Goal: Task Accomplishment & Management: Manage account settings

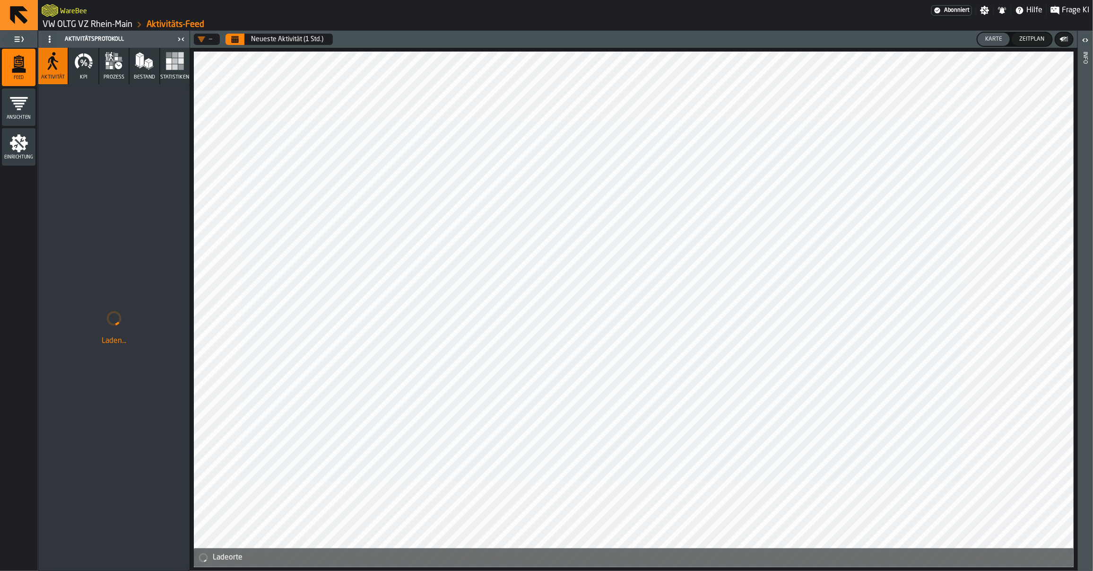
click at [90, 29] on link "VW OLTG VZ Rhein-Main" at bounding box center [88, 24] width 90 height 10
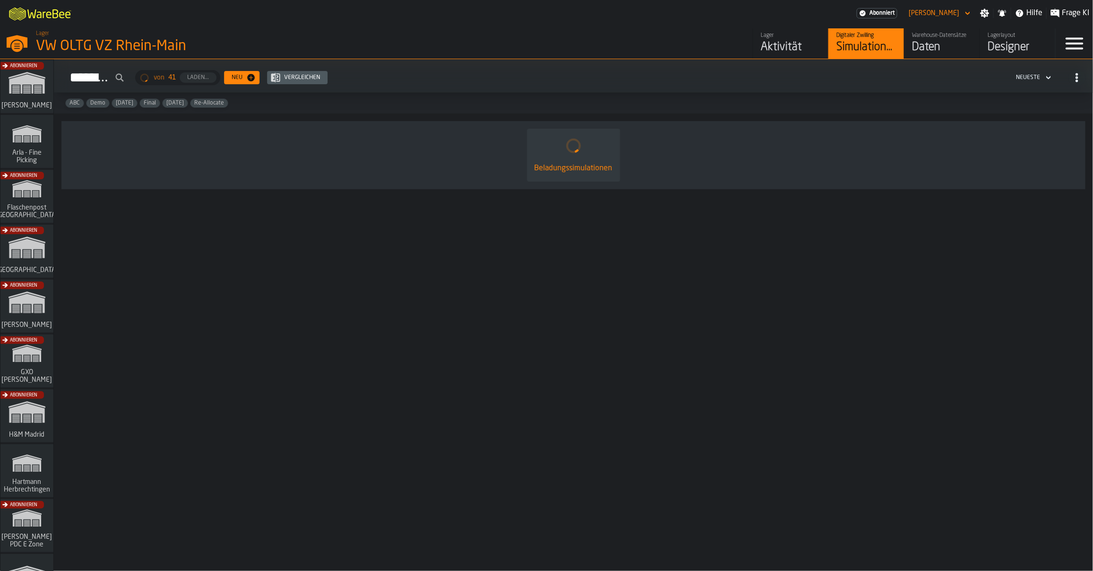
click at [916, 41] on div "Daten" at bounding box center [942, 47] width 60 height 15
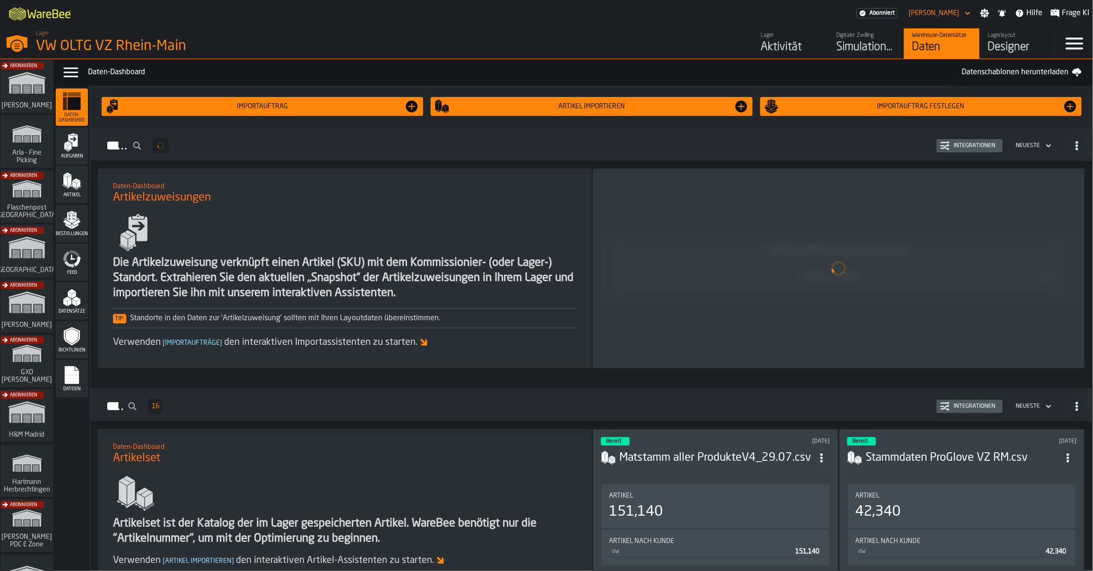
click at [71, 157] on span "Aufgaben" at bounding box center [72, 156] width 32 height 5
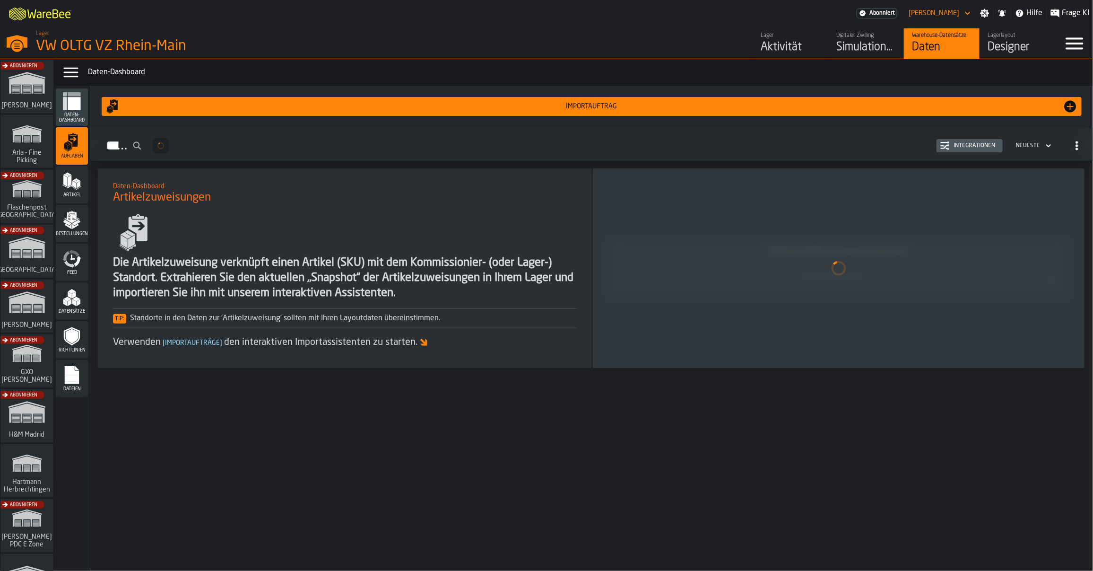
click at [69, 237] on div "Bestellungen" at bounding box center [72, 223] width 32 height 37
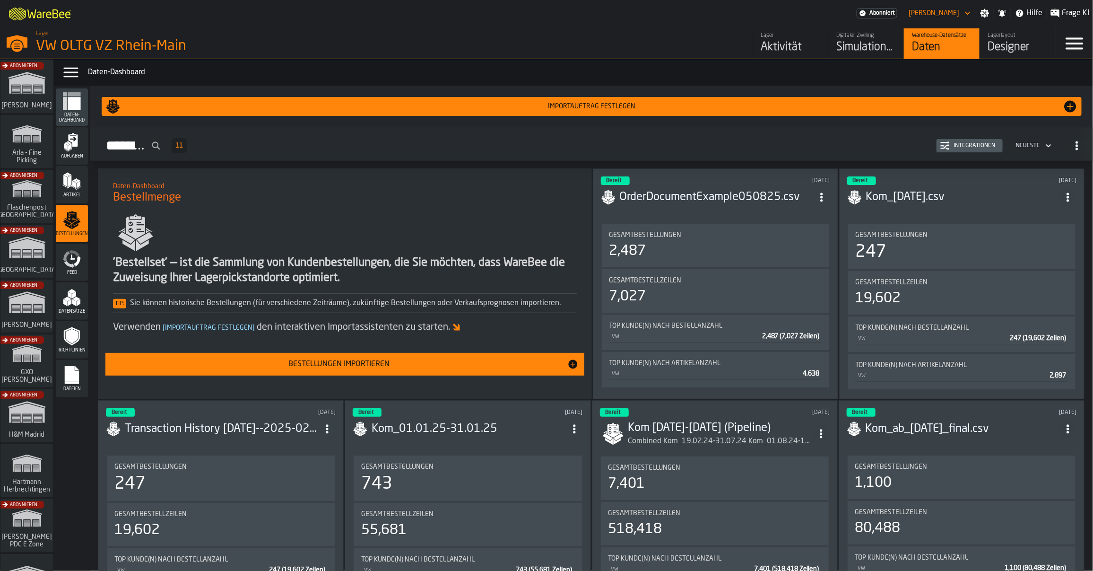
click at [978, 152] on button "Integrationen" at bounding box center [969, 145] width 66 height 13
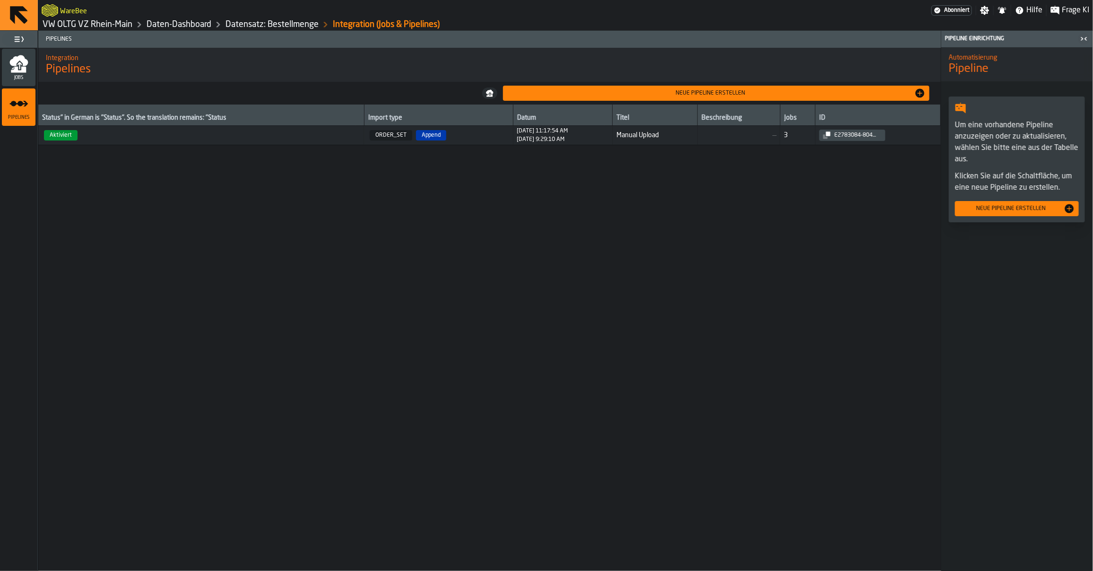
click at [15, 73] on div "Jobs" at bounding box center [19, 67] width 34 height 26
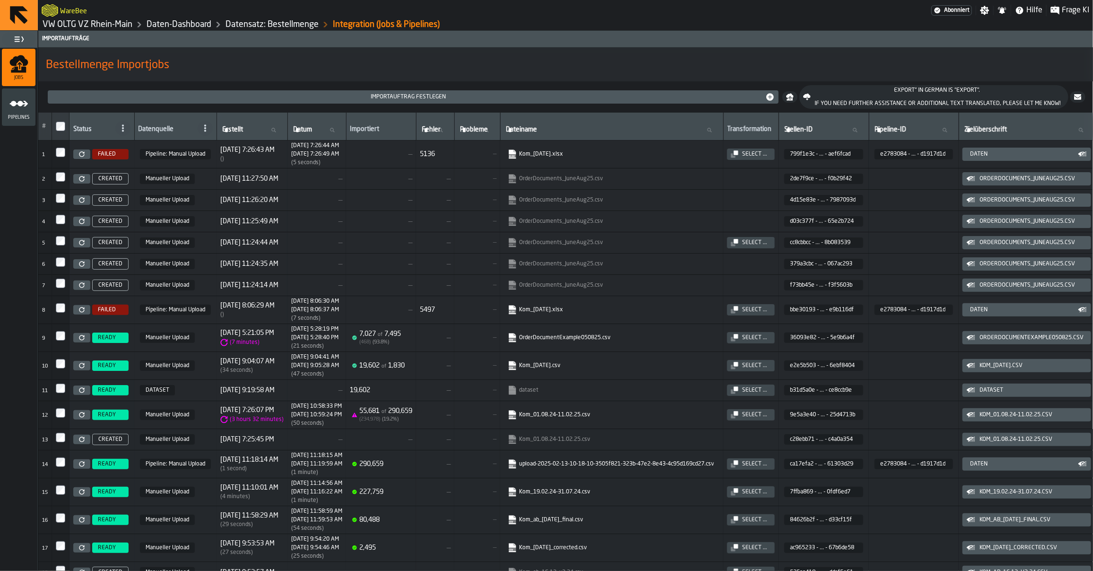
click at [85, 311] on icon at bounding box center [82, 310] width 6 height 6
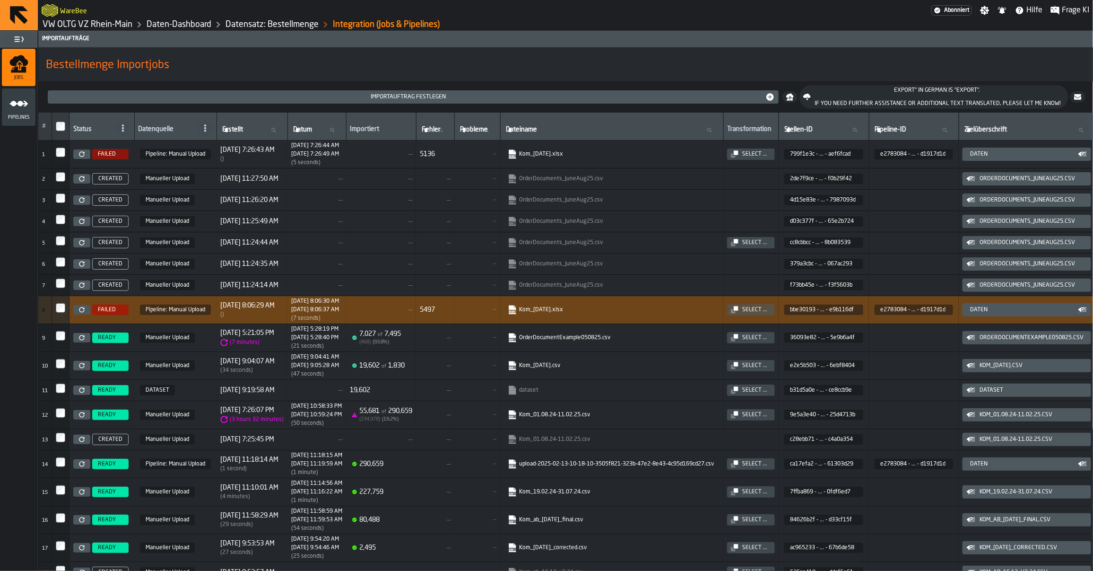
click at [69, 24] on link "VW OLTG VZ Rhein-Main" at bounding box center [88, 24] width 90 height 10
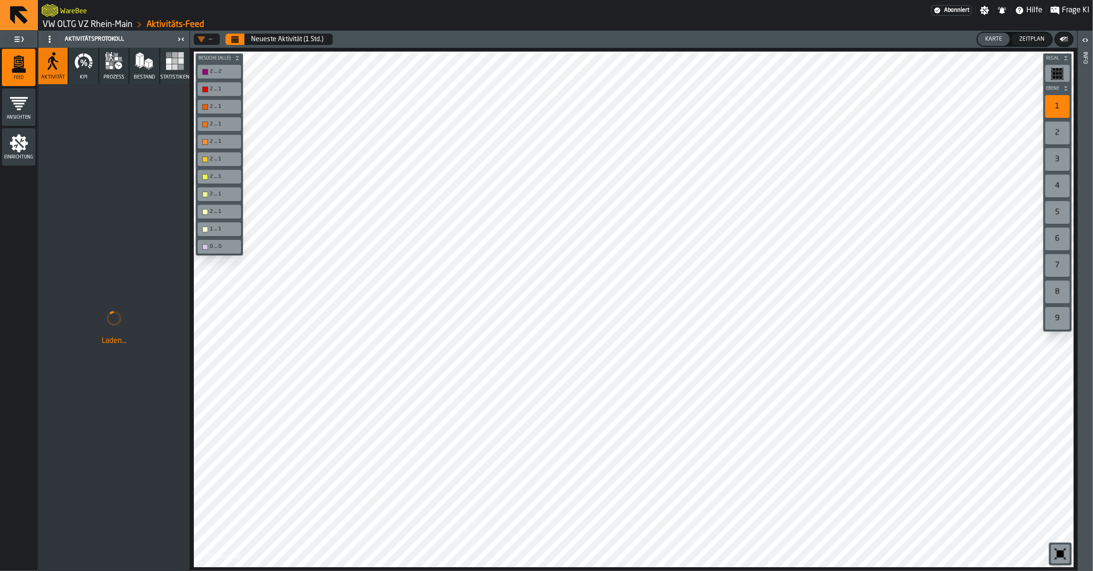
click at [23, 150] on icon "menu Einrichtung" at bounding box center [18, 143] width 19 height 19
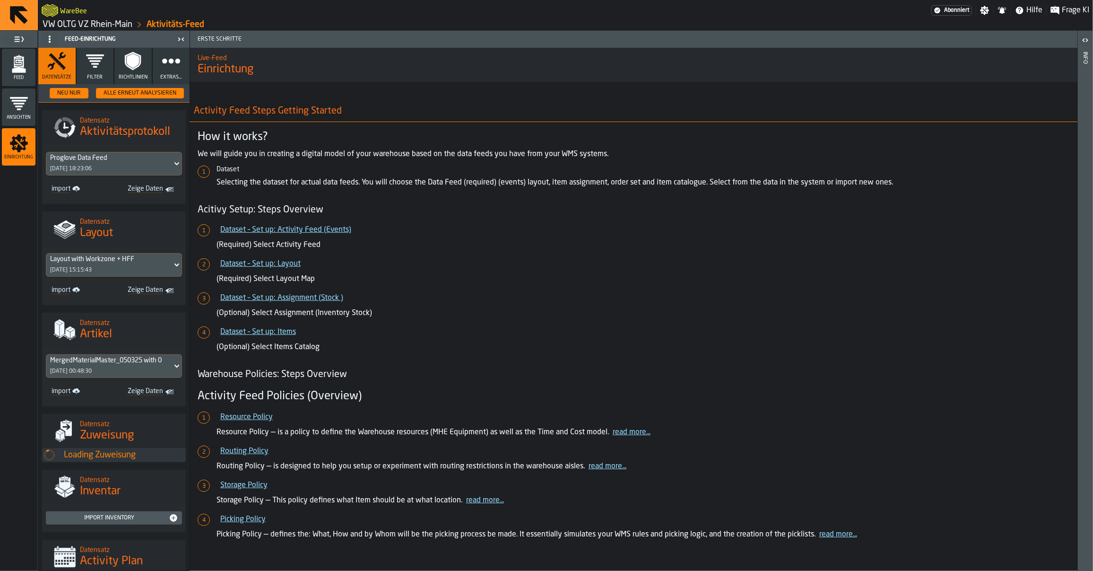
click at [104, 75] on button "Filter" at bounding box center [95, 66] width 37 height 36
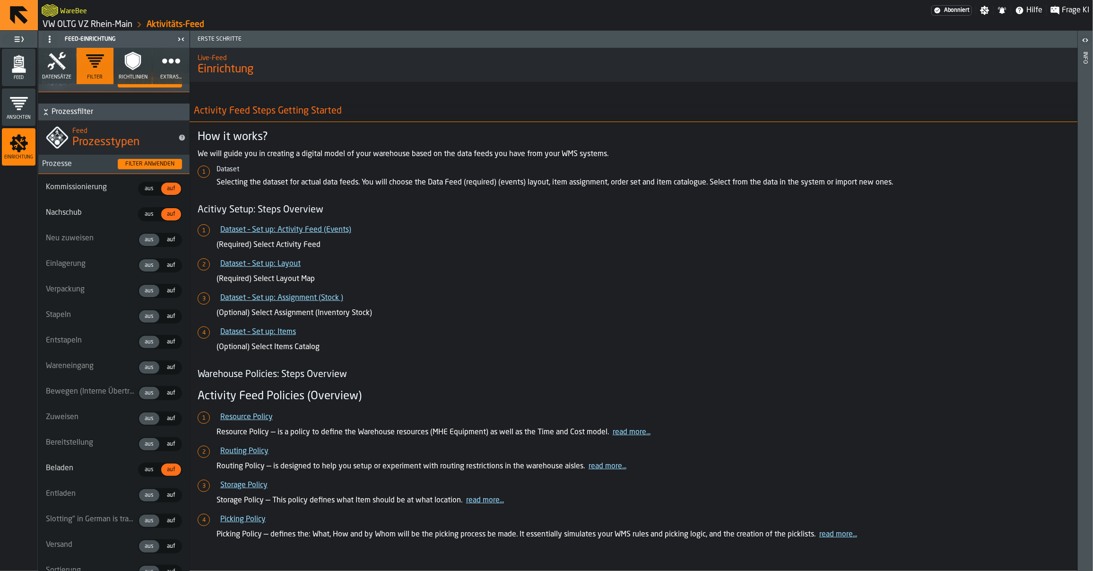
scroll to position [279, 0]
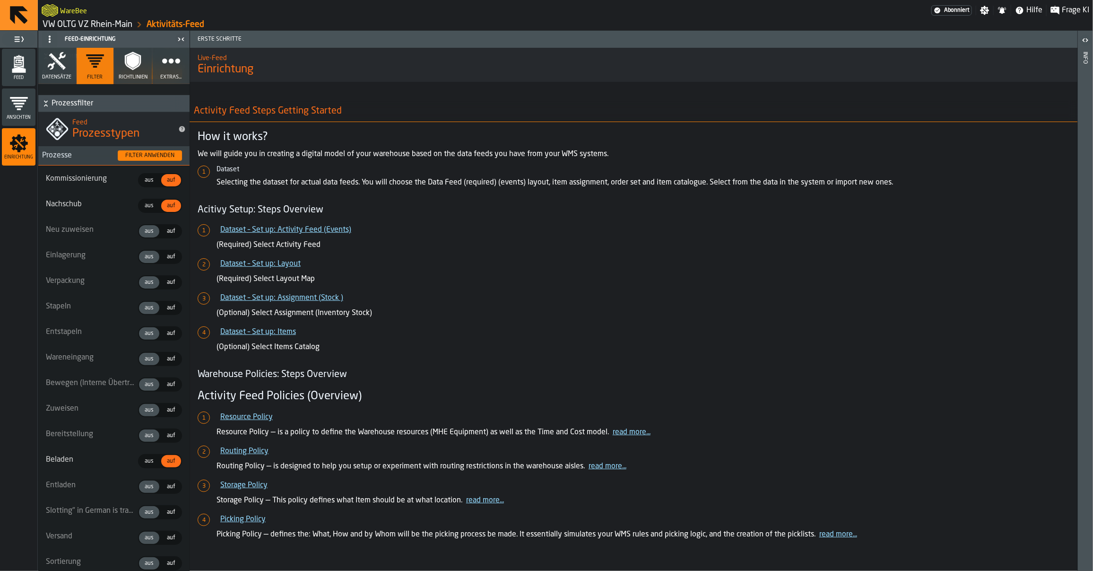
click at [167, 254] on span "auf" at bounding box center [171, 256] width 16 height 9
click at [21, 76] on span "Feed" at bounding box center [19, 77] width 34 height 5
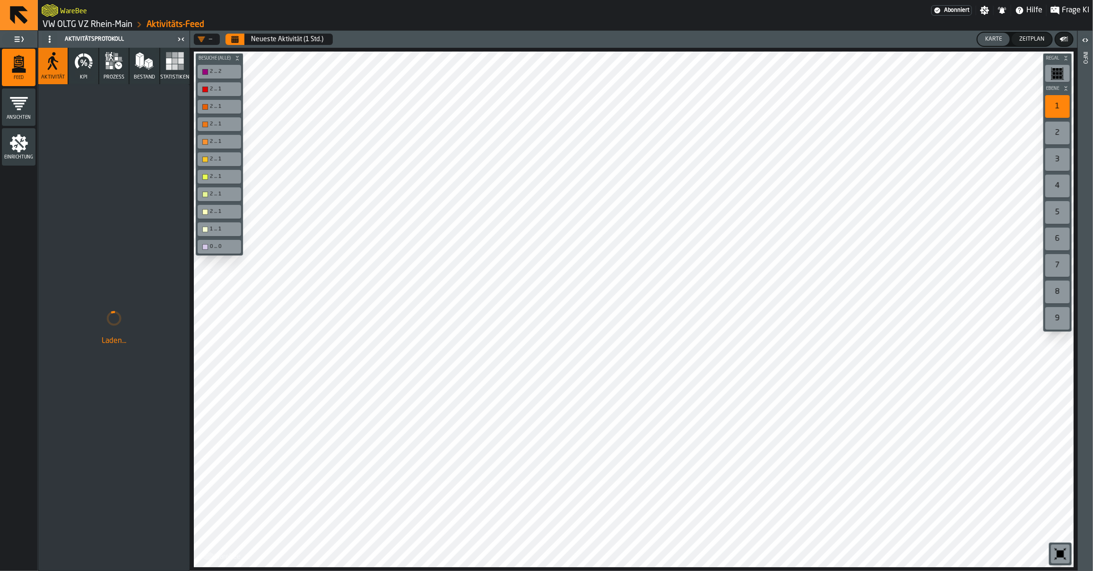
click at [84, 69] on icon "button" at bounding box center [83, 61] width 19 height 19
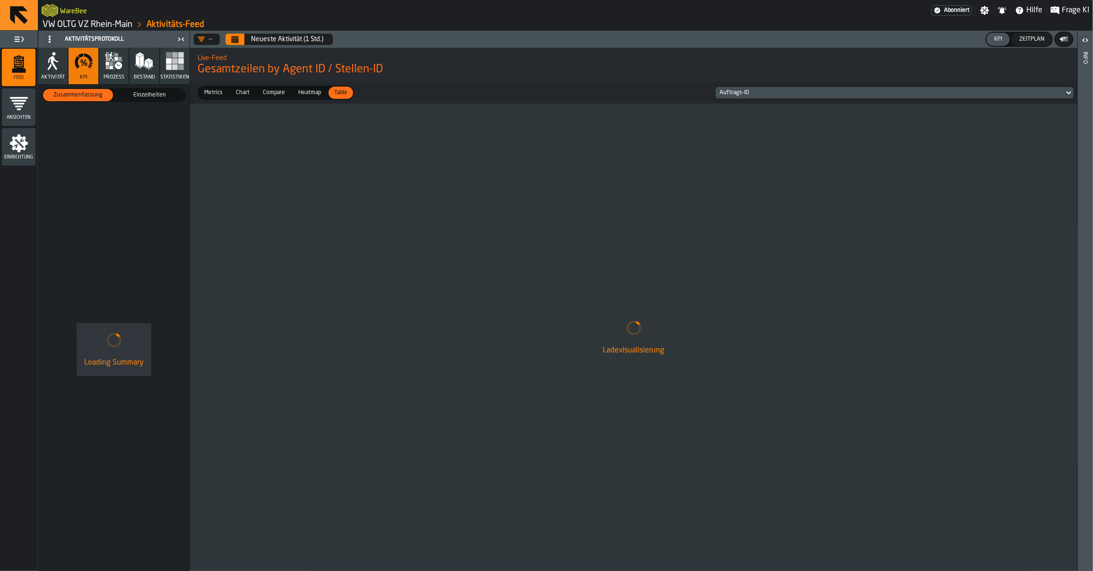
click at [57, 74] on span "Aktivität" at bounding box center [53, 77] width 24 height 6
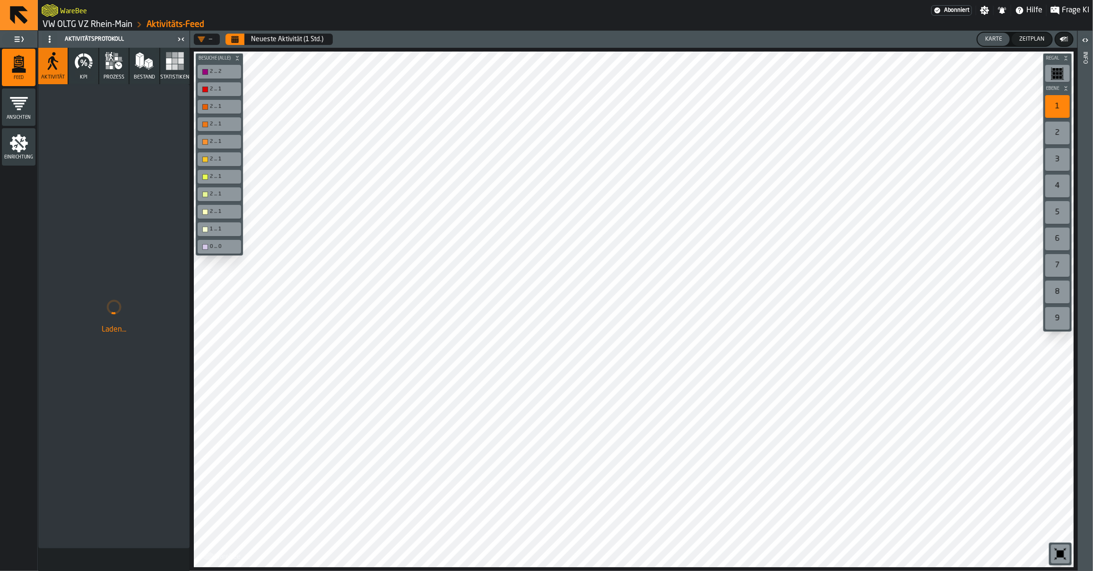
click at [110, 80] on span "prozess" at bounding box center [114, 77] width 21 height 6
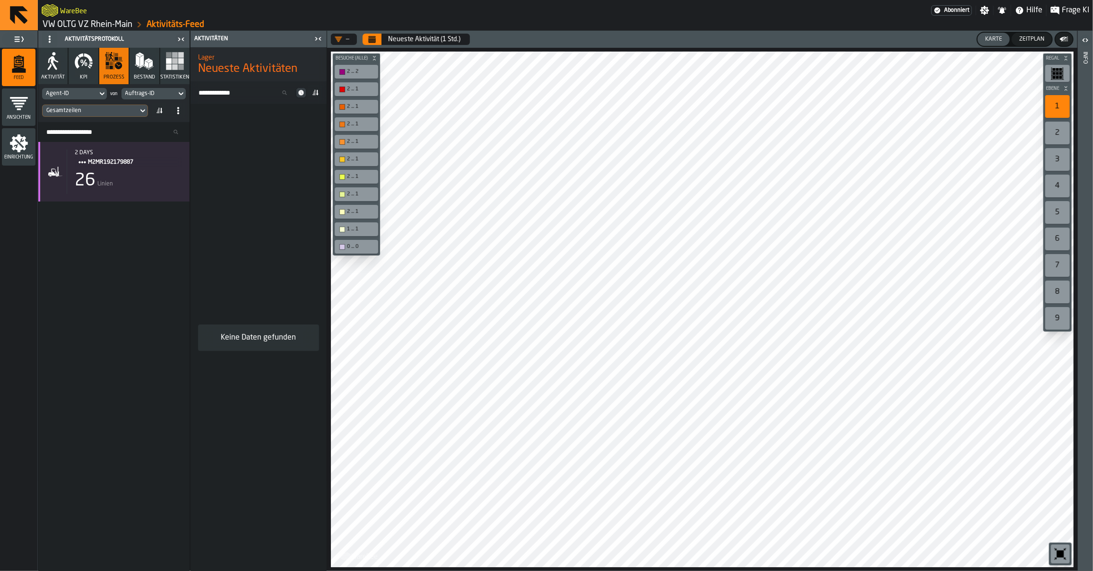
click at [368, 40] on button "Calendar" at bounding box center [372, 39] width 19 height 11
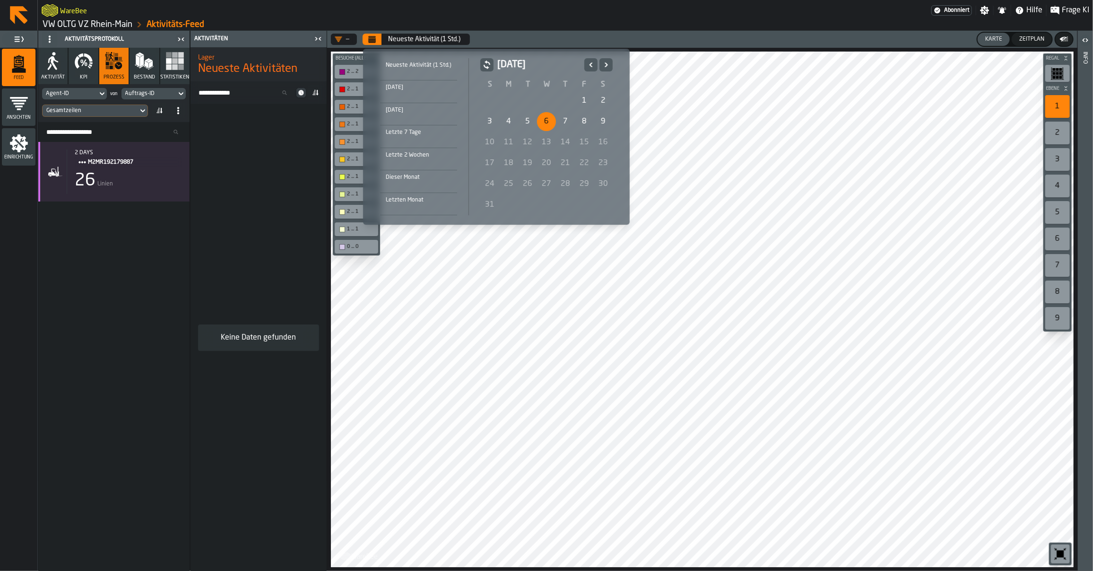
click at [551, 119] on div "6" at bounding box center [546, 121] width 19 height 19
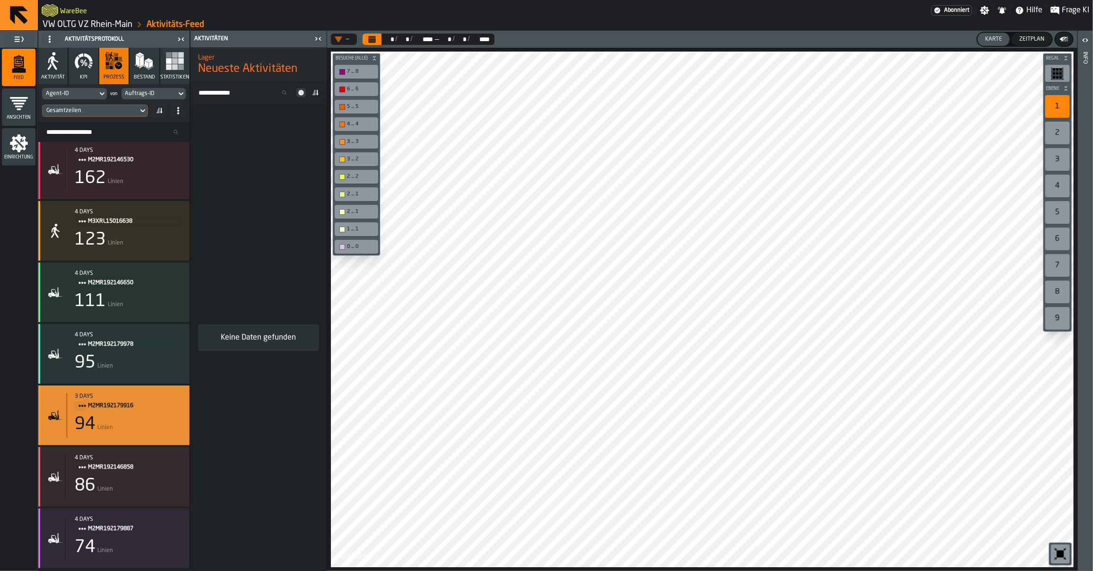
scroll to position [257, 0]
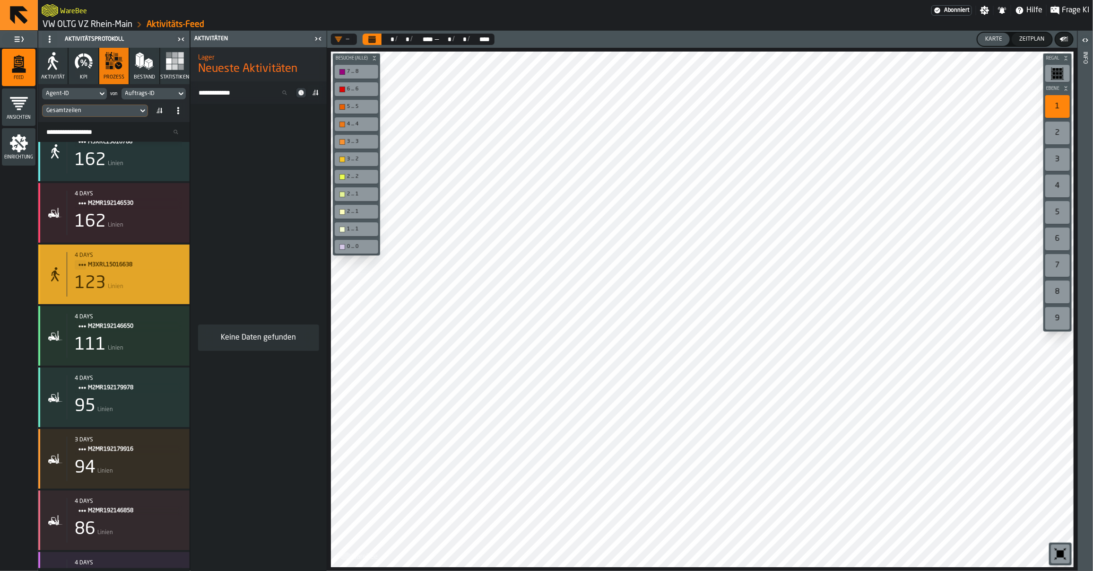
click at [126, 287] on div "123 Linien" at bounding box center [128, 283] width 107 height 19
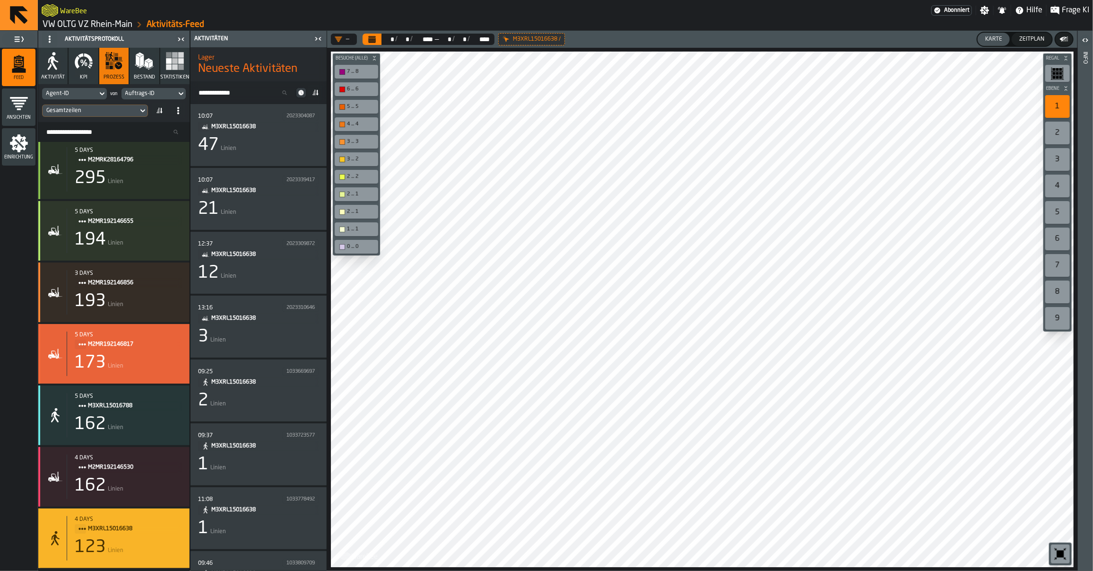
scroll to position [0, 0]
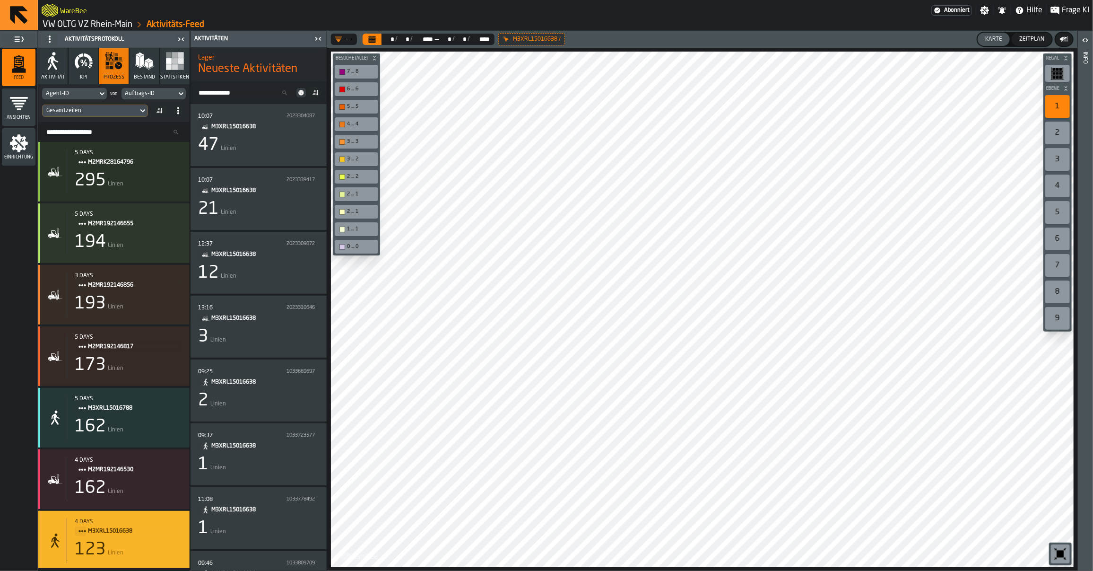
click at [13, 155] on span "Einrichtung" at bounding box center [19, 157] width 34 height 5
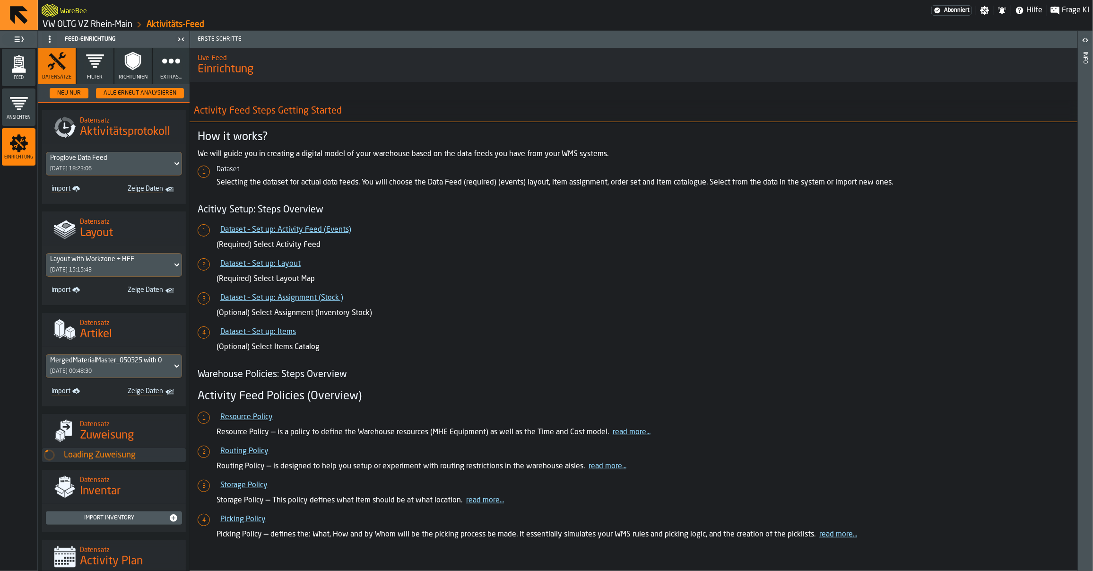
click at [162, 64] on icon "button" at bounding box center [171, 61] width 19 height 19
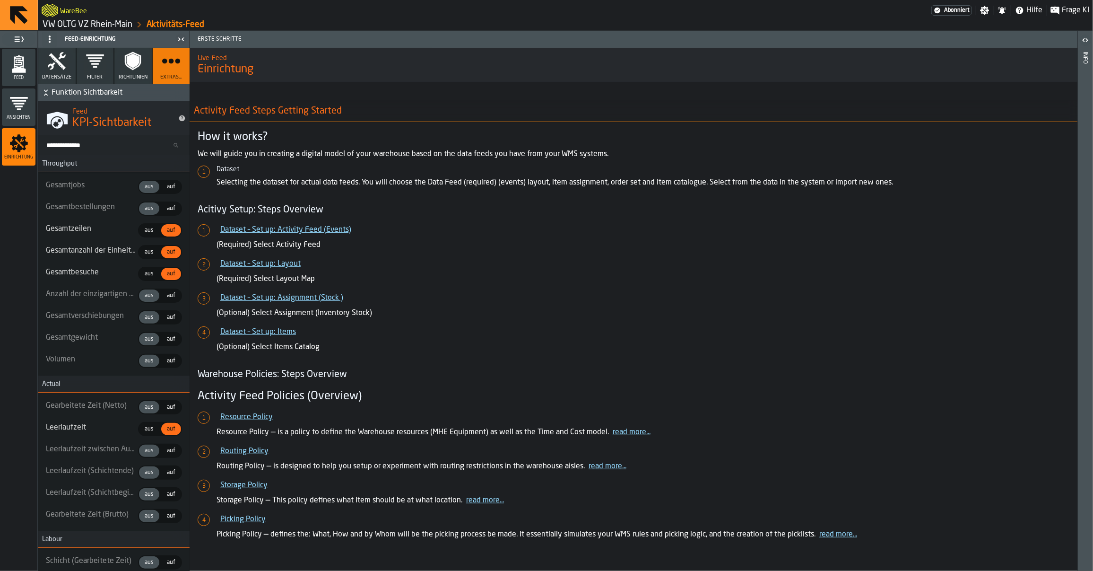
type textarea "* *** ** *"
click at [93, 71] on button "Filter" at bounding box center [95, 66] width 37 height 36
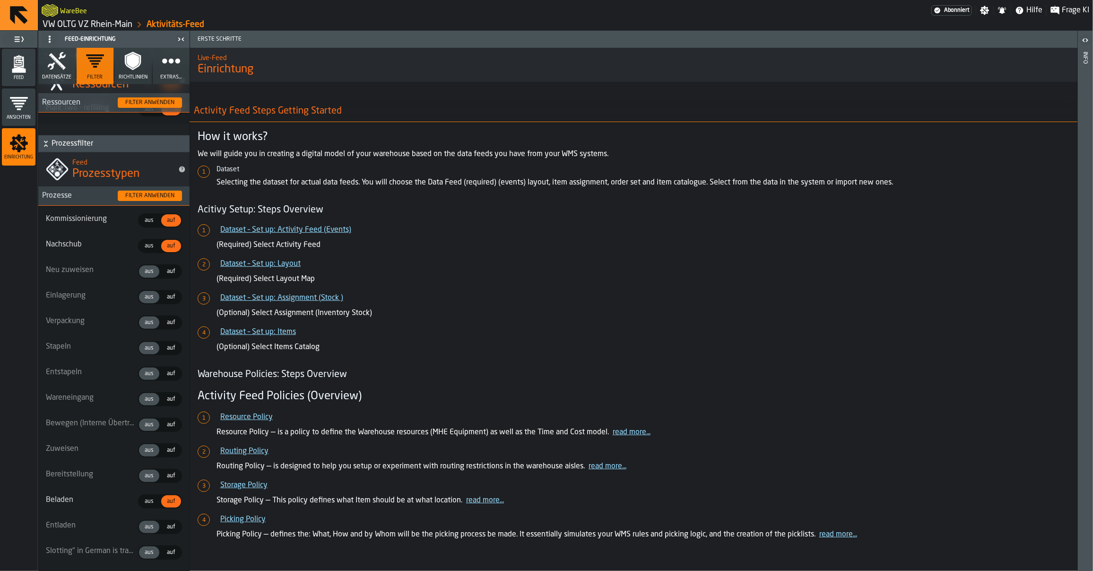
scroll to position [292, 0]
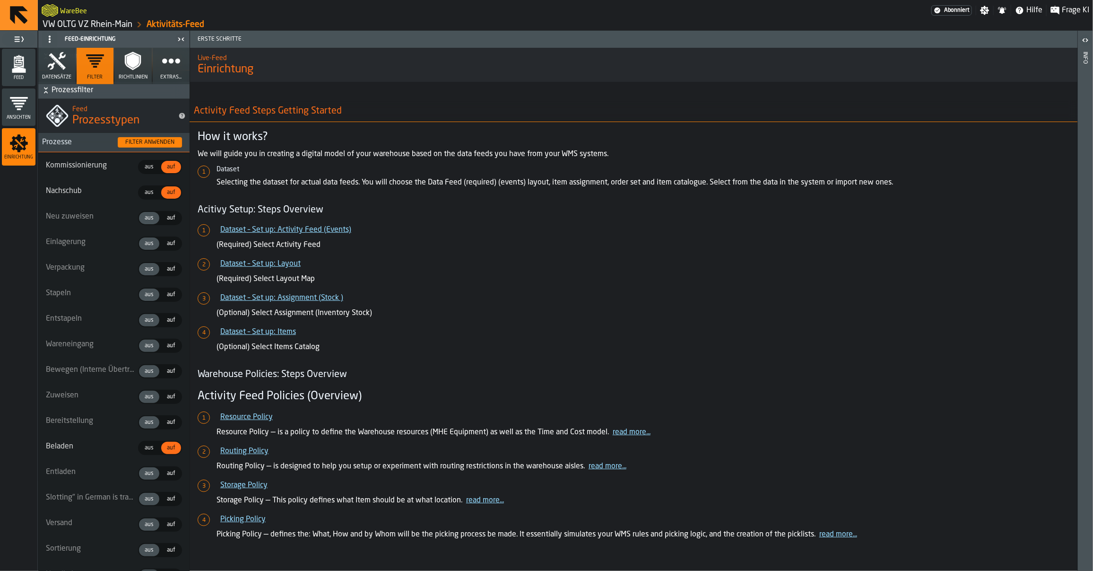
click at [149, 165] on span "aus" at bounding box center [149, 167] width 17 height 9
click at [147, 194] on span "aus" at bounding box center [149, 192] width 17 height 9
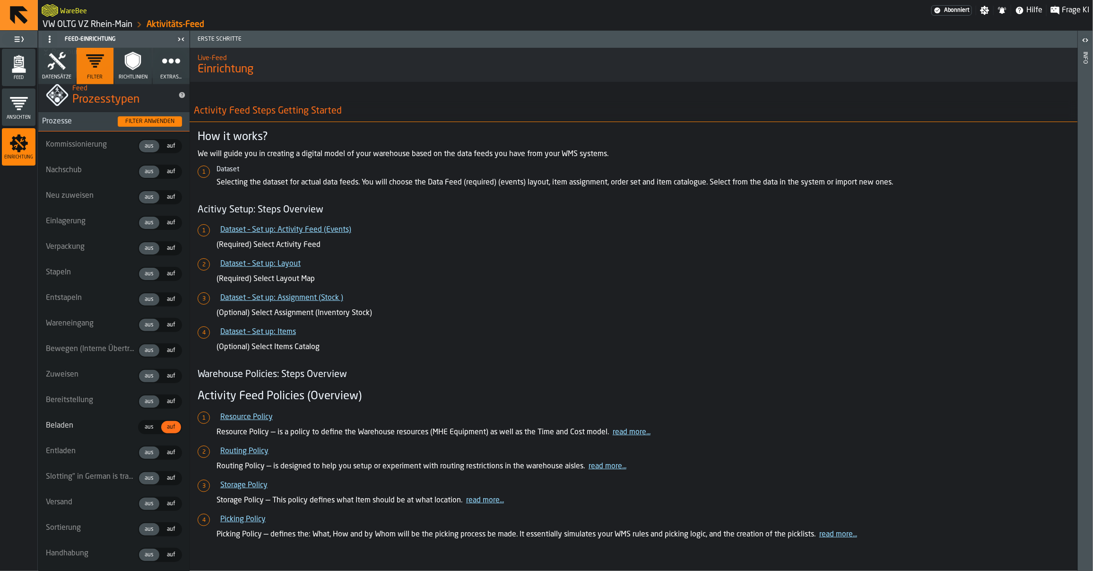
scroll to position [350, 0]
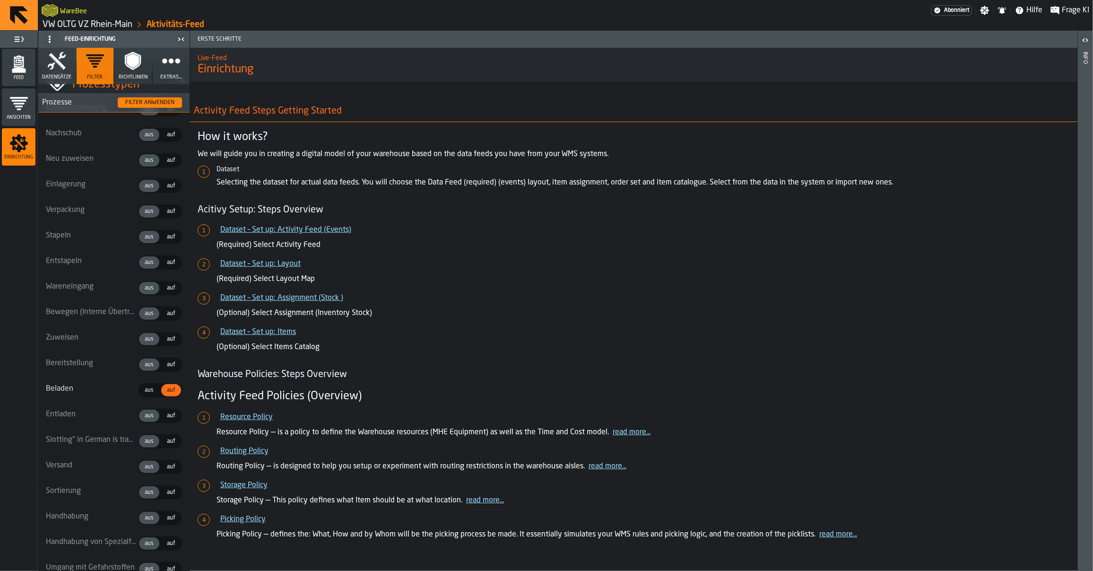
click at [141, 389] on span "aus" at bounding box center [149, 390] width 17 height 9
click at [27, 73] on div "Feed" at bounding box center [19, 67] width 34 height 26
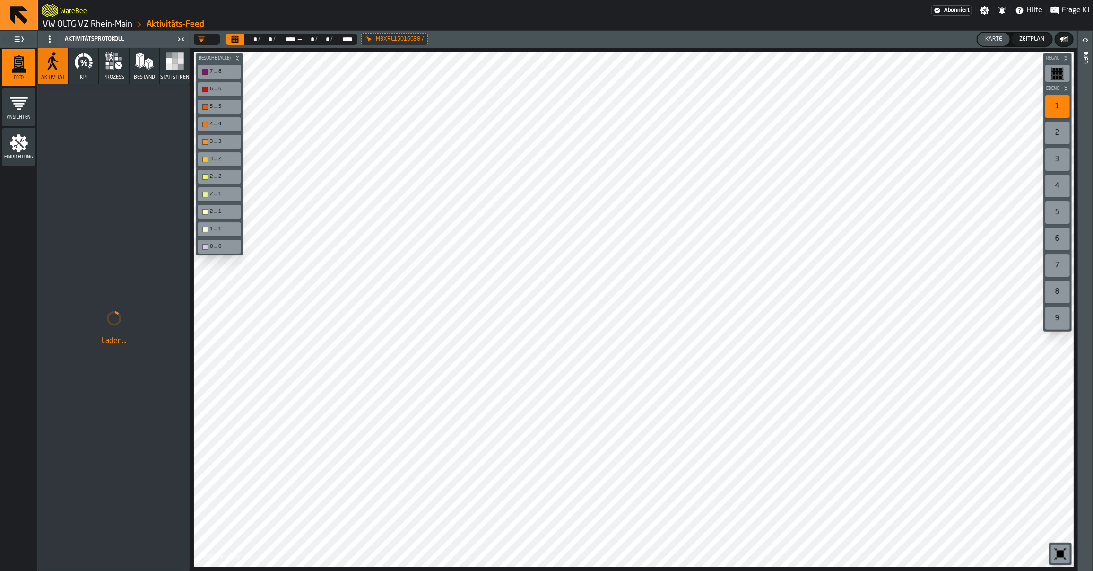
click at [113, 66] on icon "button" at bounding box center [113, 61] width 19 height 19
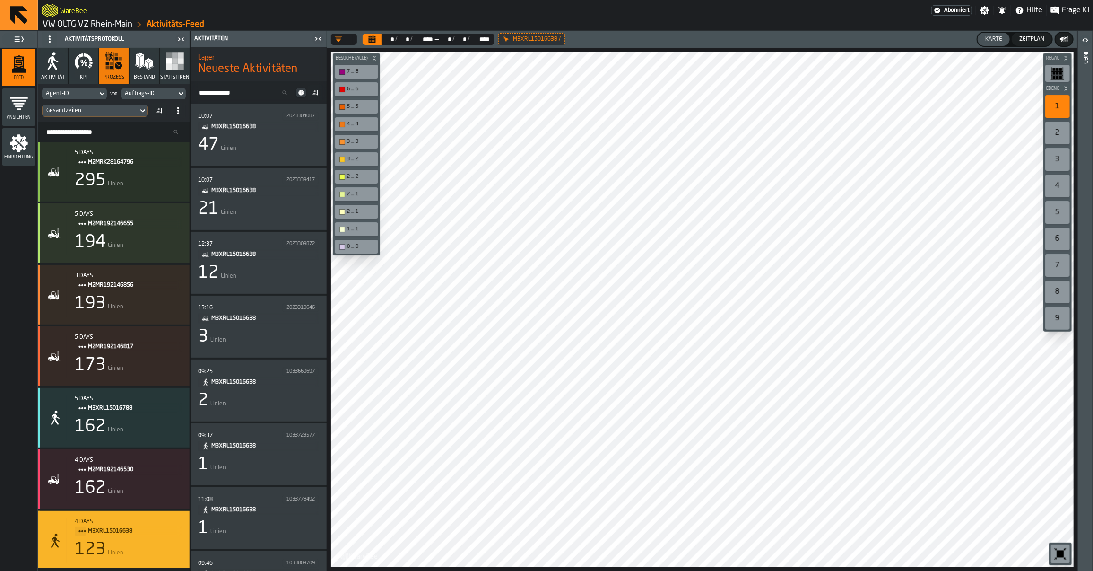
click at [26, 147] on icon "menu Einrichtung" at bounding box center [18, 143] width 19 height 19
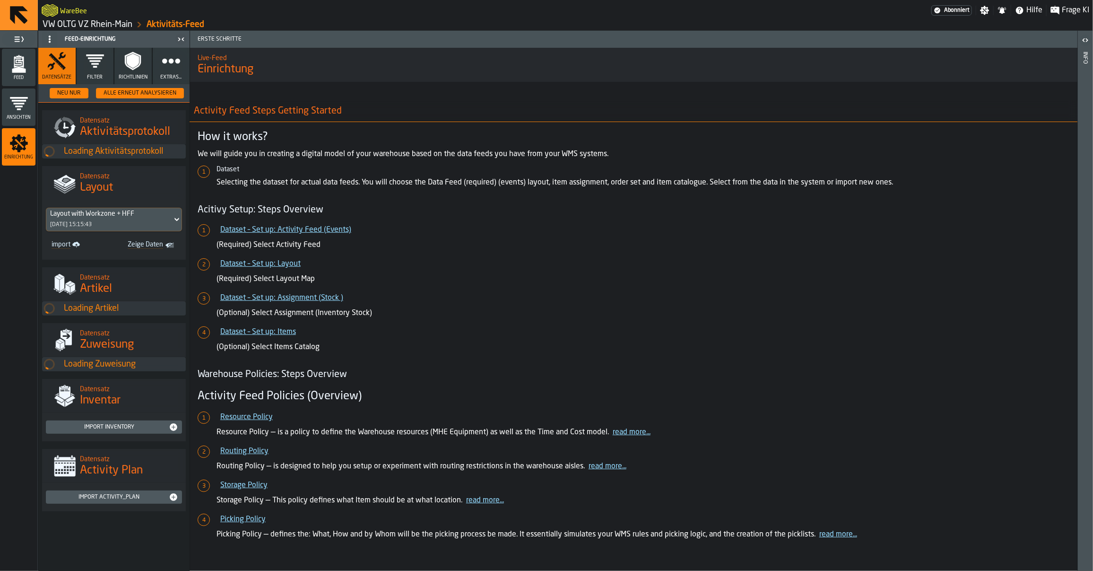
click at [160, 72] on button "Extras..." at bounding box center [171, 66] width 37 height 36
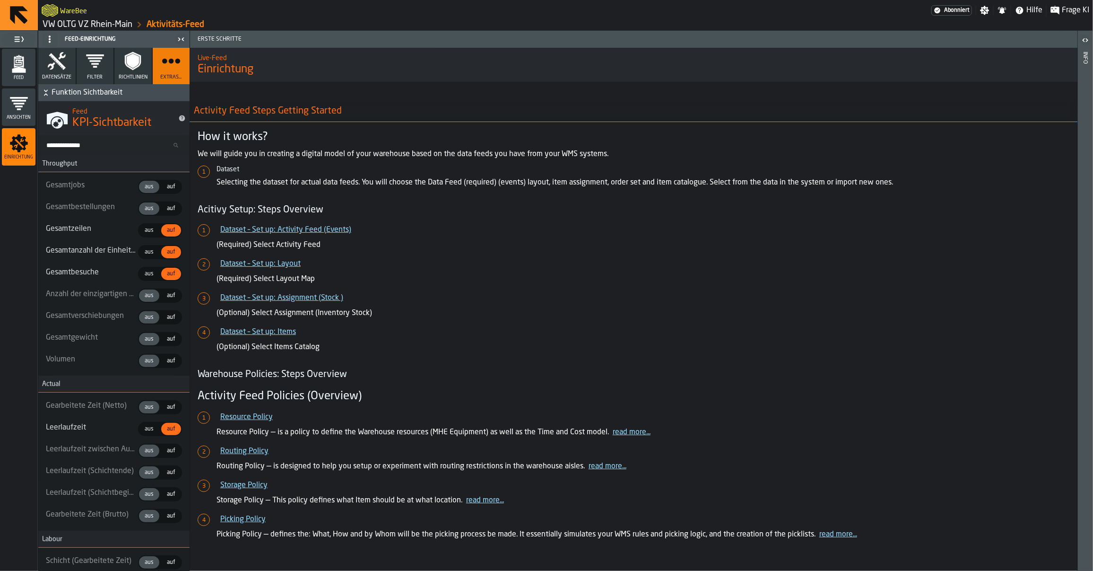
type textarea "* *** ** *"
click at [88, 67] on icon "button" at bounding box center [95, 61] width 19 height 19
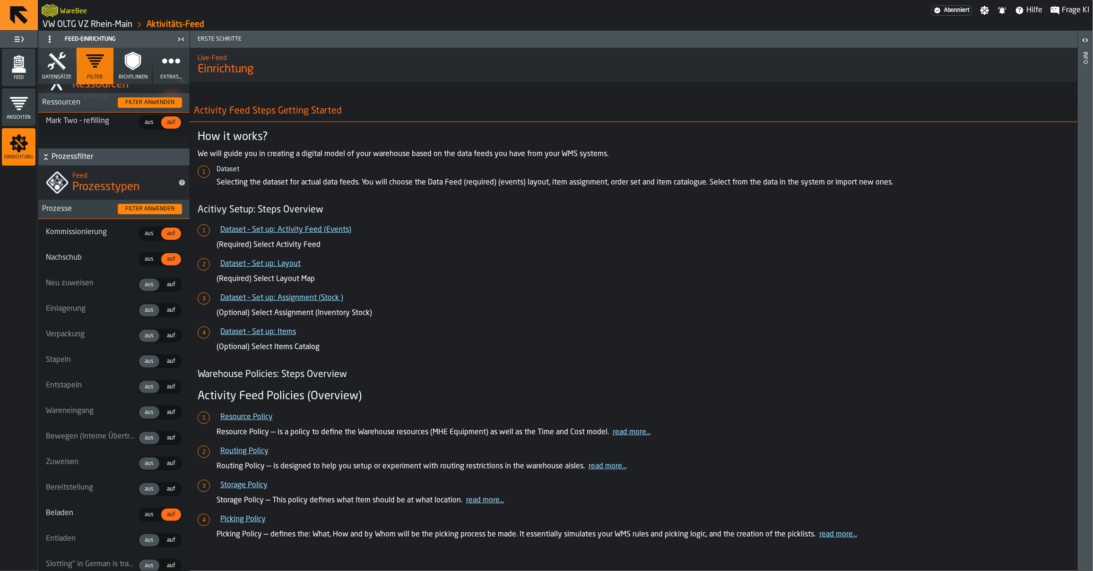
scroll to position [221, 0]
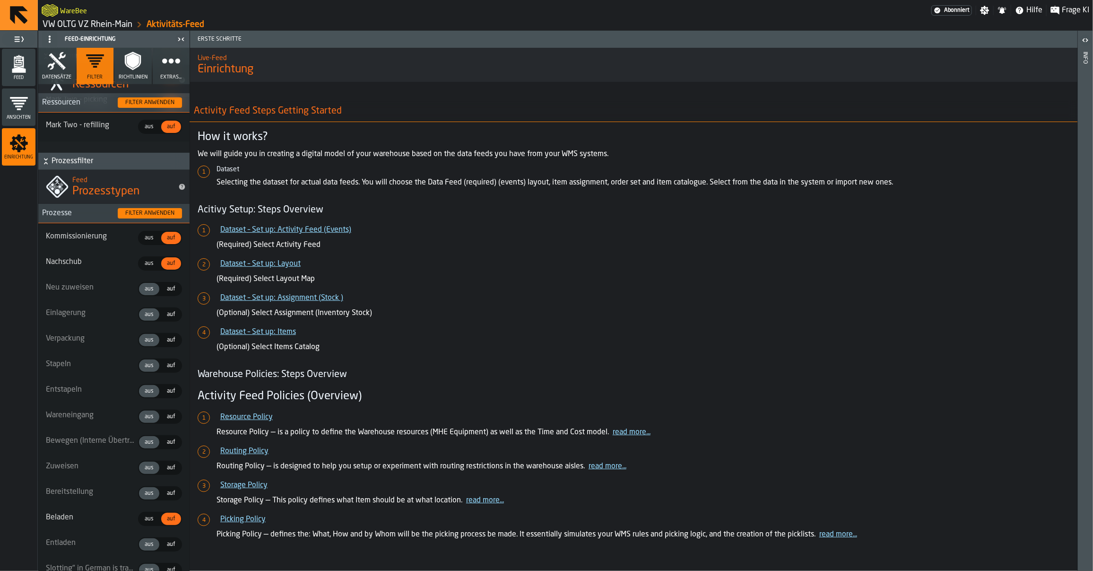
click at [145, 240] on span "aus" at bounding box center [149, 238] width 17 height 9
click at [143, 260] on span "aus" at bounding box center [149, 263] width 17 height 9
click at [149, 519] on span "aus" at bounding box center [149, 518] width 17 height 9
click at [163, 313] on span "auf" at bounding box center [171, 314] width 16 height 9
click at [135, 214] on div "Filter anwenden" at bounding box center [149, 213] width 57 height 7
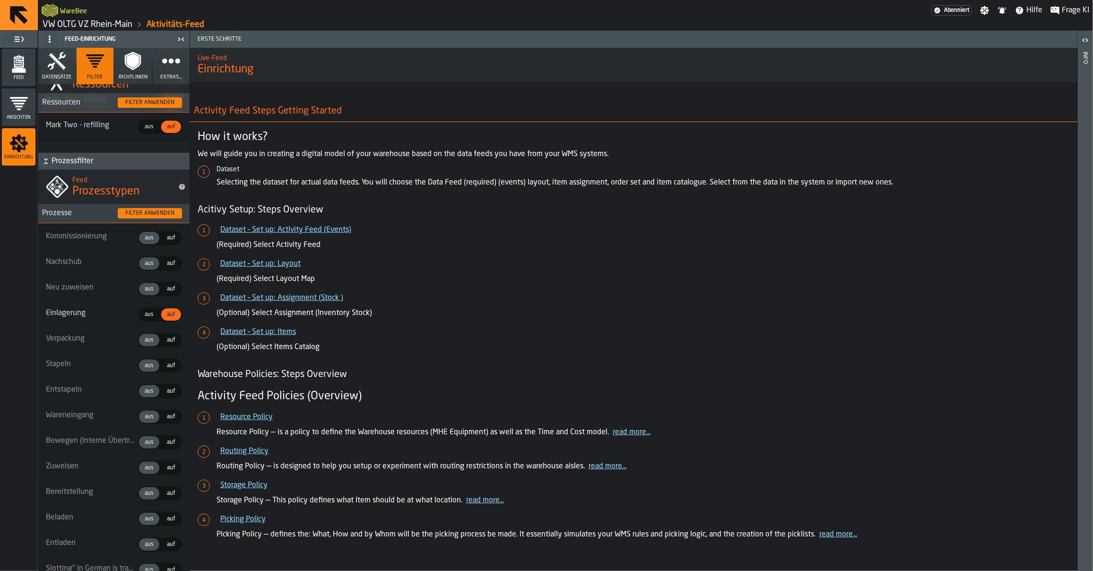
click at [30, 70] on div "Feed" at bounding box center [19, 67] width 34 height 26
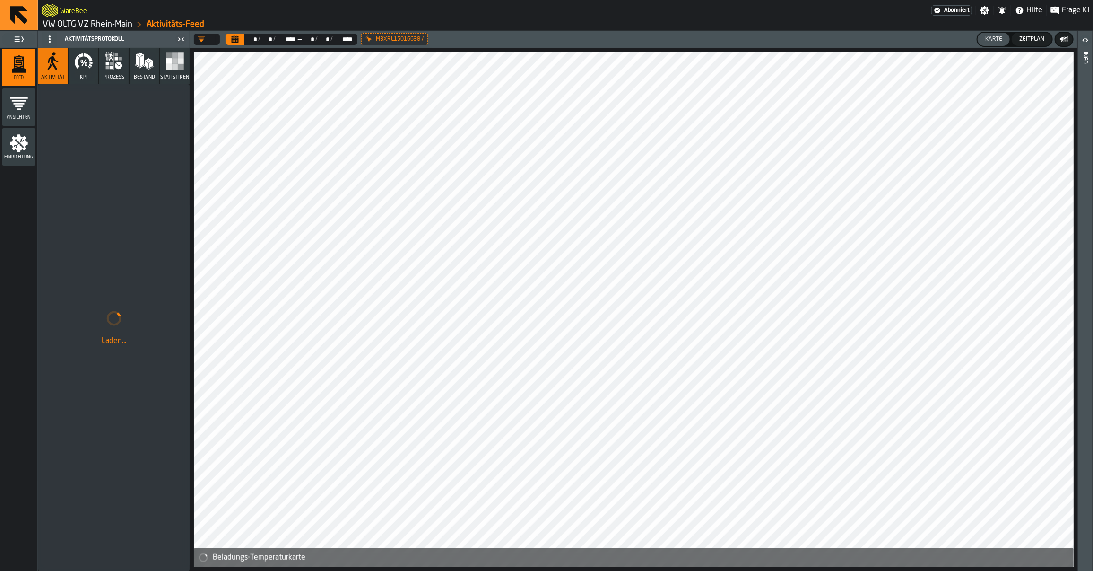
click at [1073, 13] on span "Frage KI" at bounding box center [1075, 10] width 27 height 11
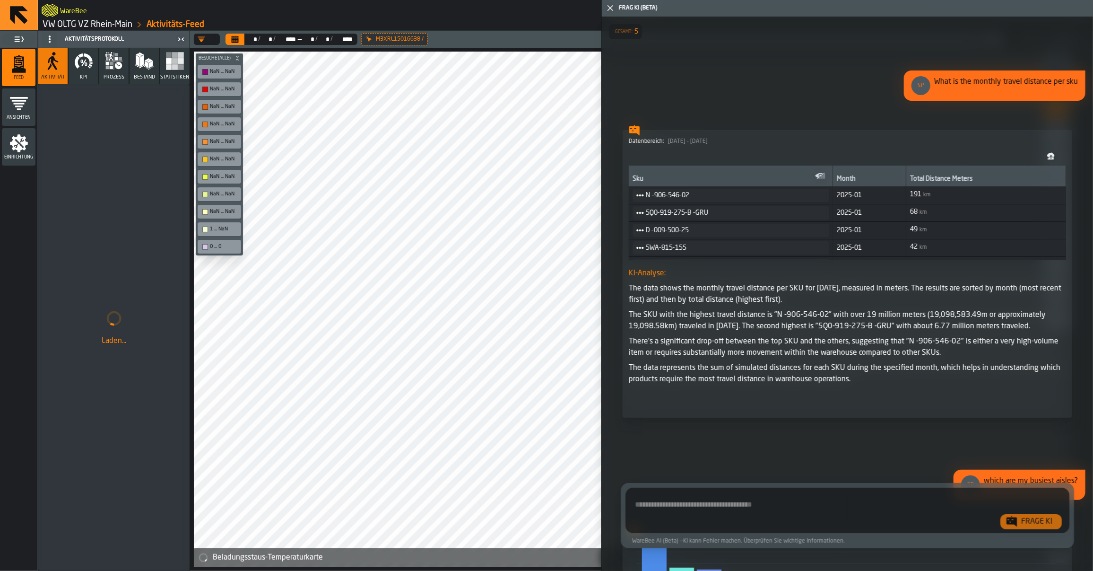
click at [609, 9] on polygon "button-toggle-Schließe mich" at bounding box center [610, 8] width 6 height 6
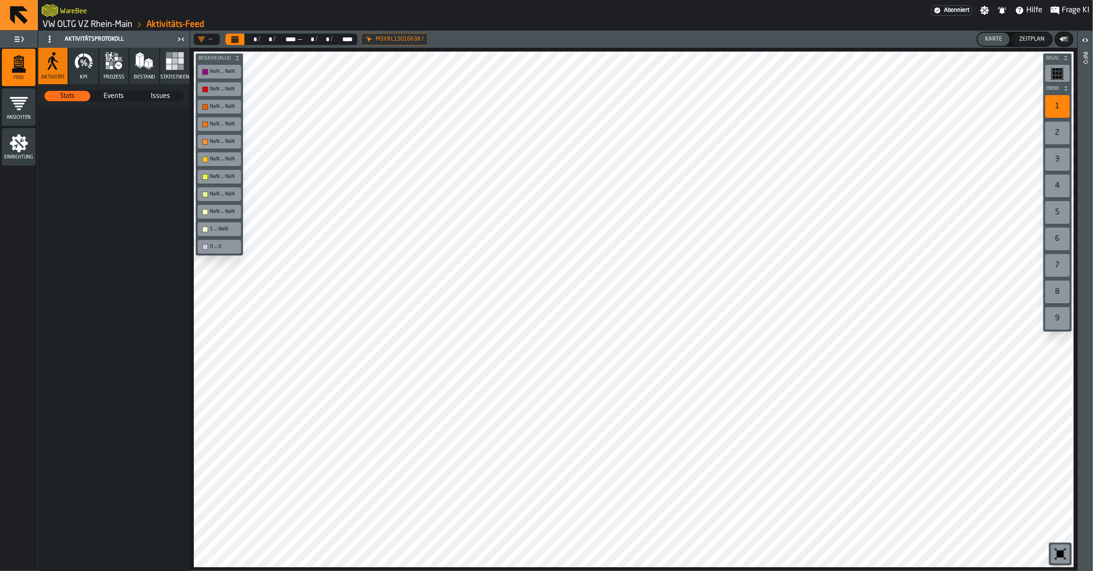
click at [22, 151] on icon "menu Einrichtung" at bounding box center [18, 143] width 19 height 19
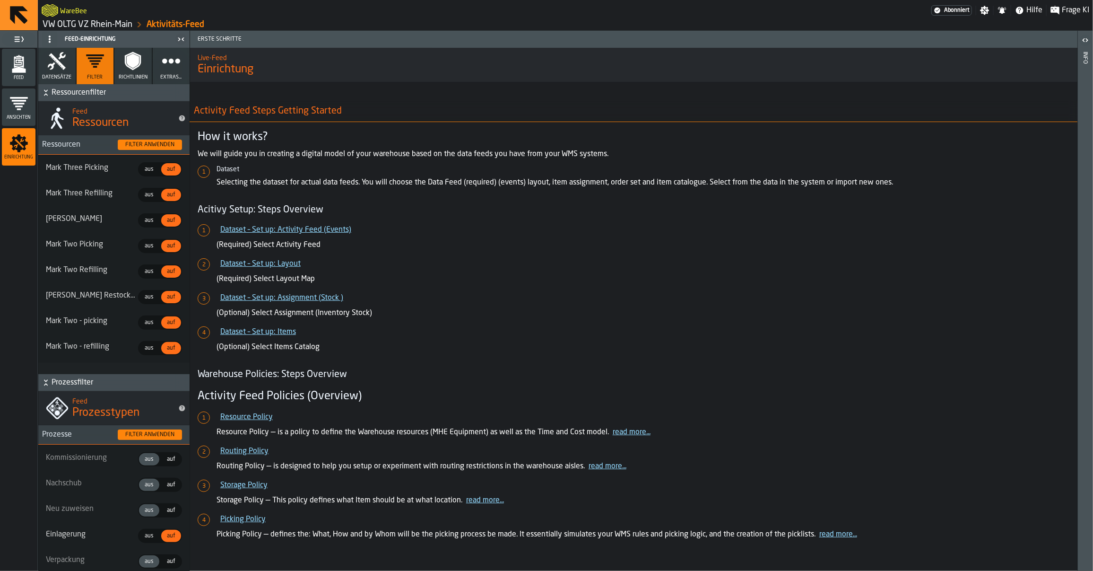
click at [65, 66] on icon "button" at bounding box center [56, 61] width 19 height 19
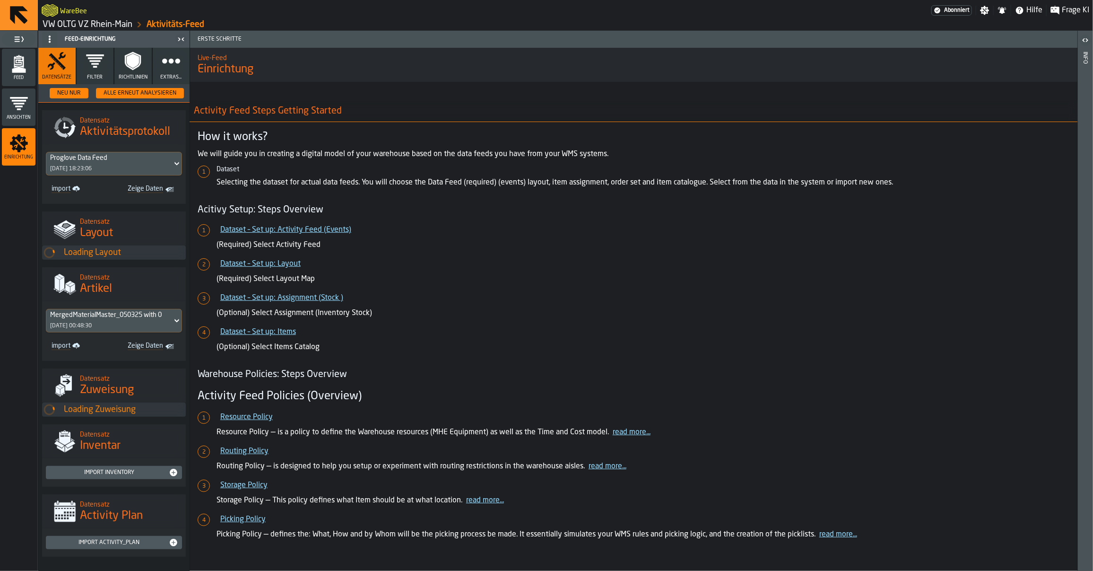
click at [127, 64] on icon "button" at bounding box center [133, 61] width 12 height 15
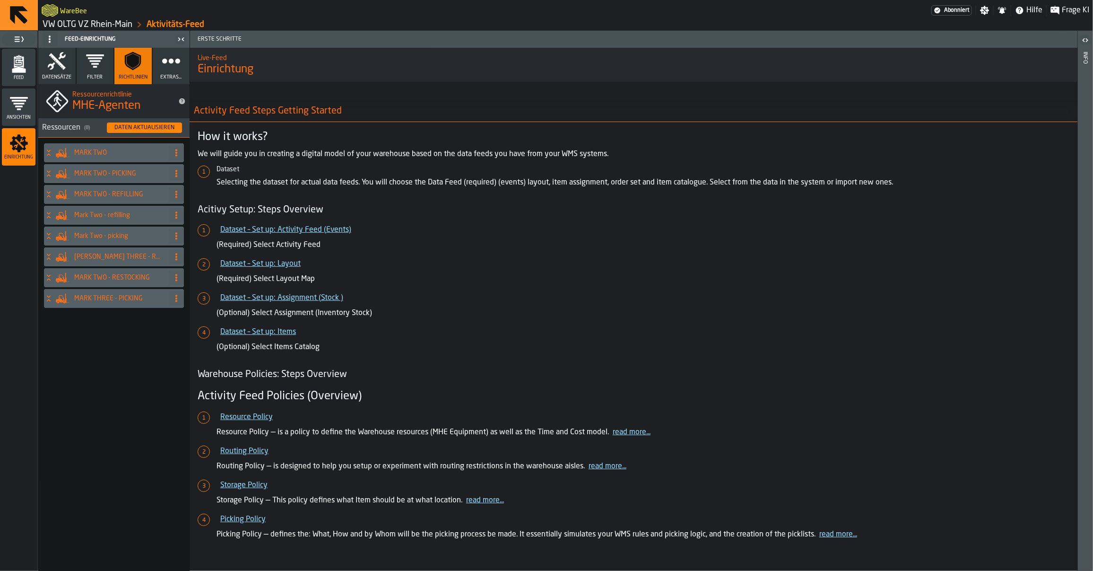
click at [168, 63] on circle "button" at bounding box center [170, 60] width 7 height 7
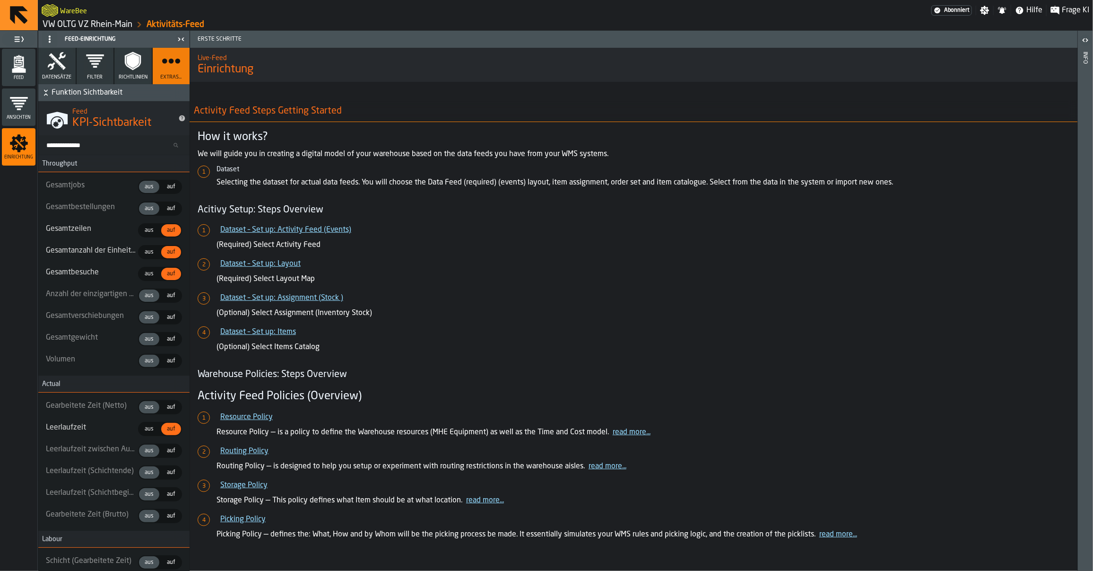
type textarea "* *** ** *"
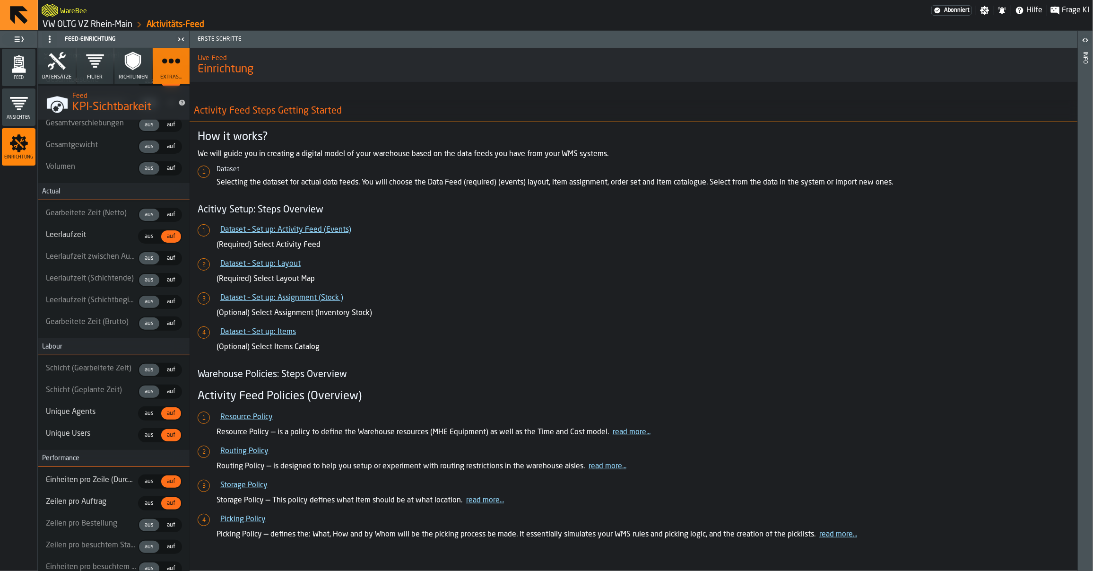
scroll to position [275, 0]
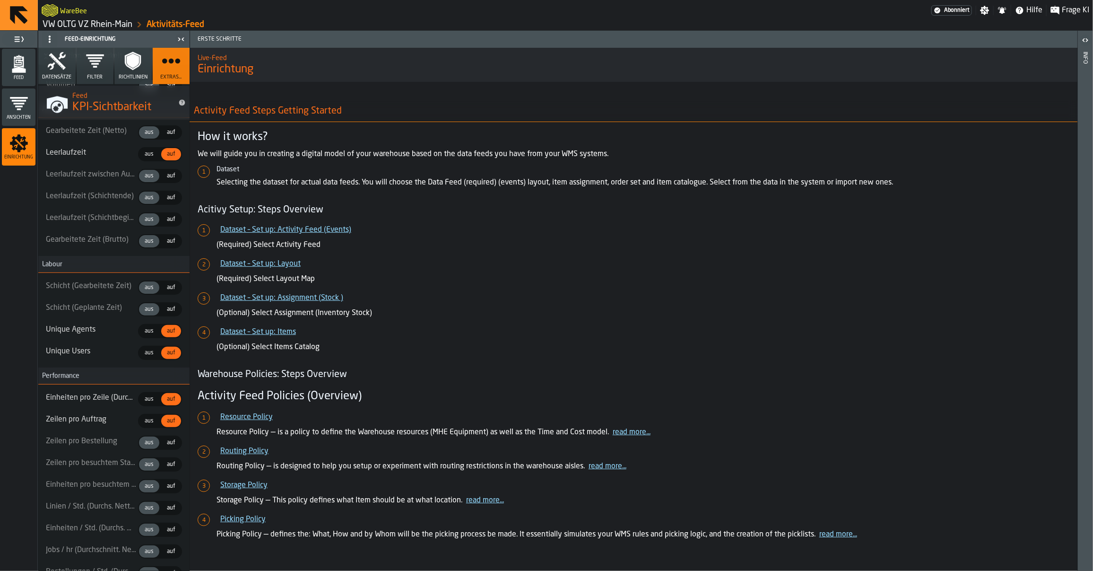
click at [90, 74] on span "Filter" at bounding box center [95, 77] width 16 height 6
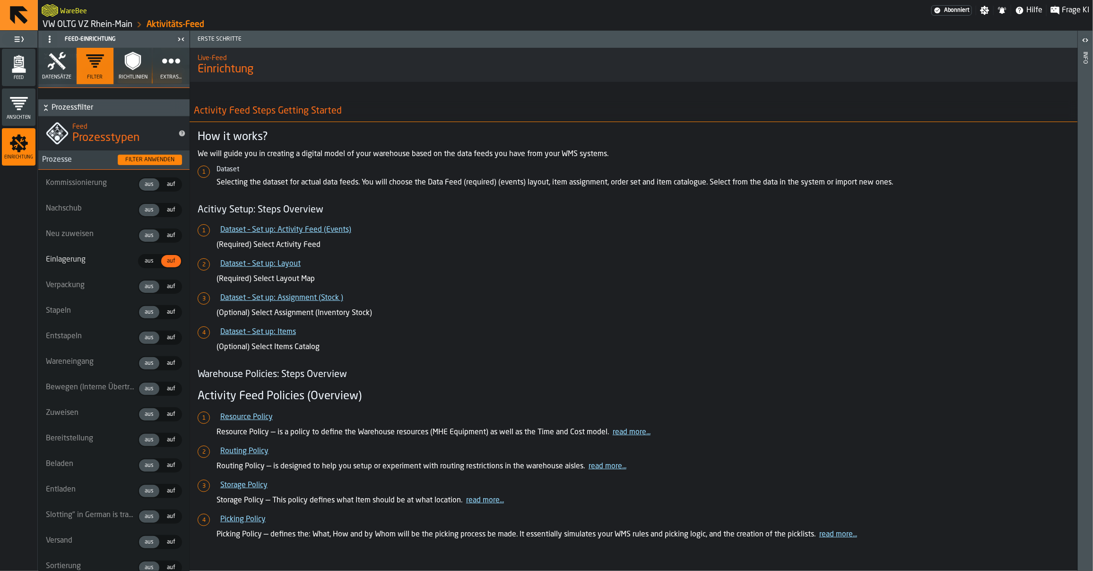
click at [64, 67] on icon "button" at bounding box center [57, 60] width 18 height 17
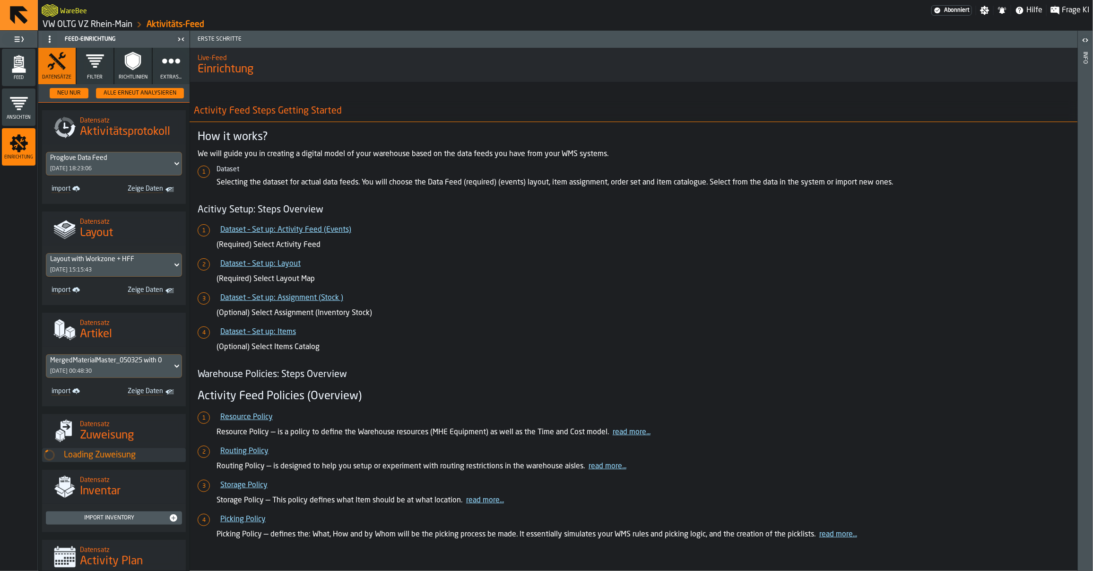
click at [123, 66] on icon "button" at bounding box center [132, 61] width 19 height 19
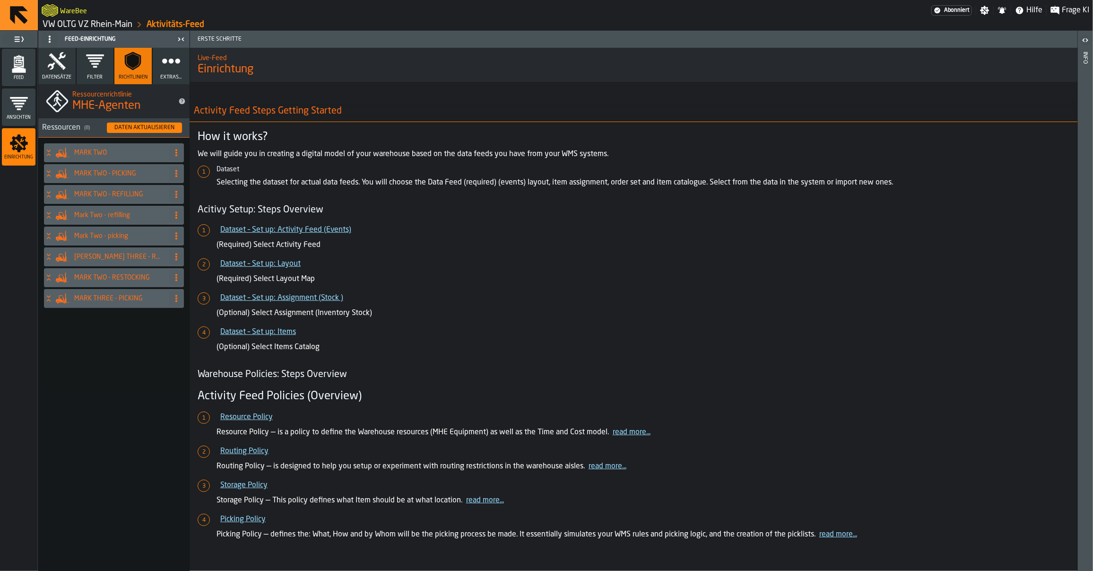
click at [162, 69] on icon "button" at bounding box center [171, 61] width 19 height 19
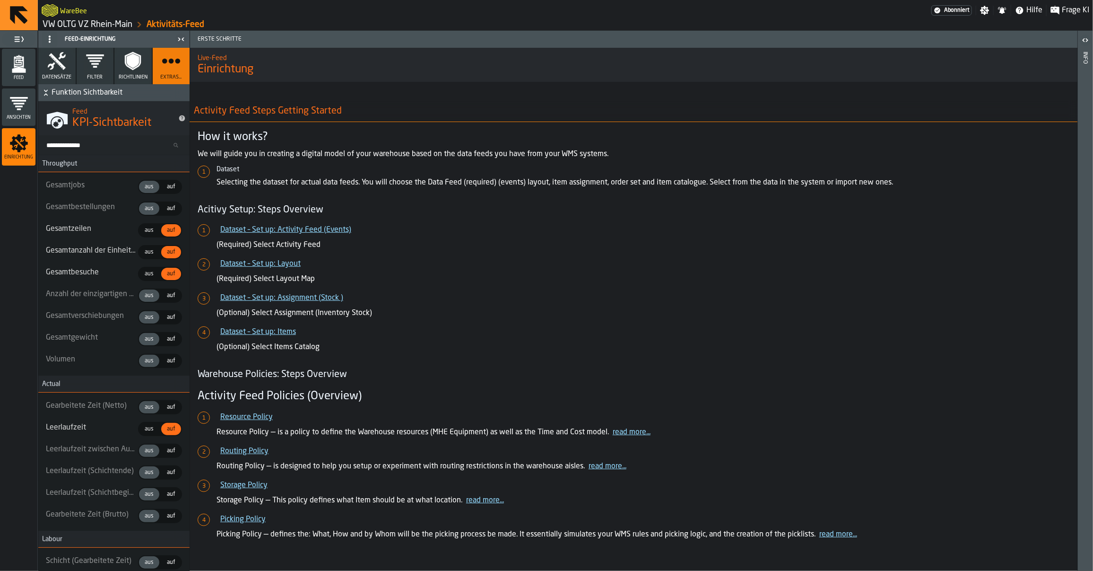
type textarea "* *** ** *"
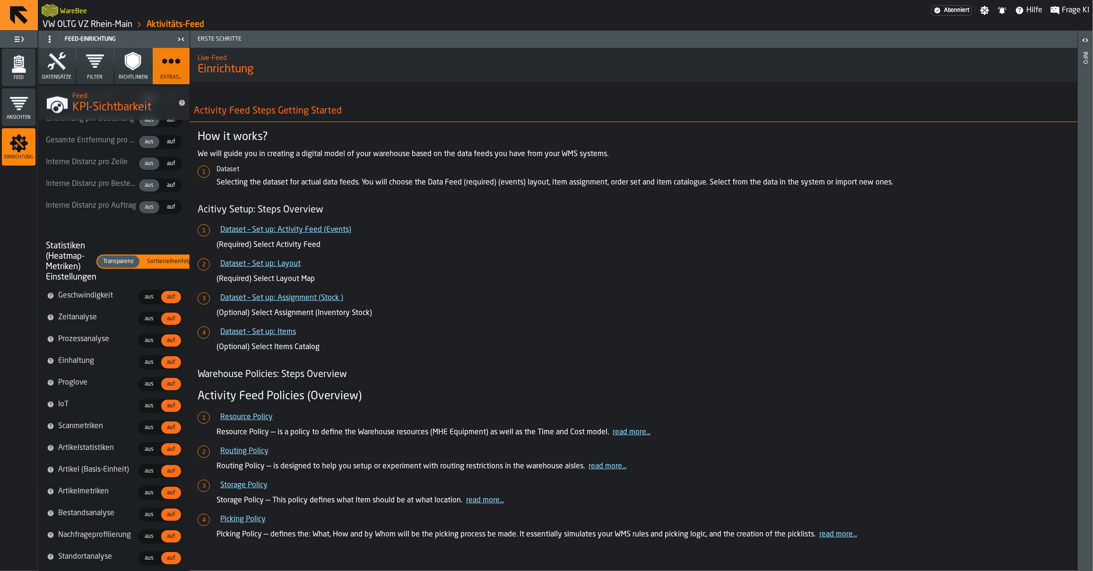
scroll to position [1719, 0]
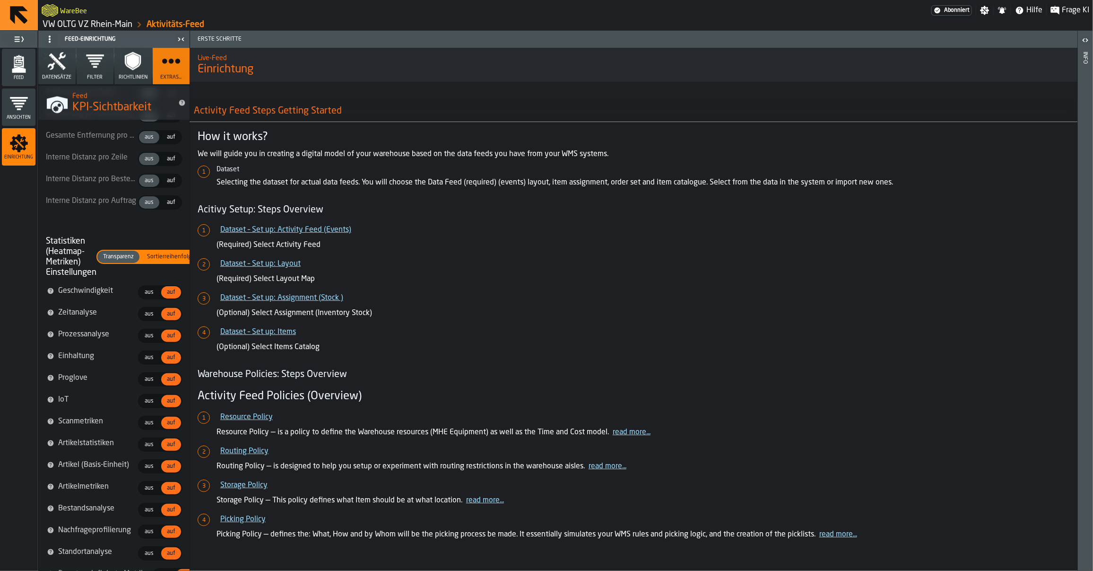
click at [130, 79] on span "Richtlinien" at bounding box center [133, 77] width 29 height 6
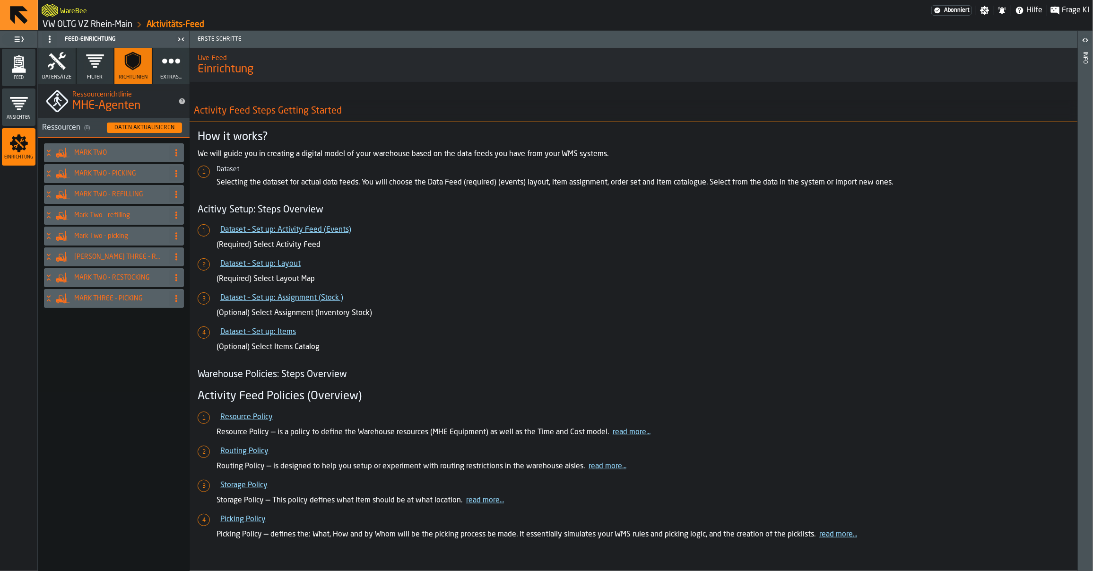
click at [110, 67] on button "Filter" at bounding box center [95, 66] width 37 height 36
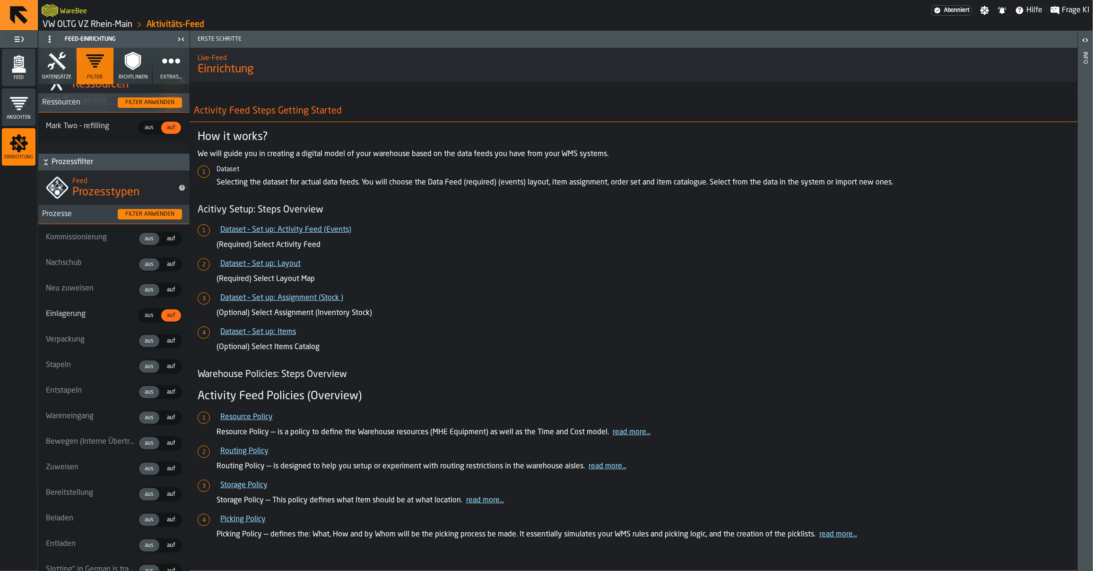
scroll to position [239, 0]
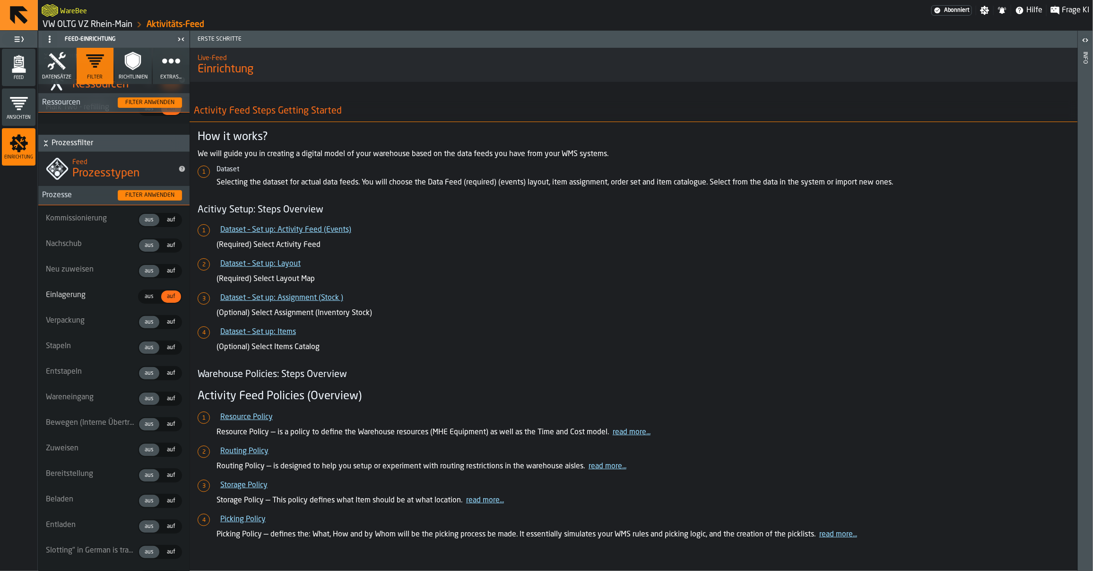
click at [142, 293] on span "aus" at bounding box center [149, 296] width 17 height 9
click at [168, 224] on div "auf" at bounding box center [171, 220] width 20 height 12
click at [142, 220] on span "aus" at bounding box center [149, 220] width 17 height 9
click at [168, 247] on span "auf" at bounding box center [171, 245] width 16 height 9
click at [131, 195] on div "Filter anwenden" at bounding box center [149, 195] width 57 height 7
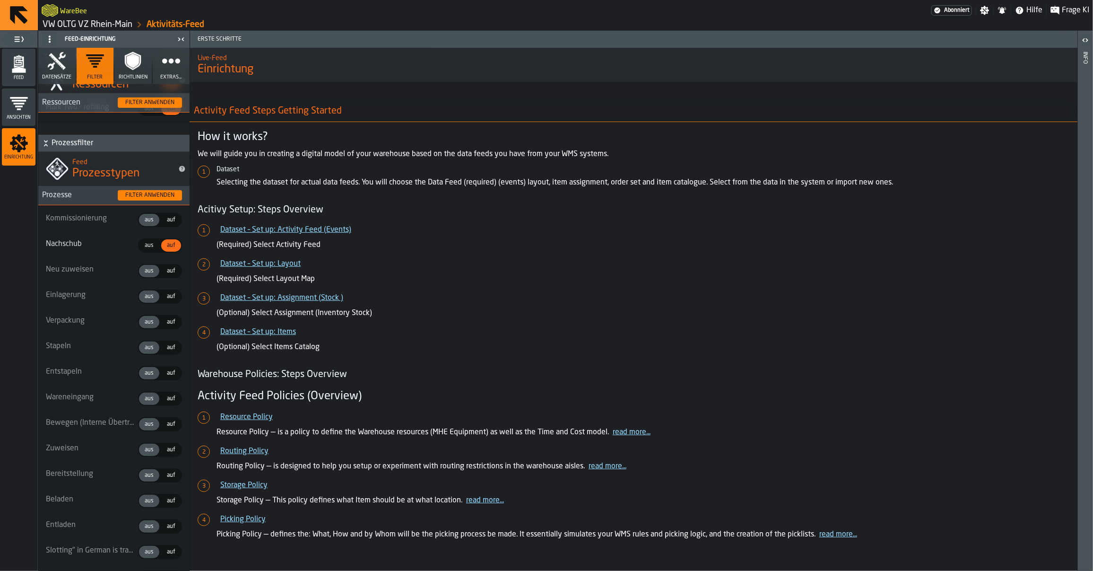
click at [26, 70] on icon "menu Feed" at bounding box center [18, 63] width 19 height 19
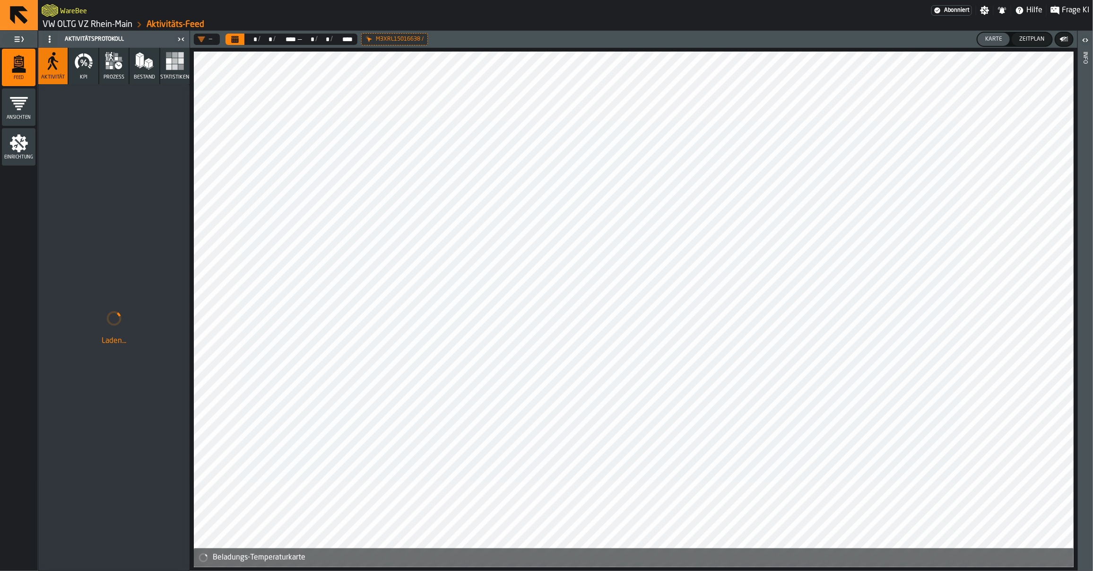
click at [121, 69] on icon "button" at bounding box center [113, 61] width 19 height 19
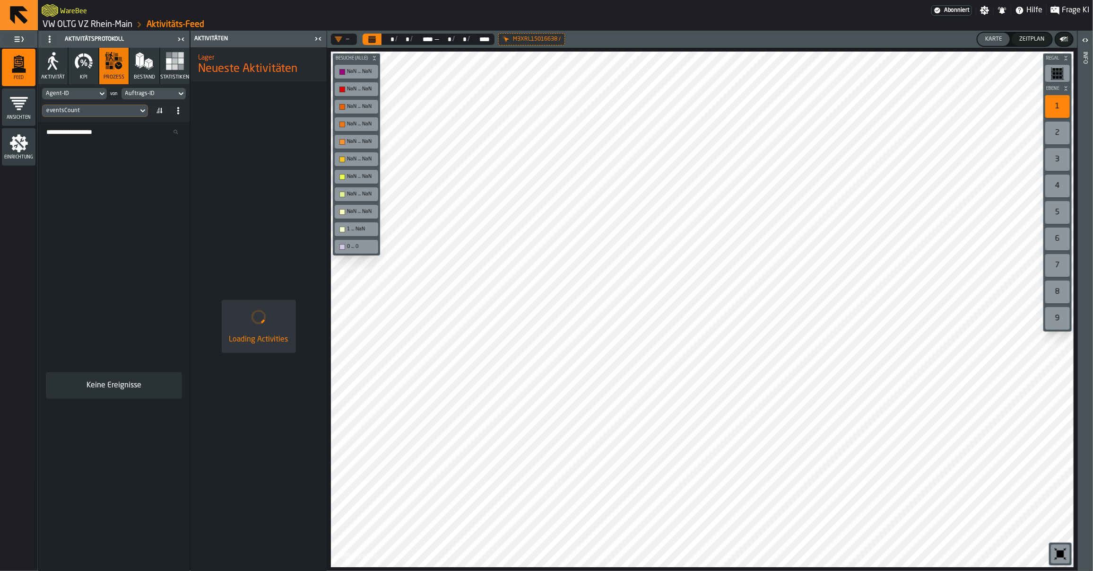
click at [50, 69] on icon "button" at bounding box center [52, 61] width 19 height 19
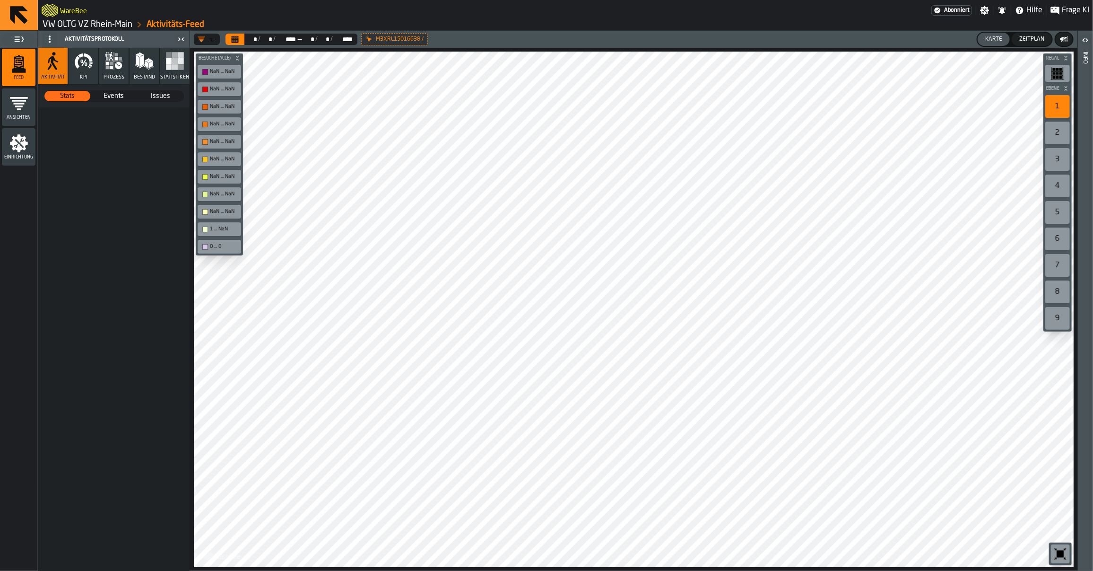
click at [18, 151] on icon "menu Einrichtung" at bounding box center [19, 143] width 18 height 18
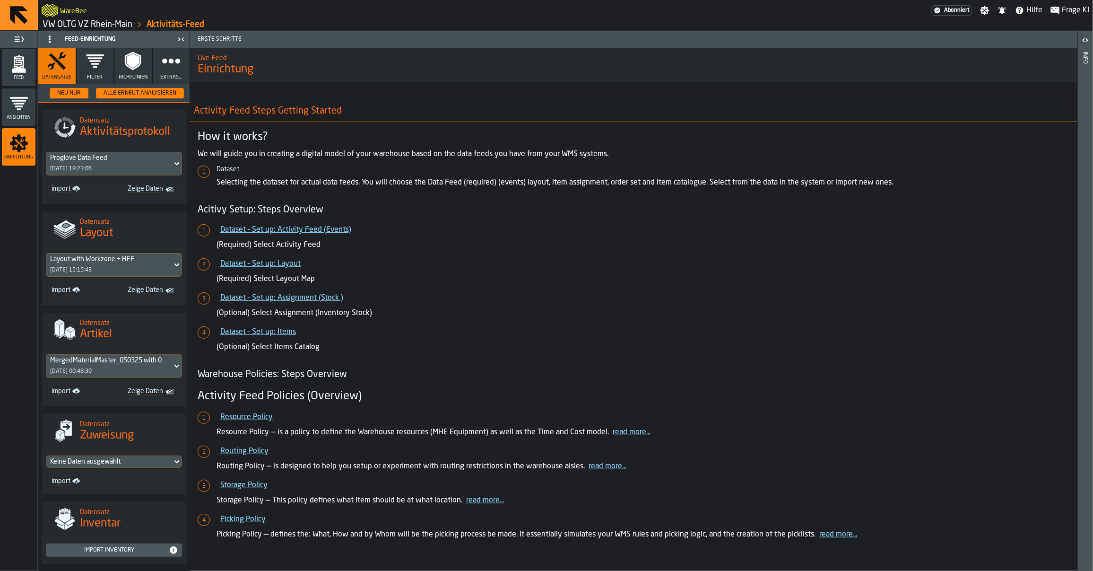
click at [128, 69] on icon "button" at bounding box center [132, 61] width 19 height 19
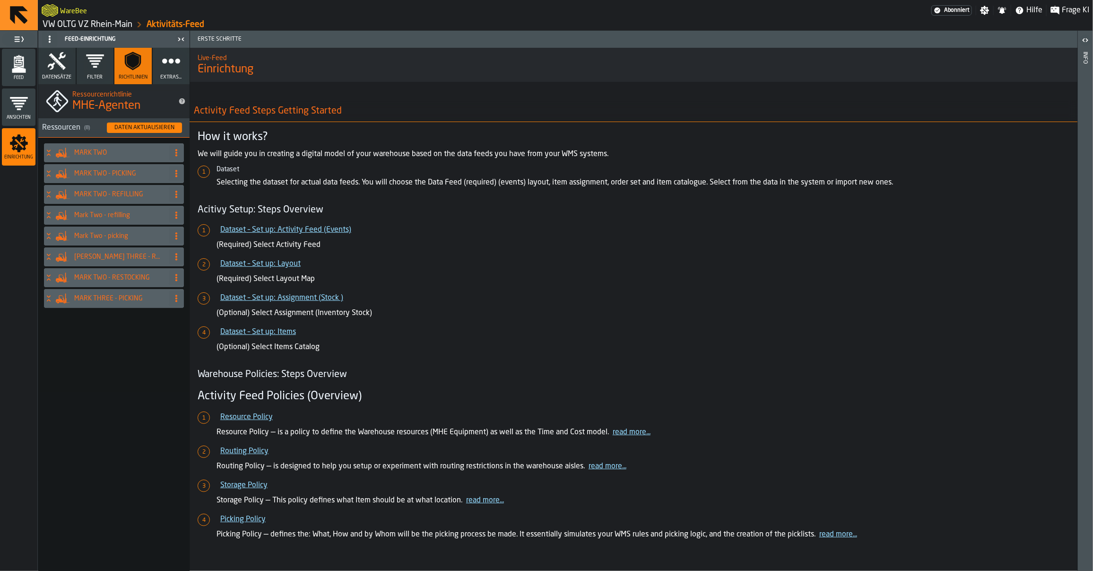
click at [166, 68] on icon "button" at bounding box center [171, 61] width 19 height 19
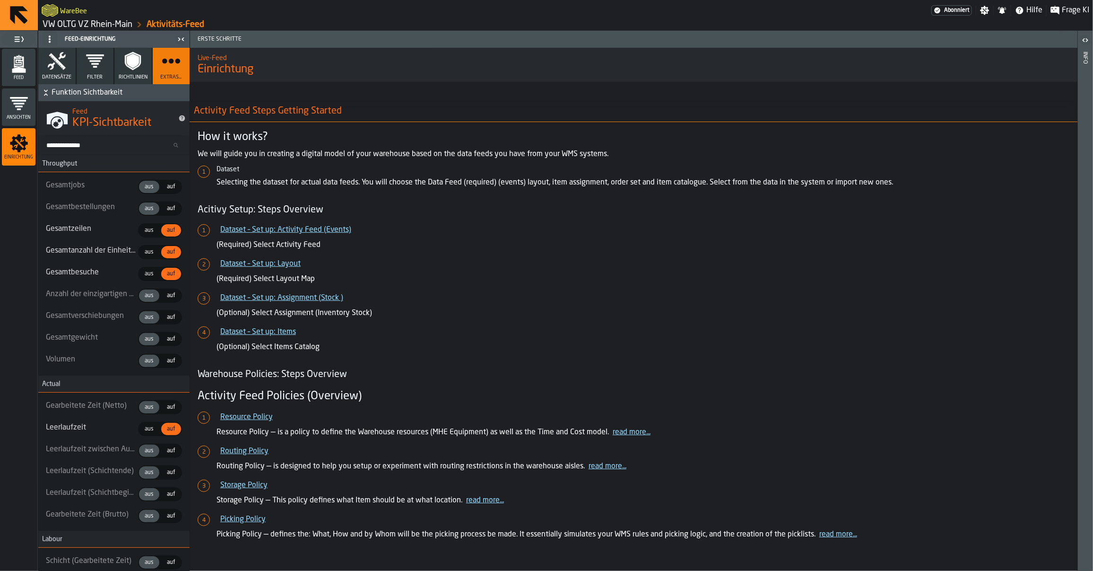
type textarea "* *** ** *"
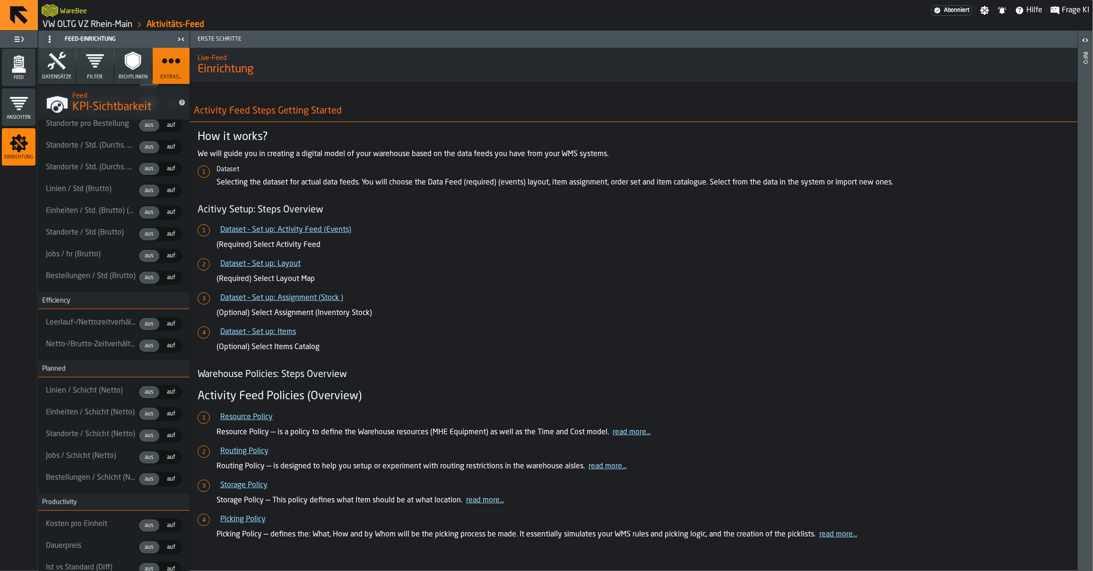
scroll to position [771, 0]
click at [131, 70] on icon "button" at bounding box center [132, 61] width 19 height 19
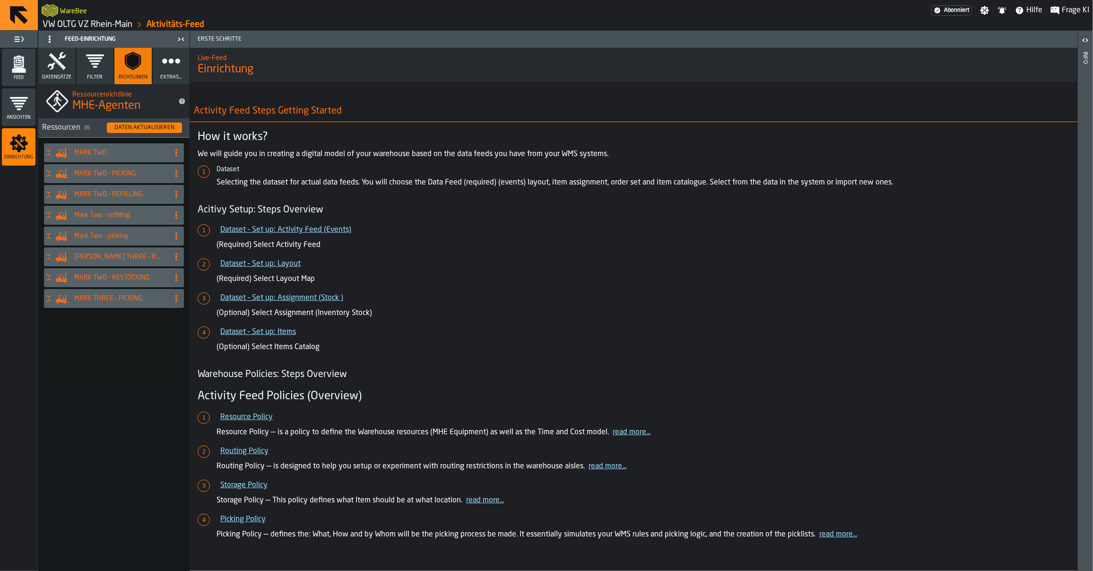
click at [96, 69] on icon "button" at bounding box center [95, 61] width 19 height 19
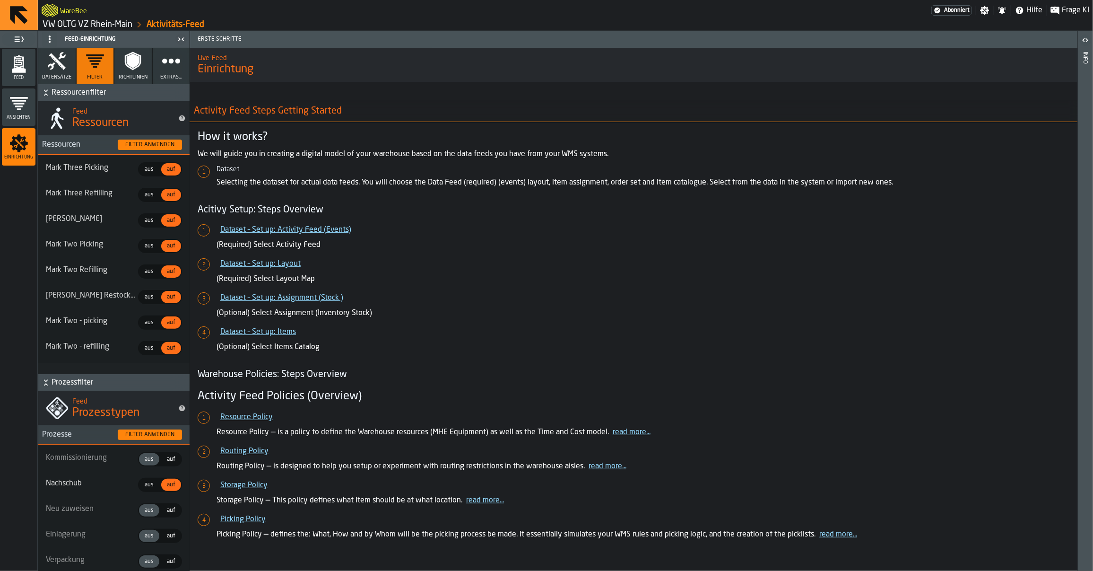
click at [145, 484] on span "aus" at bounding box center [149, 484] width 17 height 9
click at [168, 458] on span "auf" at bounding box center [171, 459] width 16 height 9
click at [126, 439] on h3 "Prozesse Filter anwenden" at bounding box center [113, 434] width 151 height 19
click at [126, 435] on div "Filter anwenden" at bounding box center [149, 434] width 57 height 7
click at [53, 79] on span "Datensätze" at bounding box center [56, 77] width 29 height 6
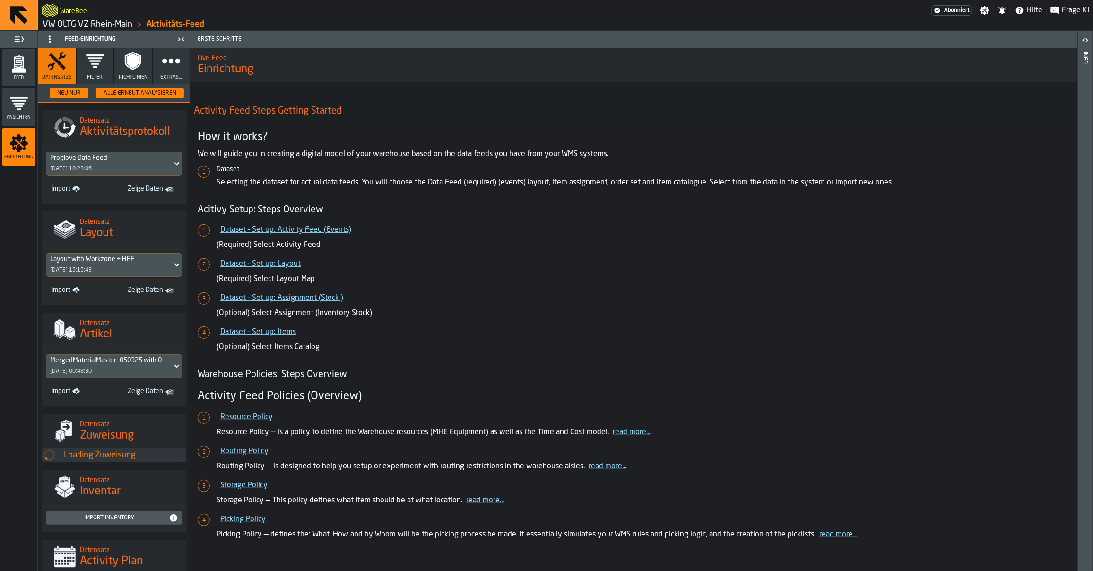
click at [20, 71] on polygon "menu Feed" at bounding box center [19, 70] width 14 height 6
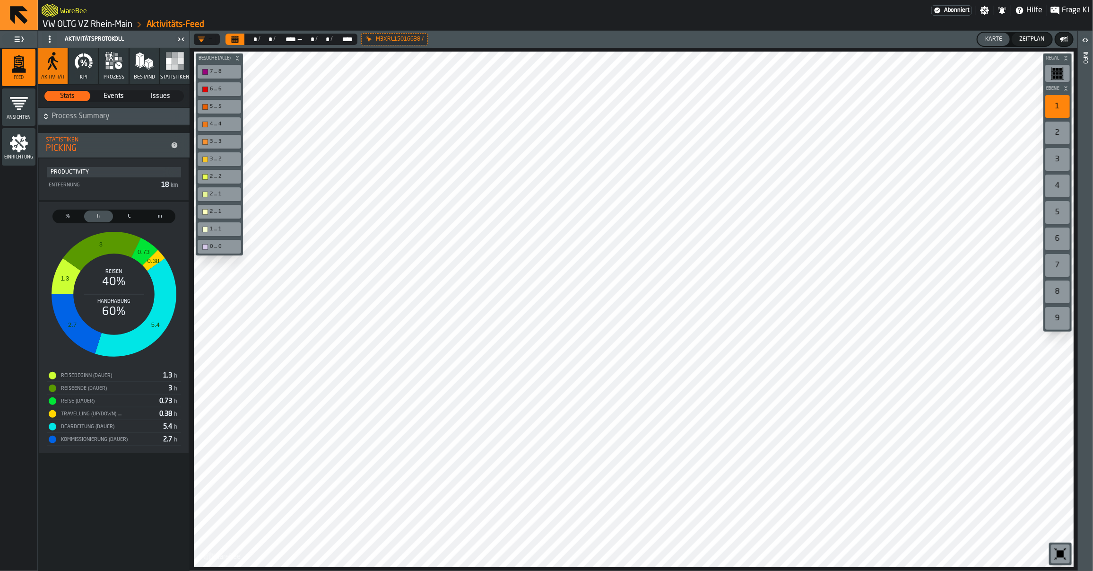
click at [117, 93] on span "Events" at bounding box center [114, 95] width 45 height 9
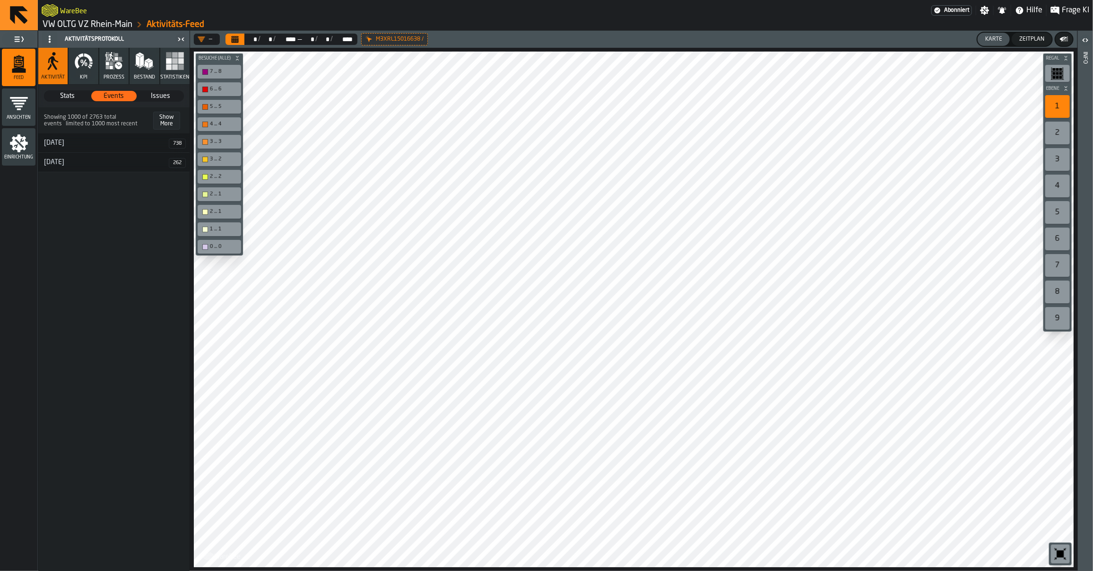
click at [77, 97] on span "Stats" at bounding box center [67, 95] width 45 height 9
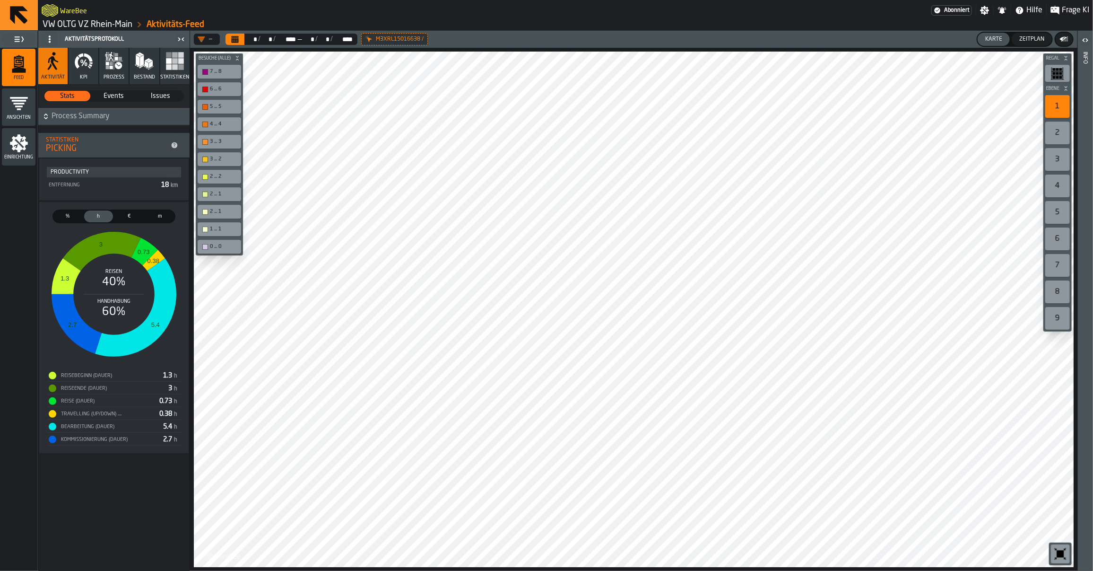
click at [27, 150] on icon "menu Einrichtung" at bounding box center [18, 143] width 19 height 19
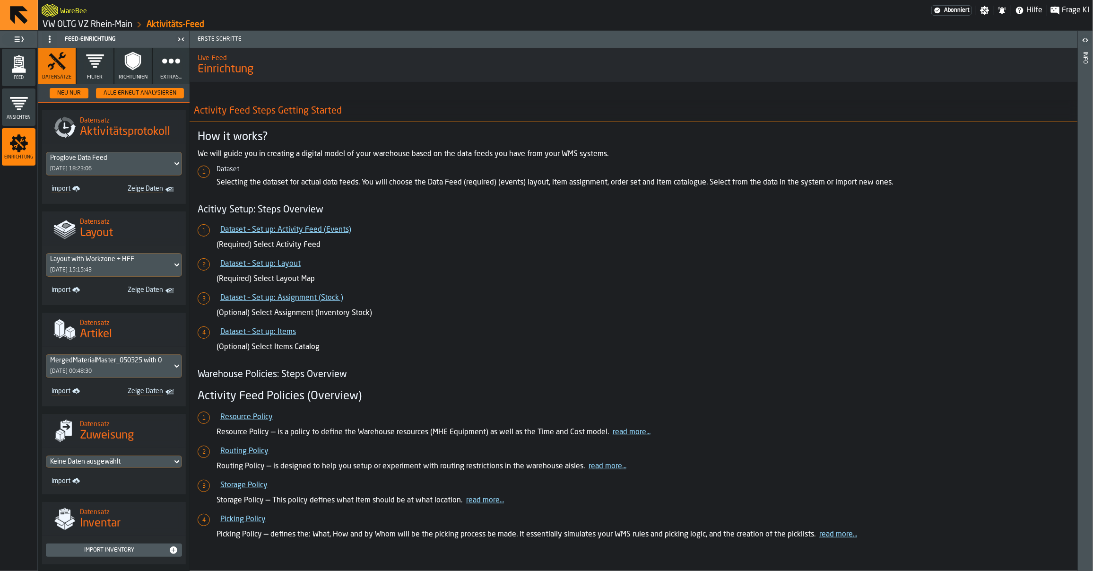
click at [99, 66] on icon "button" at bounding box center [95, 61] width 19 height 19
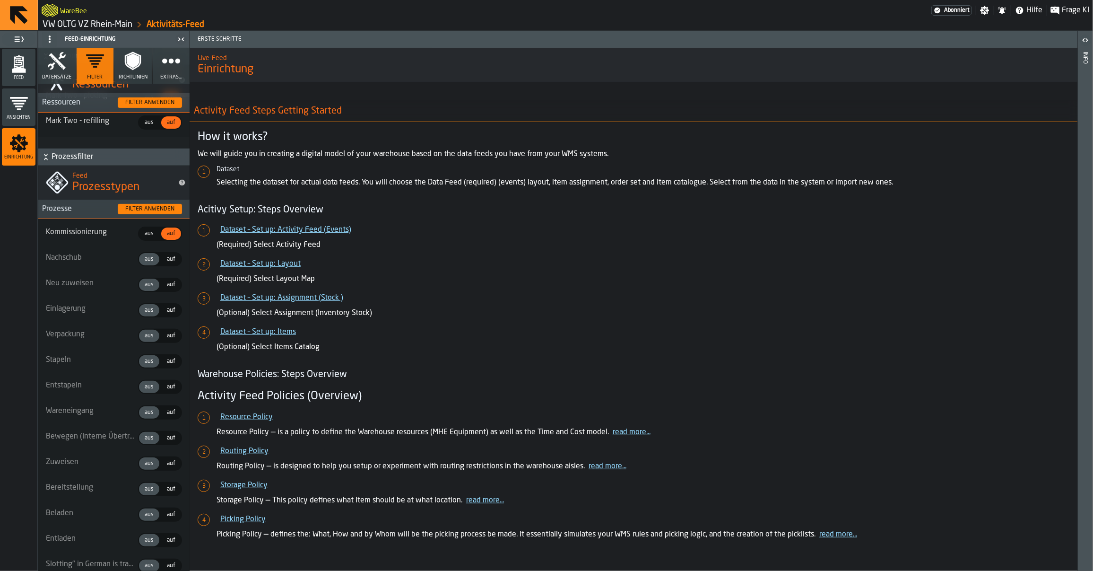
scroll to position [275, 0]
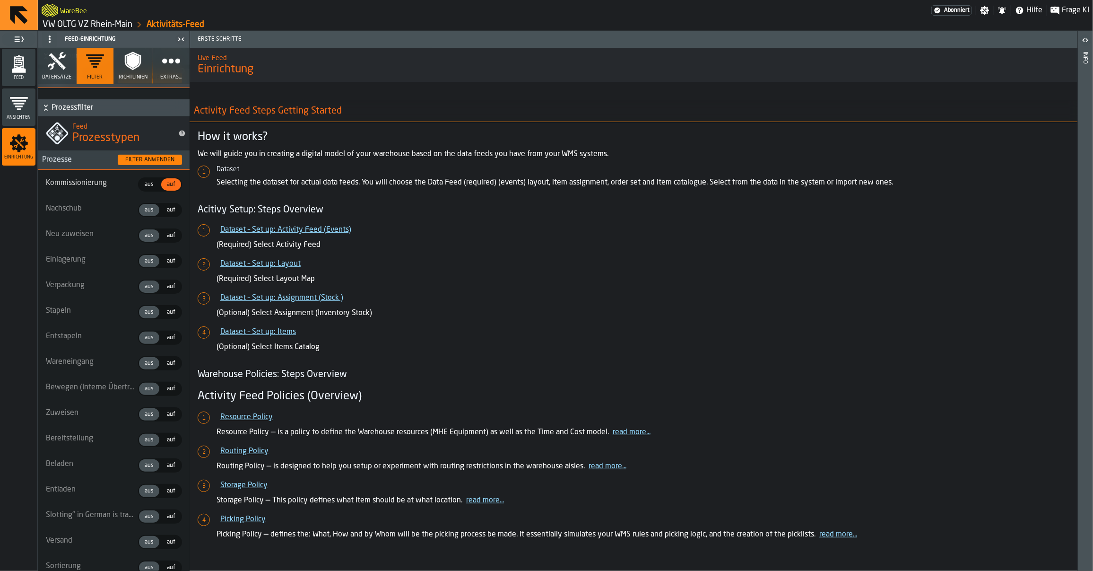
click at [144, 184] on span "aus" at bounding box center [149, 184] width 17 height 9
click at [163, 258] on span "auf" at bounding box center [171, 261] width 16 height 9
click at [163, 360] on span "auf" at bounding box center [171, 363] width 16 height 9
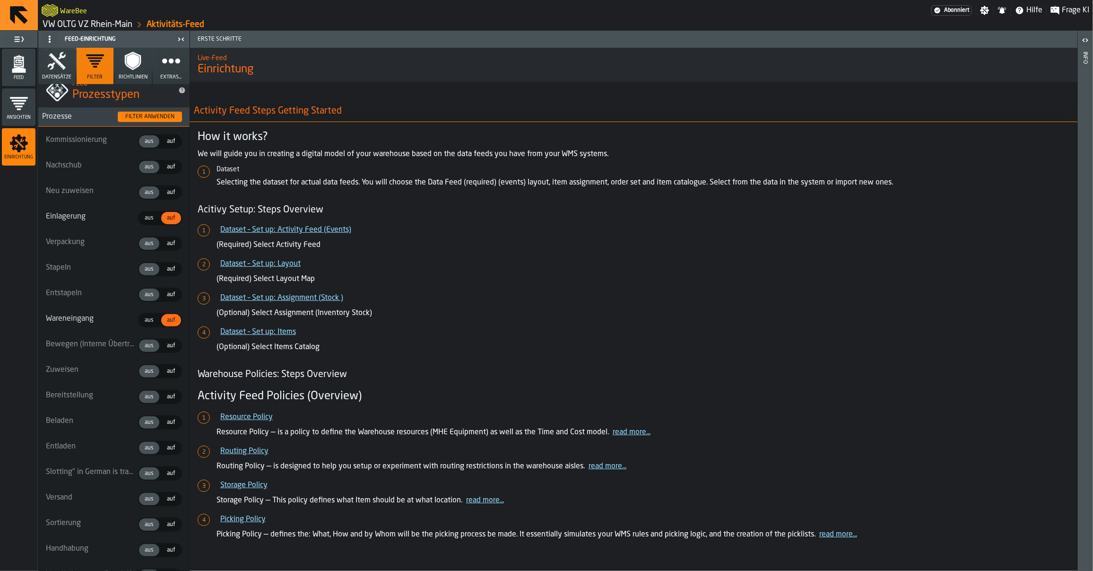
scroll to position [319, 0]
click at [163, 421] on span "auf" at bounding box center [171, 420] width 16 height 9
click at [143, 317] on span "aus" at bounding box center [149, 318] width 17 height 9
click at [147, 216] on span "aus" at bounding box center [149, 216] width 17 height 9
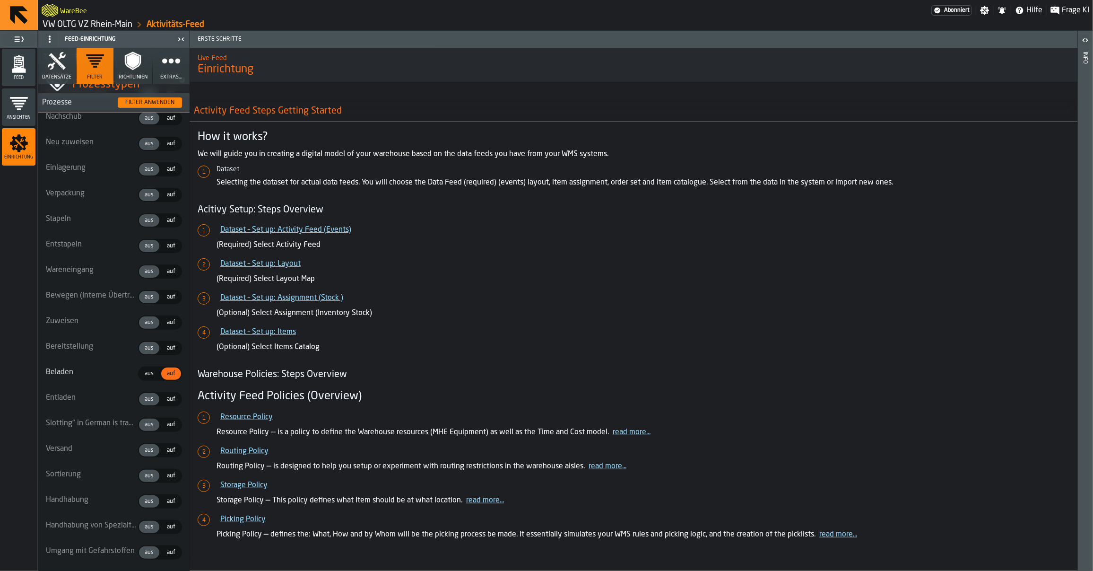
scroll to position [355, 0]
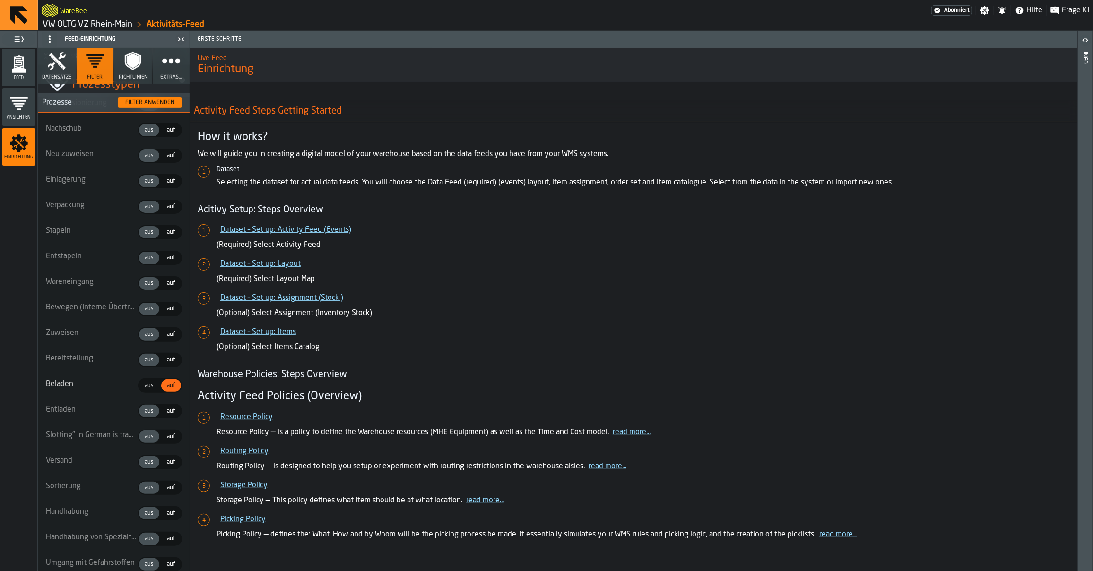
click at [155, 100] on div "Filter anwenden" at bounding box center [149, 102] width 57 height 7
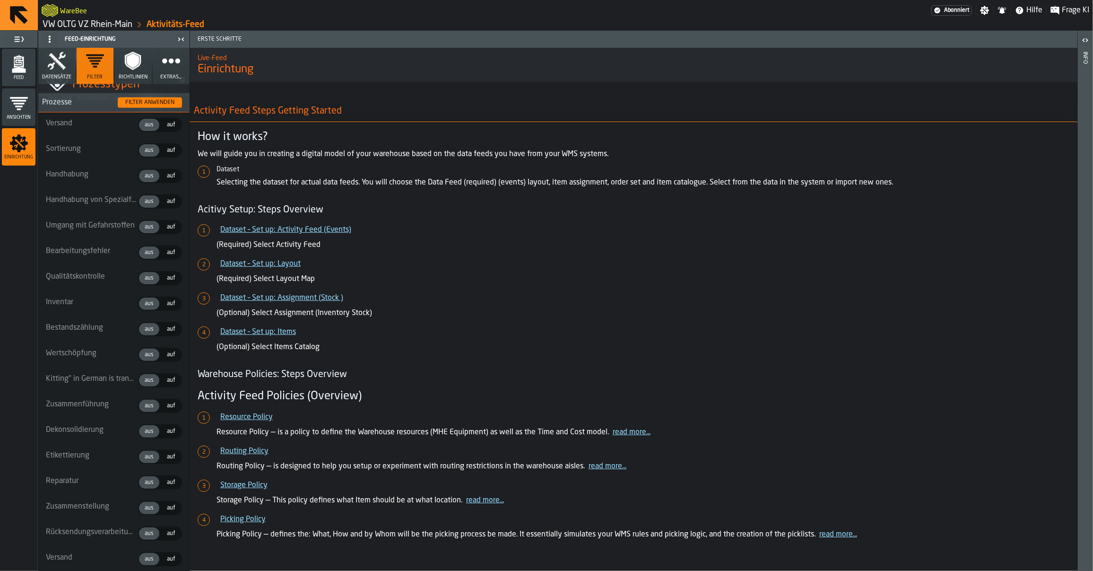
scroll to position [727, 0]
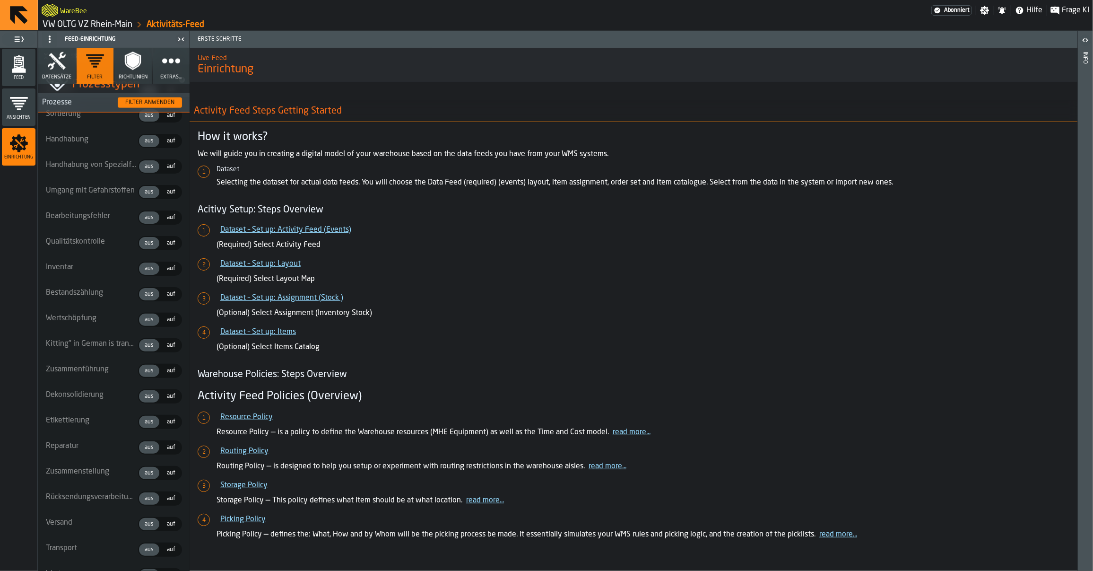
click at [94, 341] on label "Kitting" in German is translated as "Kitting". If you need a more detailed expl…" at bounding box center [91, 343] width 90 height 11
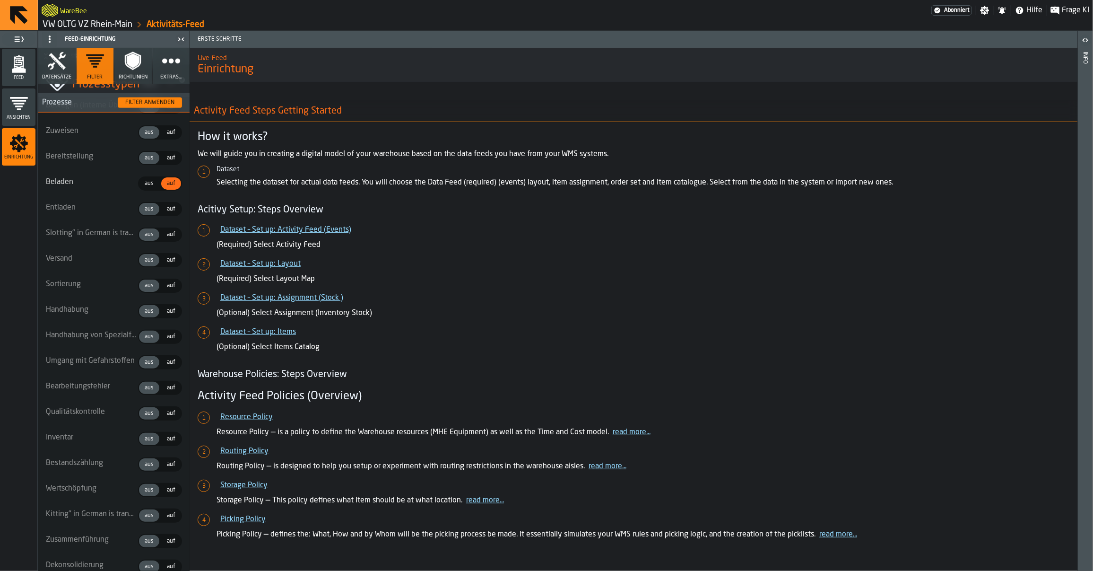
scroll to position [571, 0]
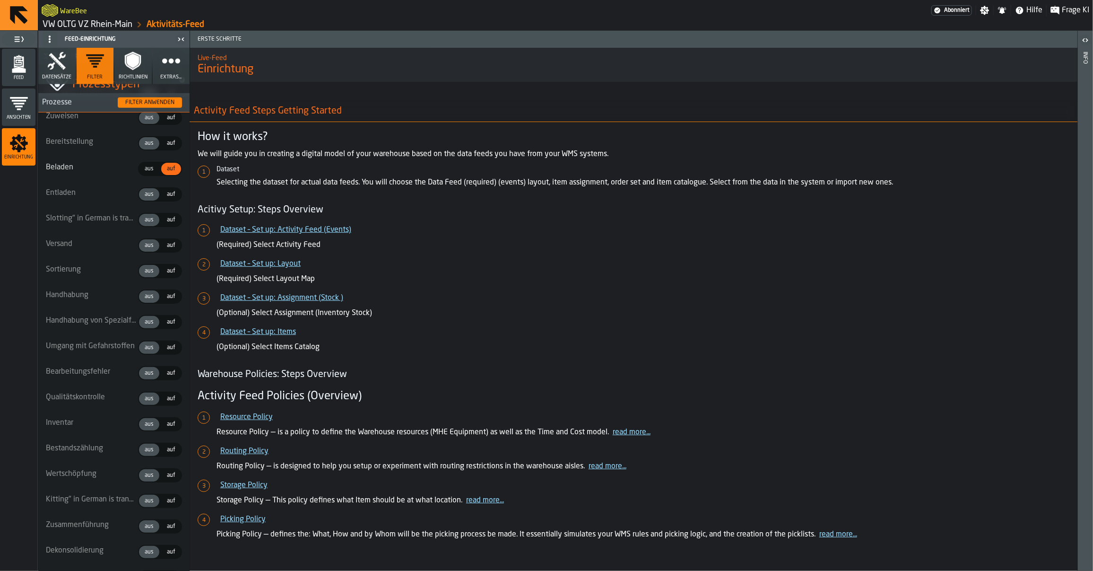
click at [27, 73] on div "Feed" at bounding box center [19, 67] width 34 height 26
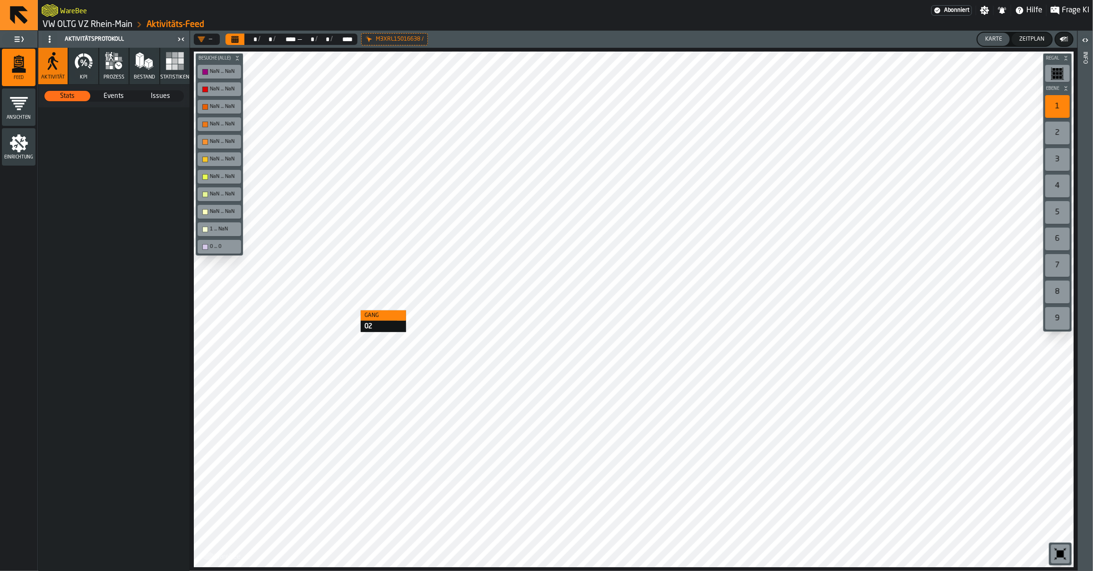
click at [110, 97] on span "Events" at bounding box center [114, 95] width 45 height 9
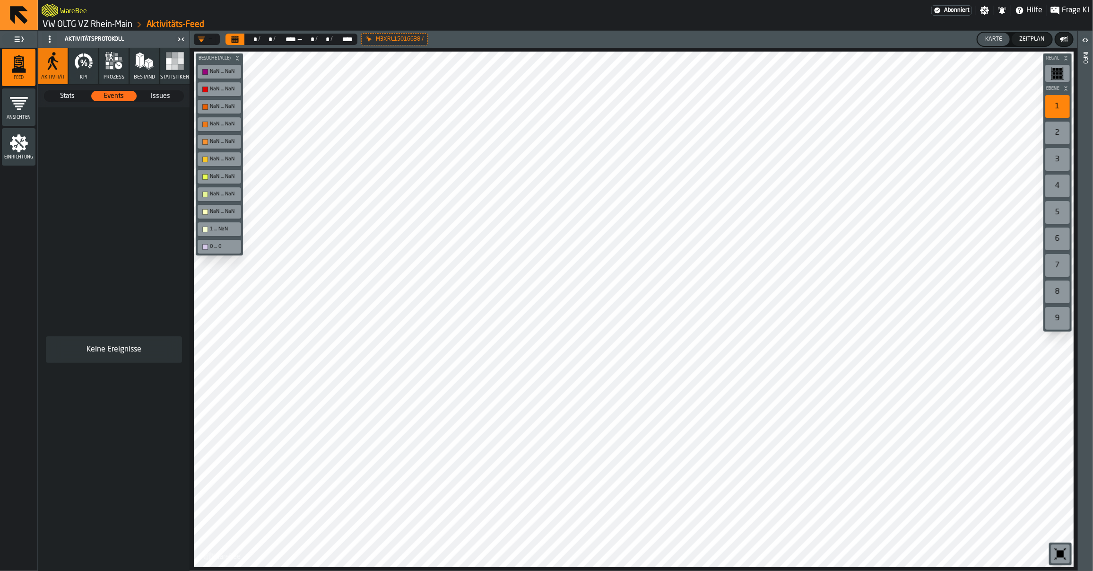
click at [0, 0] on icon at bounding box center [0, 0] width 0 height 0
click at [65, 91] on div "Stats" at bounding box center [67, 96] width 46 height 10
click at [128, 95] on span "Events" at bounding box center [114, 95] width 45 height 9
click at [159, 95] on span "Issues" at bounding box center [160, 95] width 45 height 9
click at [31, 150] on div "Einrichtung" at bounding box center [19, 147] width 34 height 26
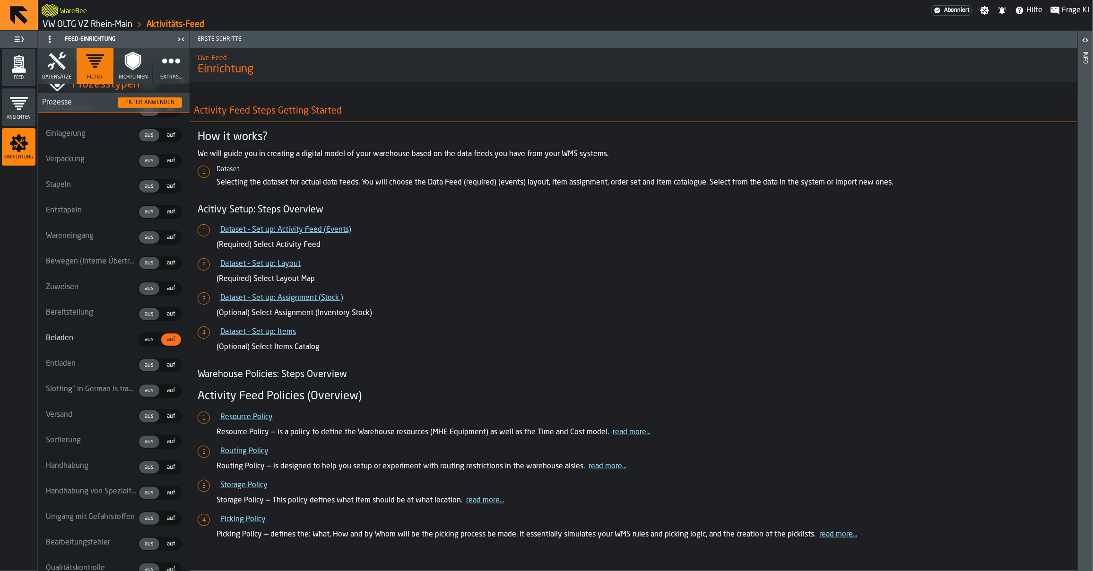
scroll to position [376, 0]
click at [163, 335] on span "auf" at bounding box center [171, 338] width 16 height 9
click at [166, 310] on span "auf" at bounding box center [171, 312] width 16 height 9
click at [163, 284] on span "auf" at bounding box center [171, 287] width 16 height 9
click at [162, 265] on div "auf" at bounding box center [171, 261] width 20 height 12
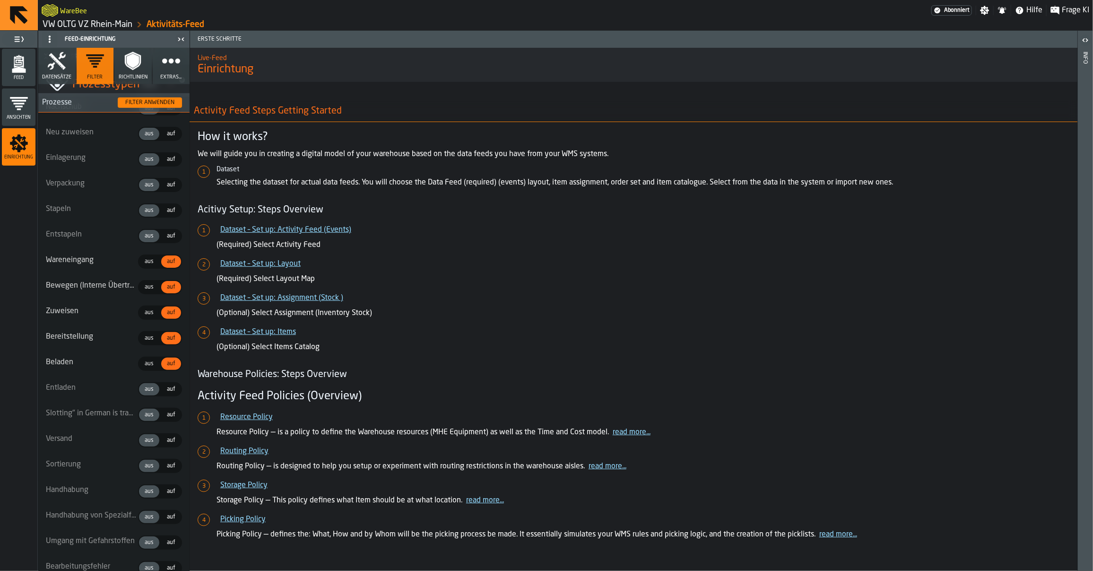
click at [168, 239] on div "auf" at bounding box center [171, 236] width 20 height 12
click at [173, 208] on span "auf" at bounding box center [171, 210] width 16 height 9
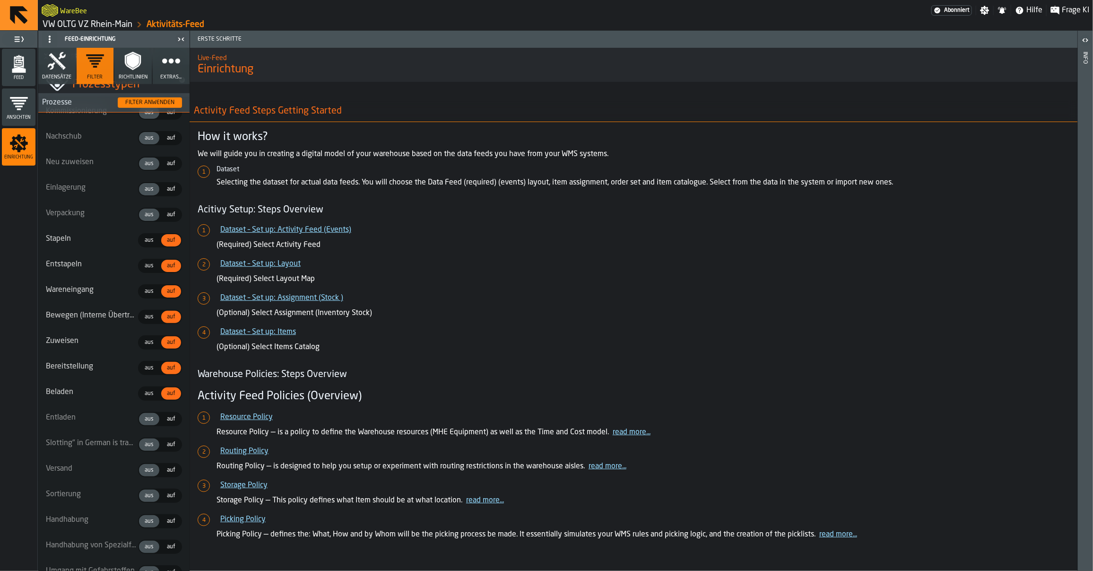
scroll to position [350, 0]
click at [169, 207] on span "auf" at bounding box center [171, 211] width 16 height 9
click at [170, 184] on span "auf" at bounding box center [171, 186] width 16 height 9
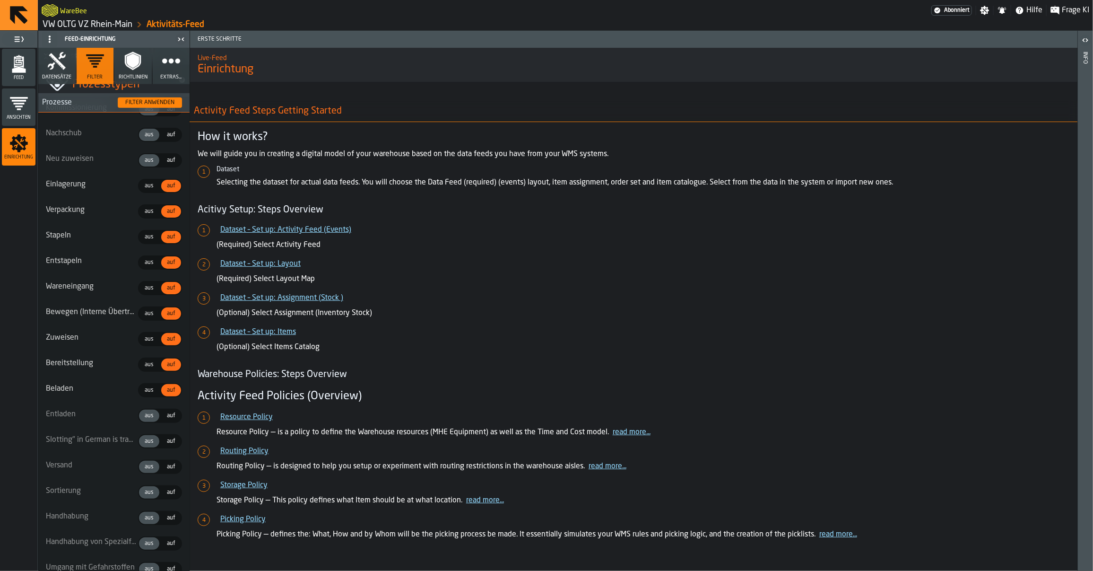
click at [157, 107] on button "Filter anwenden" at bounding box center [150, 102] width 64 height 10
click at [166, 156] on span "auf" at bounding box center [171, 160] width 16 height 9
click at [165, 100] on div "Filter anwenden" at bounding box center [149, 102] width 57 height 7
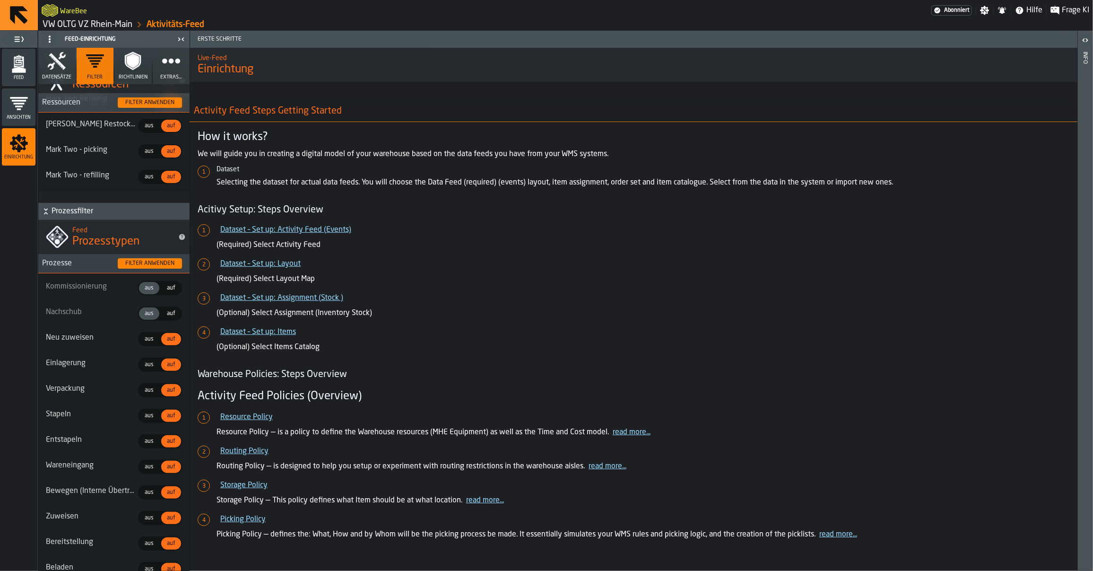
scroll to position [128, 0]
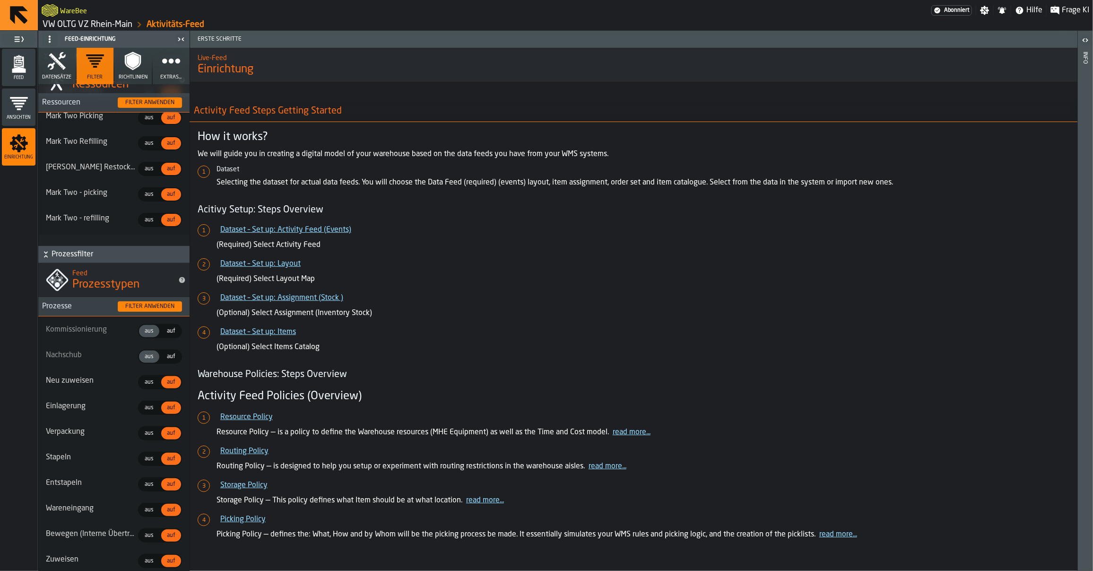
click at [26, 67] on icon "menu Feed" at bounding box center [18, 63] width 19 height 19
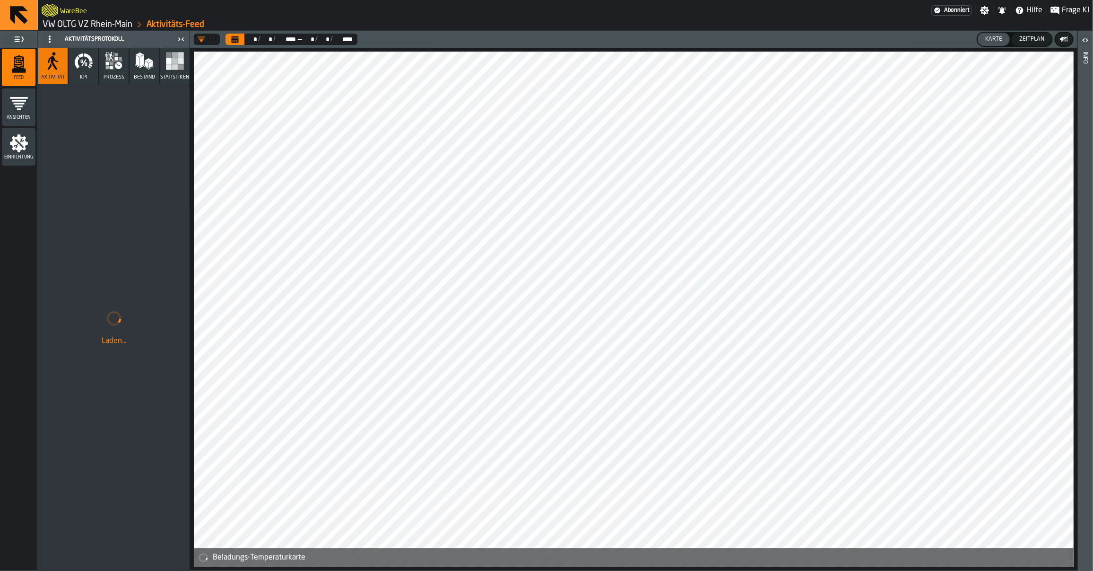
click at [983, 12] on icon "button-toggle-Einstellungen" at bounding box center [984, 10] width 9 height 9
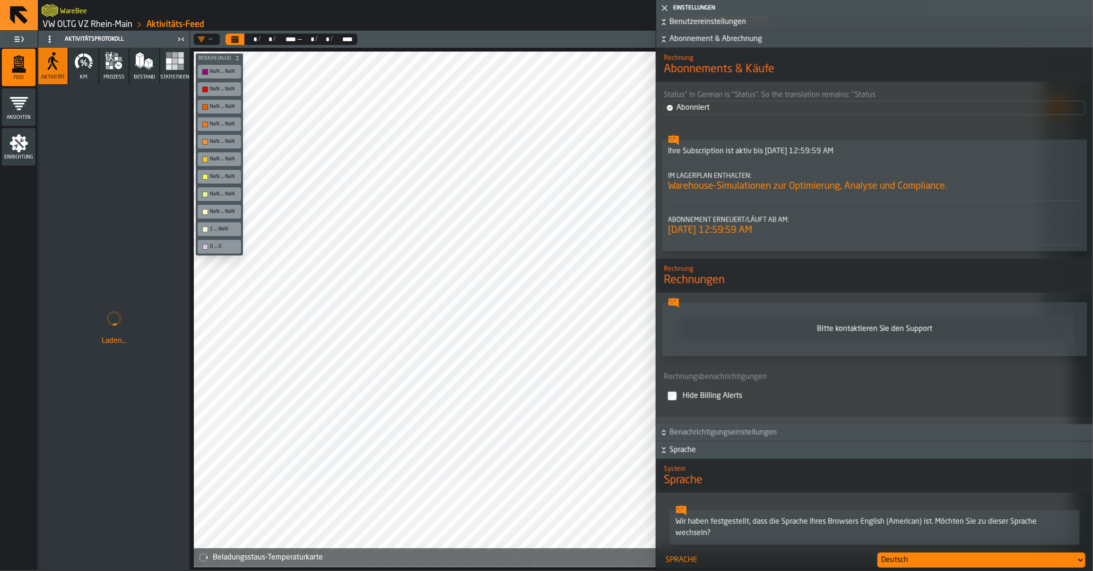
scroll to position [806, 0]
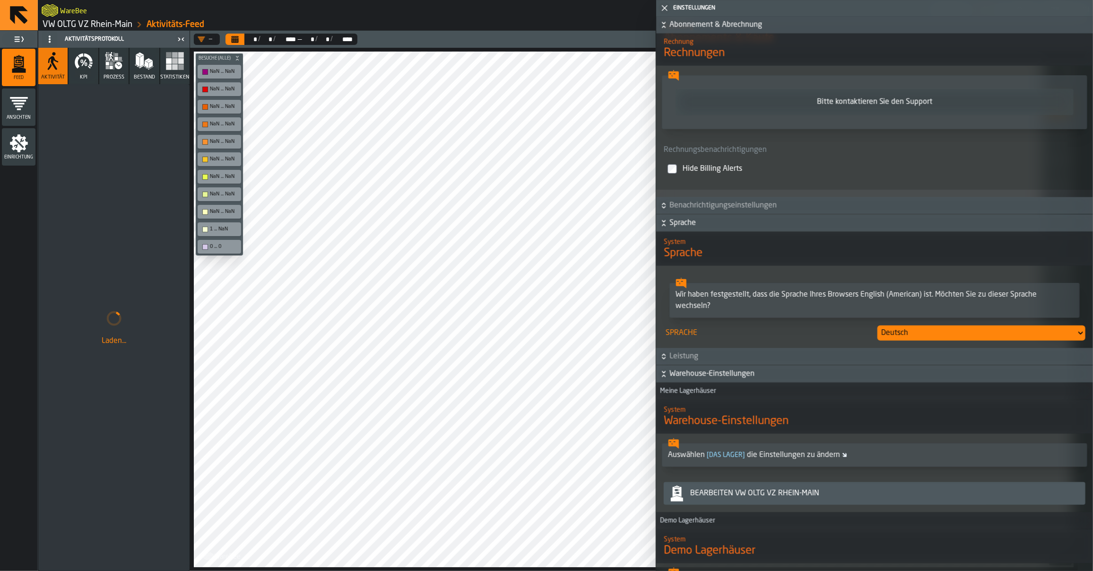
click at [898, 336] on div "Deutsch" at bounding box center [976, 332] width 191 height 11
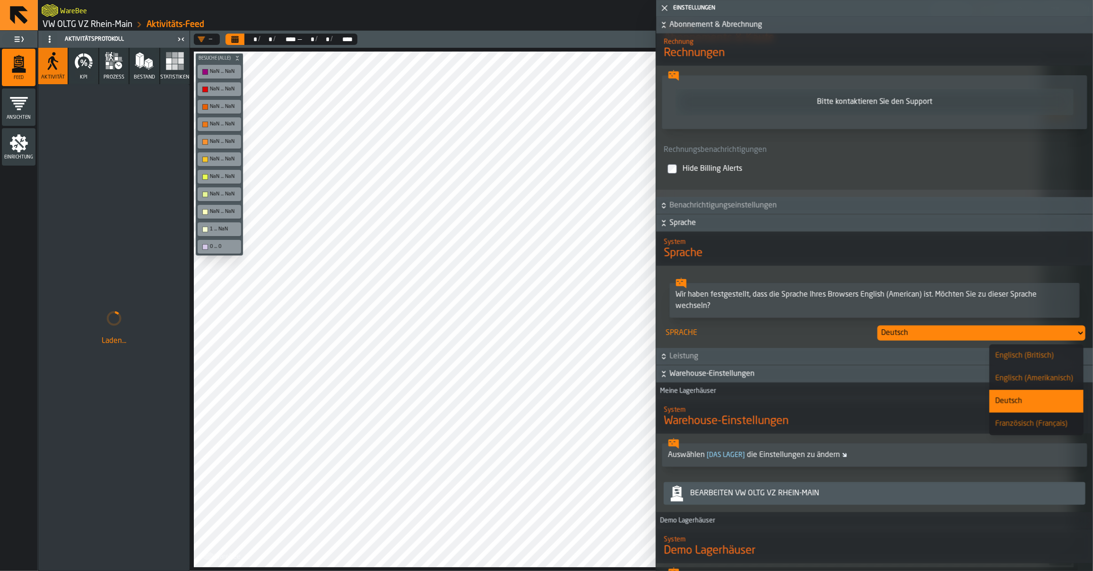
click at [1022, 376] on div "Englisch (Amerikanisch)" at bounding box center [1036, 377] width 83 height 11
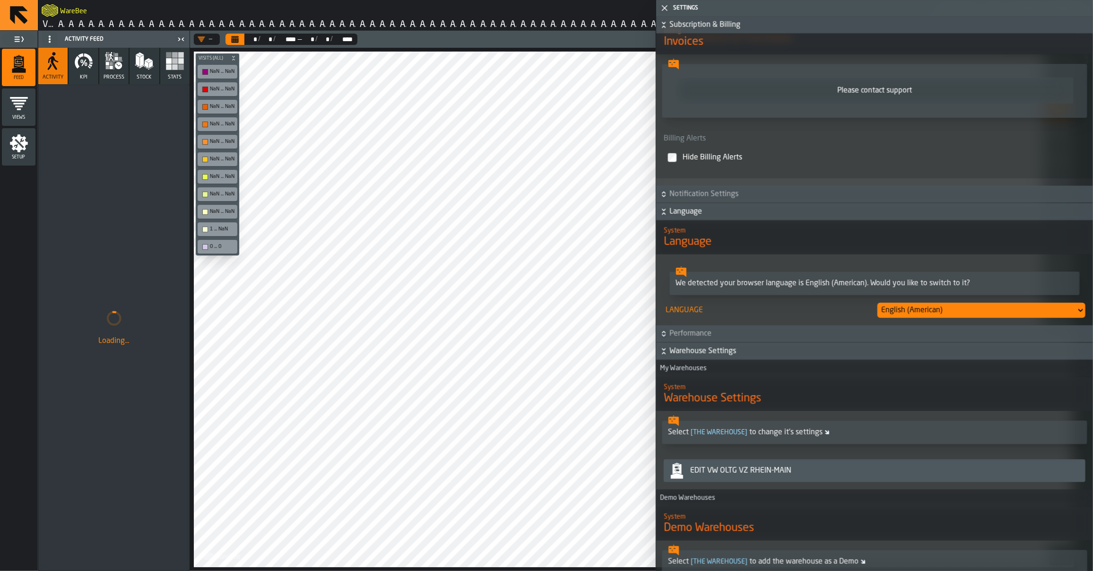
scroll to position [795, 0]
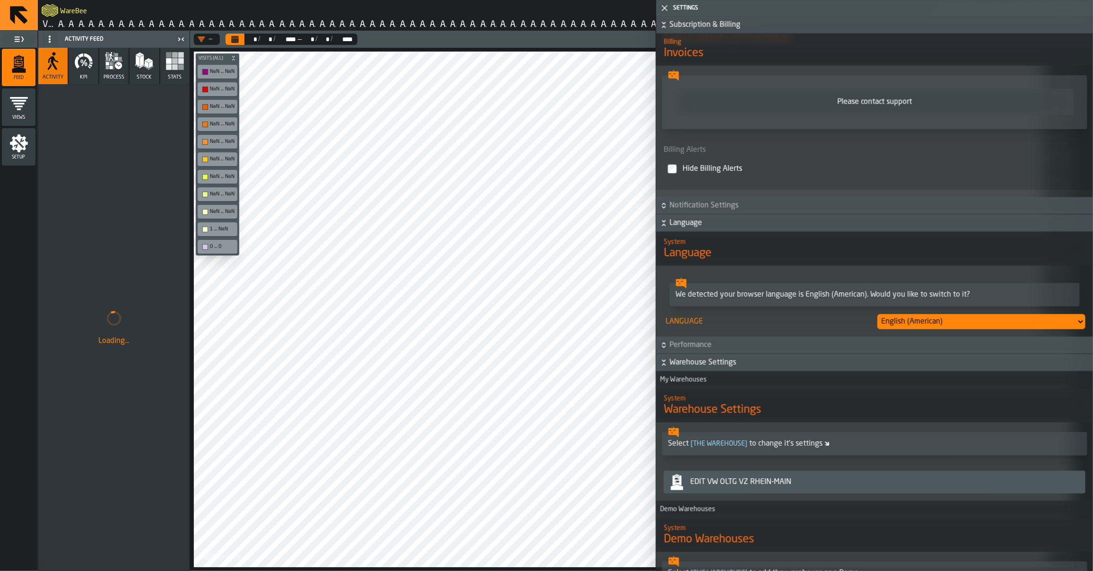
click at [662, 10] on icon "button-toggle-Close me" at bounding box center [664, 7] width 11 height 11
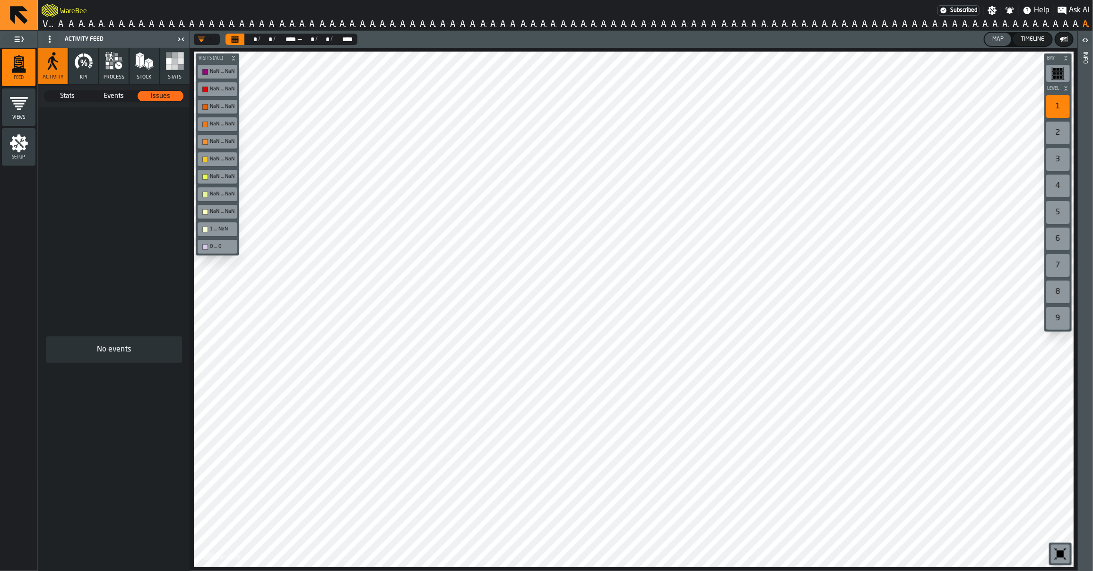
click at [108, 65] on icon "button" at bounding box center [113, 61] width 19 height 19
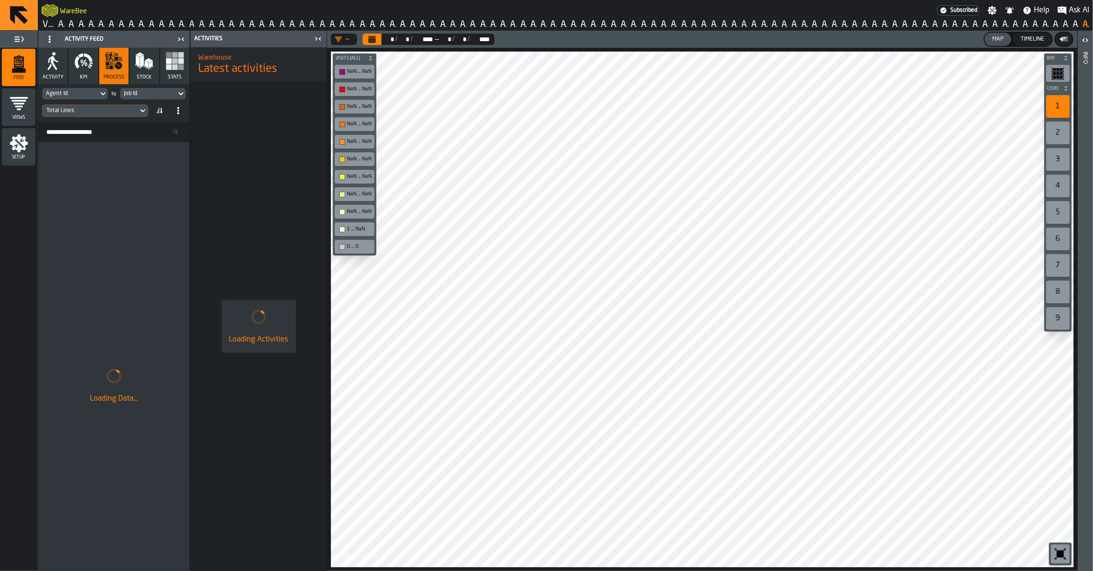
click at [46, 53] on icon "button" at bounding box center [52, 61] width 19 height 19
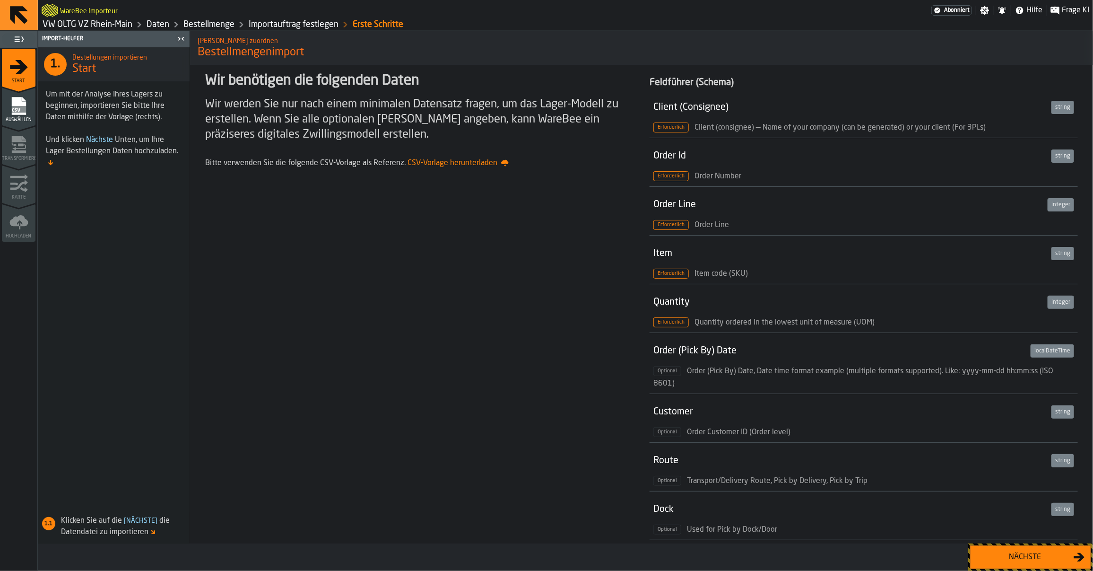
click at [1003, 559] on div "Nächste" at bounding box center [1024, 556] width 97 height 11
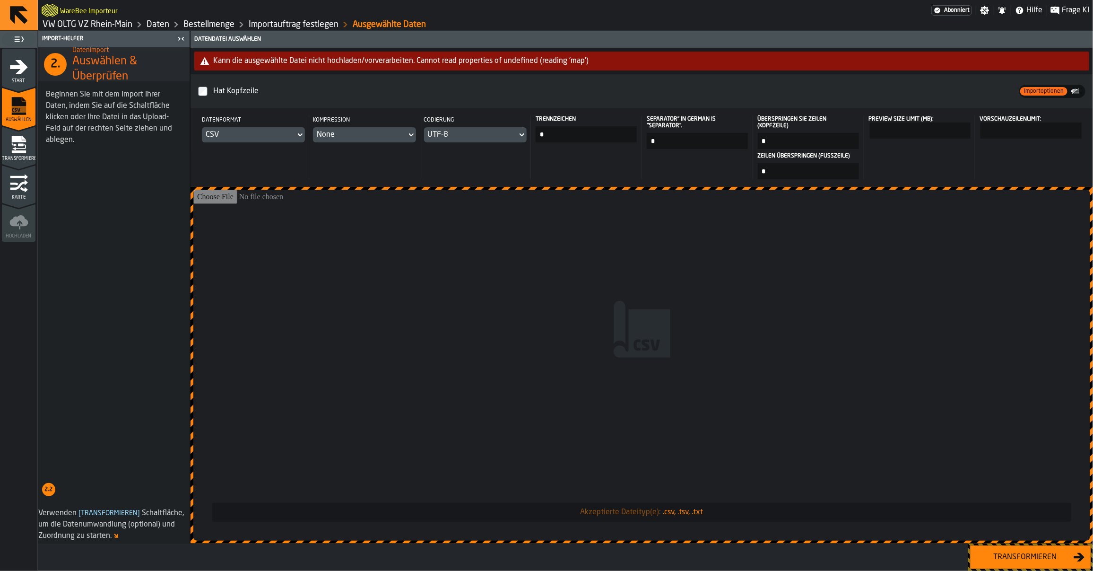
click at [564, 132] on input "*" at bounding box center [586, 134] width 101 height 16
type input "*"
click at [1007, 566] on button "Transformieren" at bounding box center [1030, 557] width 121 height 24
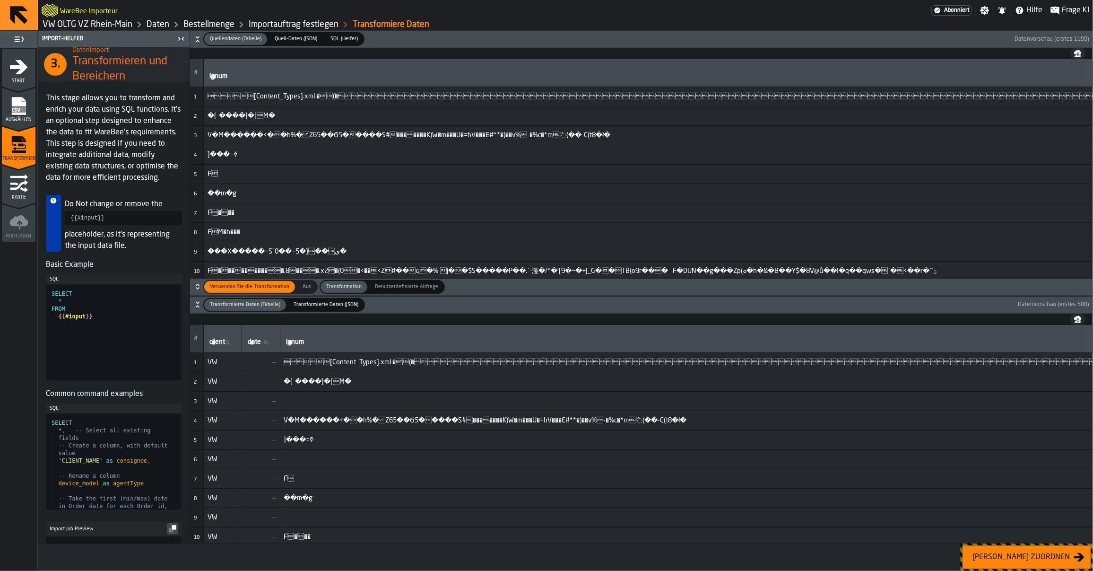
click at [26, 99] on icon "menu Auswählen" at bounding box center [18, 105] width 19 height 19
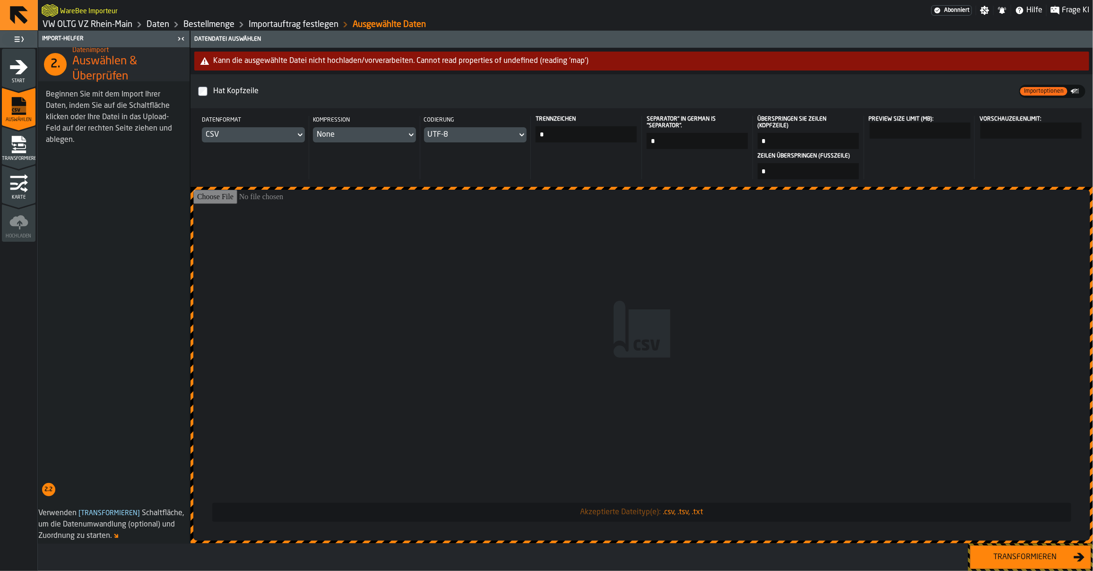
click at [571, 136] on input "*" at bounding box center [586, 134] width 101 height 16
type input "*"
click at [1022, 561] on div "Transformieren" at bounding box center [1024, 556] width 97 height 11
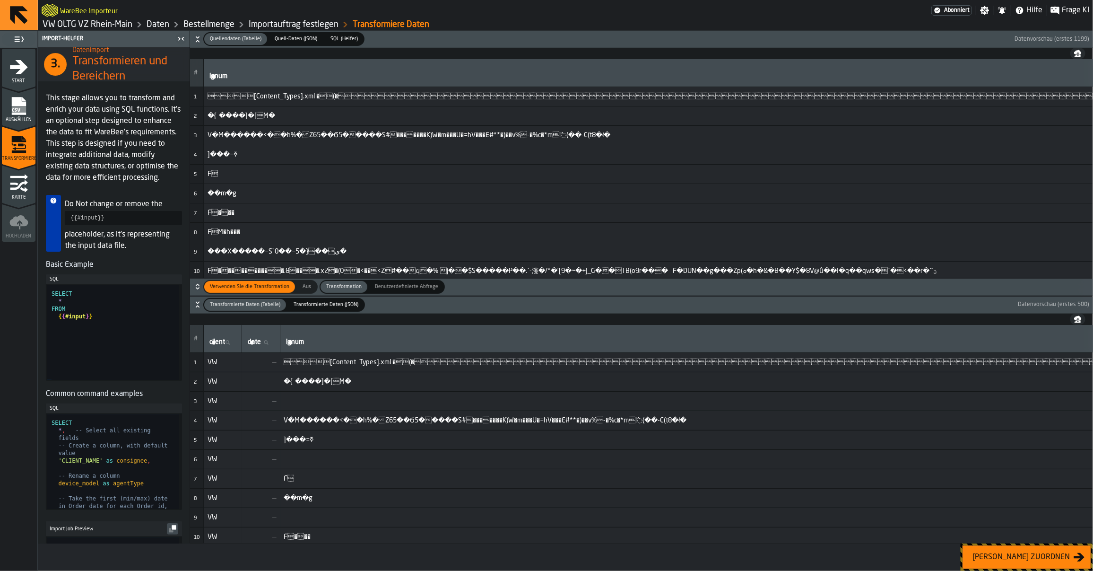
click at [33, 118] on span "Auswählen" at bounding box center [19, 119] width 34 height 5
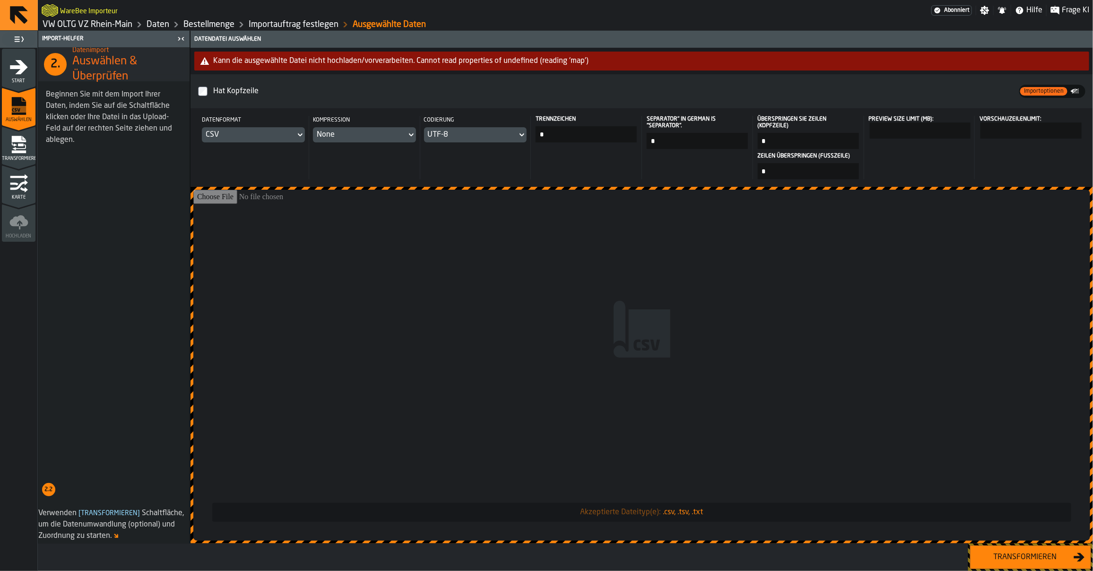
click at [332, 140] on div "None" at bounding box center [360, 134] width 94 height 15
click at [429, 136] on div "UTF-8" at bounding box center [471, 134] width 86 height 11
click at [493, 220] on div "WINDOWS-1252" at bounding box center [496, 216] width 49 height 23
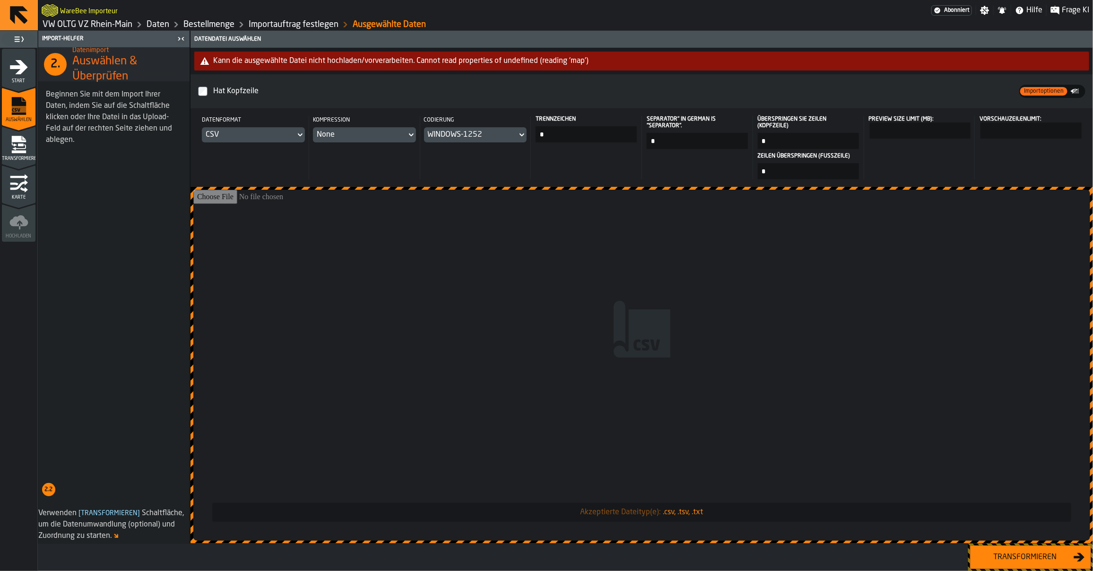
click at [1049, 559] on div "Transformieren" at bounding box center [1024, 556] width 97 height 11
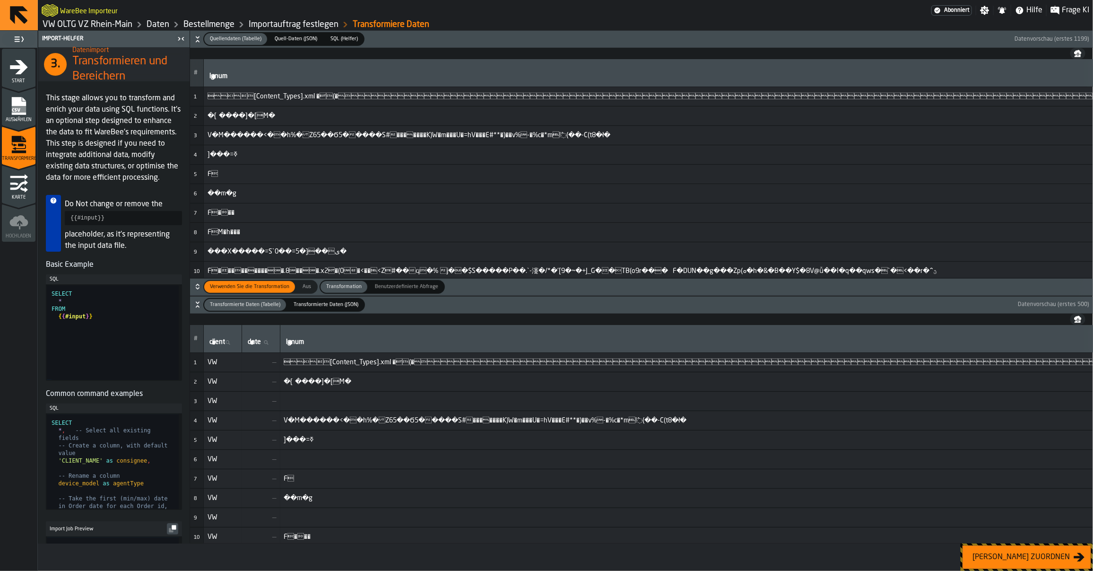
click at [25, 106] on rect "menu Auswählen" at bounding box center [18, 109] width 14 height 7
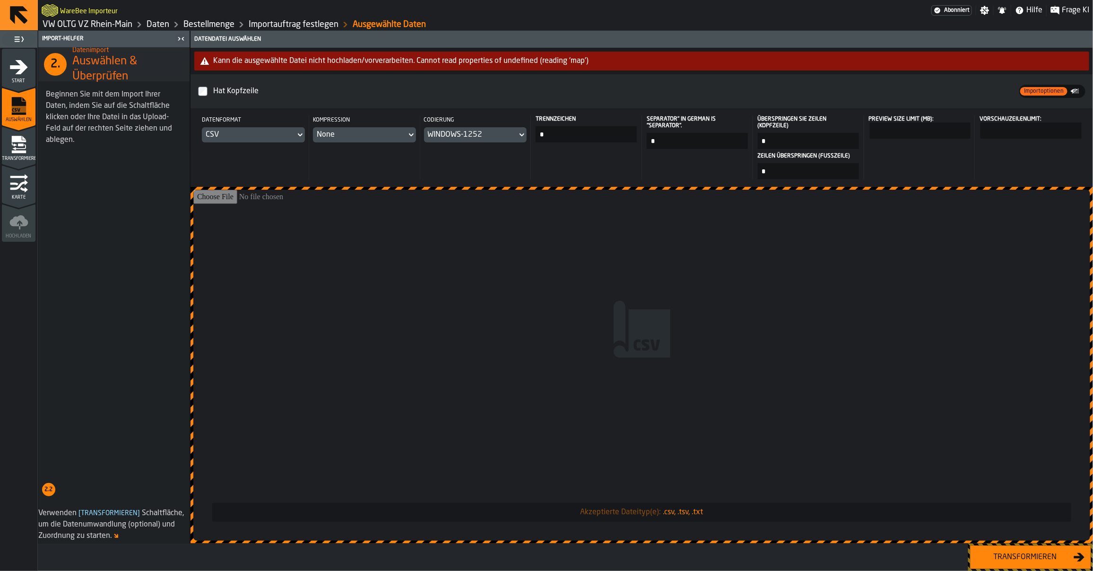
click at [490, 138] on div "WINDOWS-1252" at bounding box center [471, 134] width 86 height 11
click at [498, 154] on div "UTF-8" at bounding box center [496, 153] width 49 height 11
click at [1013, 554] on div "Transformieren" at bounding box center [1024, 556] width 97 height 11
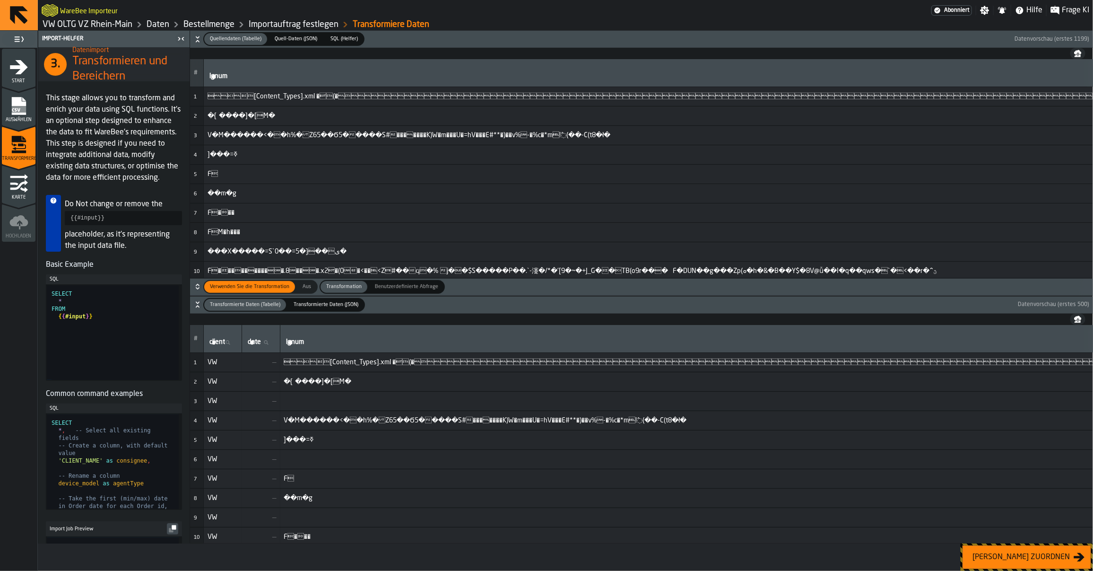
click at [25, 119] on span "Auswählen" at bounding box center [19, 119] width 34 height 5
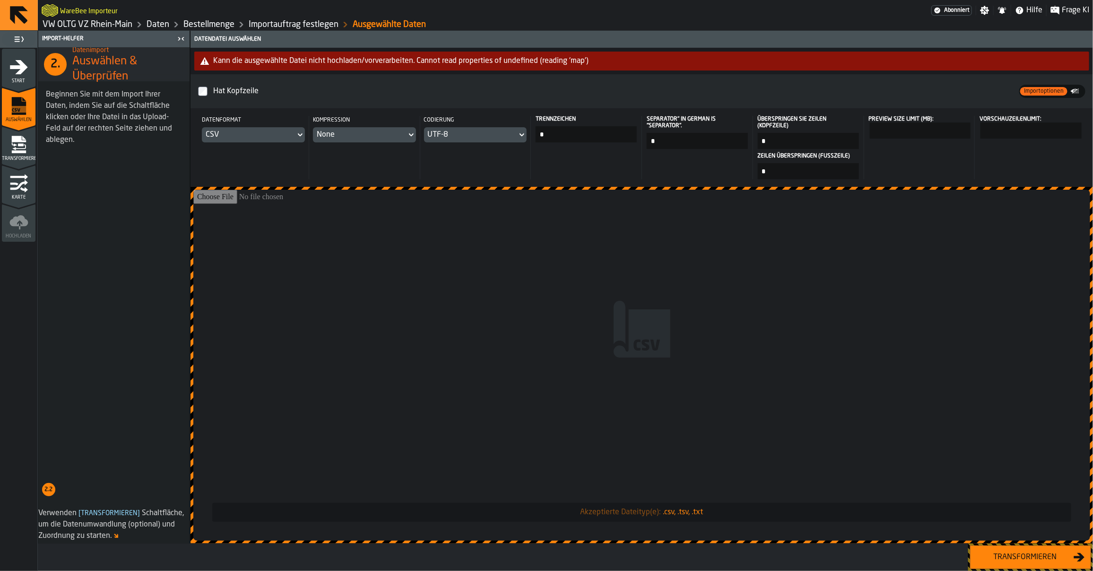
click at [214, 26] on link "Bestellmenge" at bounding box center [208, 24] width 51 height 10
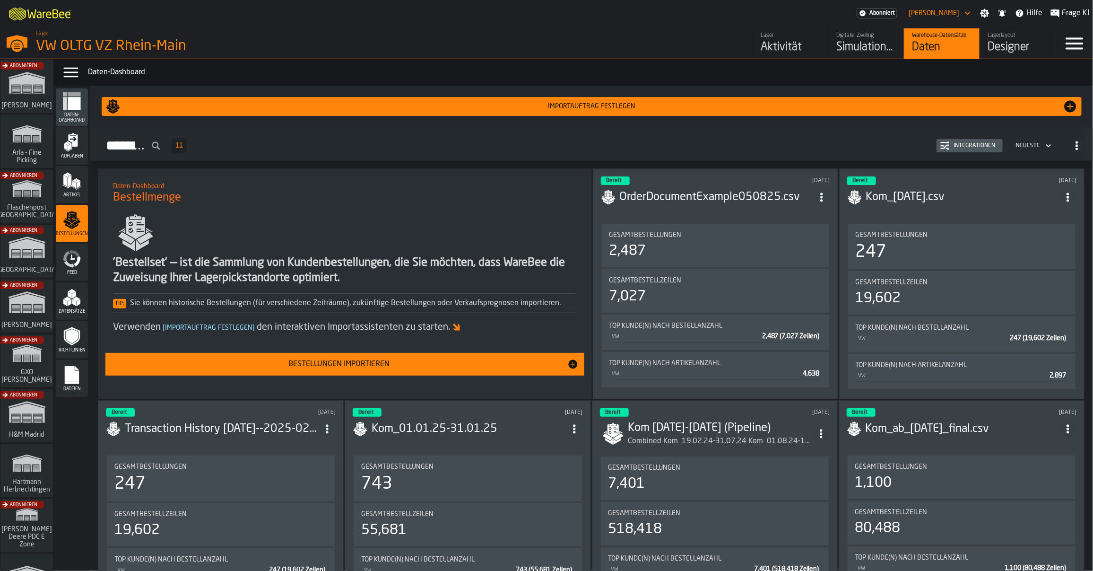
click at [942, 35] on div "Warehouse-Datensätze" at bounding box center [942, 35] width 60 height 7
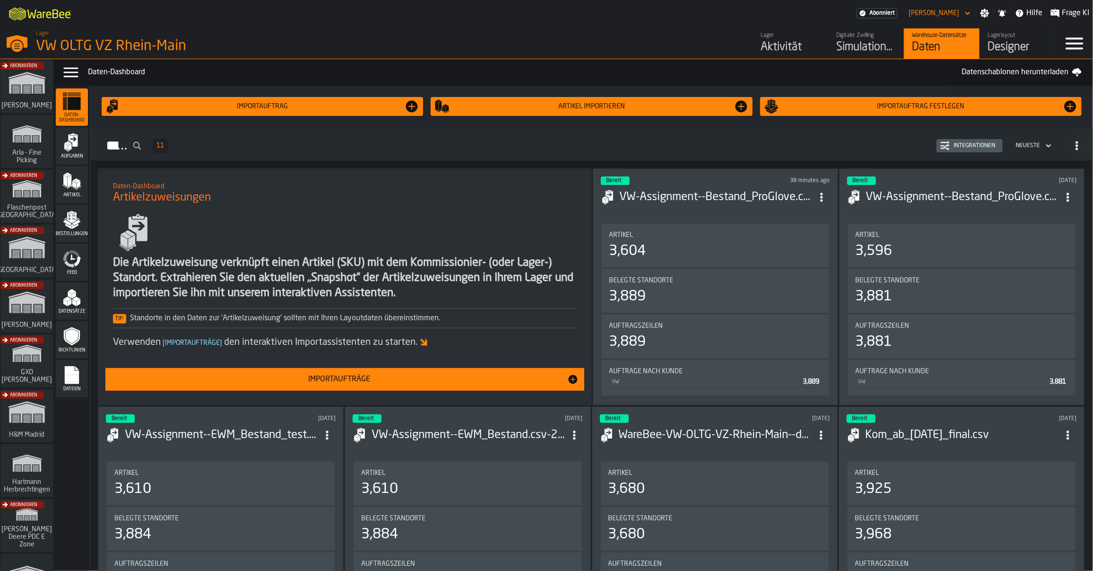
click at [79, 221] on polygon "menu Bestellungen" at bounding box center [76, 222] width 8 height 6
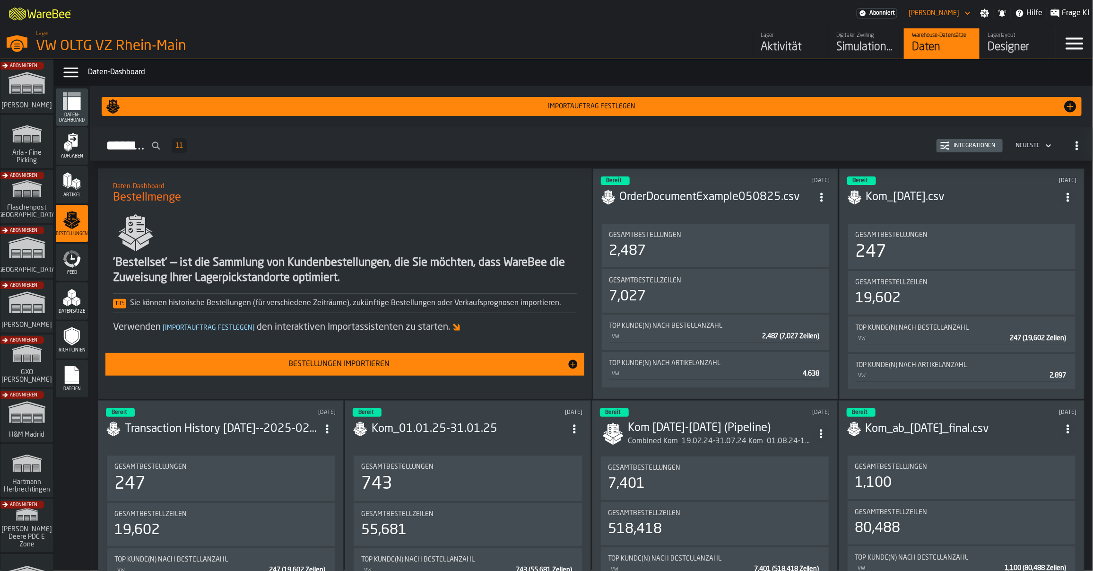
click at [83, 260] on div "Feed" at bounding box center [72, 262] width 32 height 26
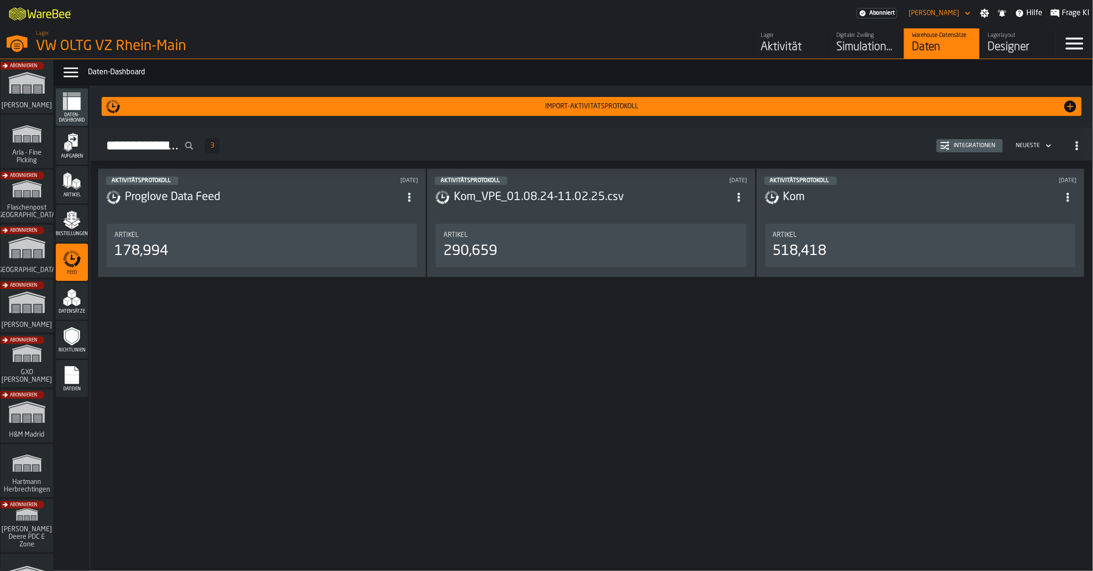
click at [77, 289] on icon "menu Datensätze" at bounding box center [71, 297] width 19 height 19
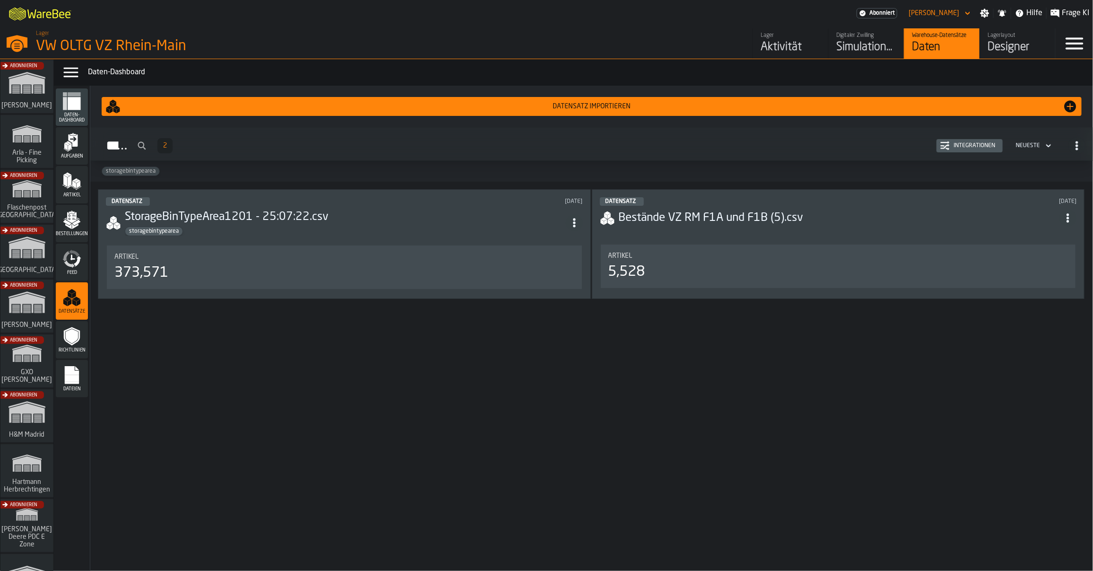
click at [73, 183] on polygon "menu Artikel" at bounding box center [74, 185] width 4 height 8
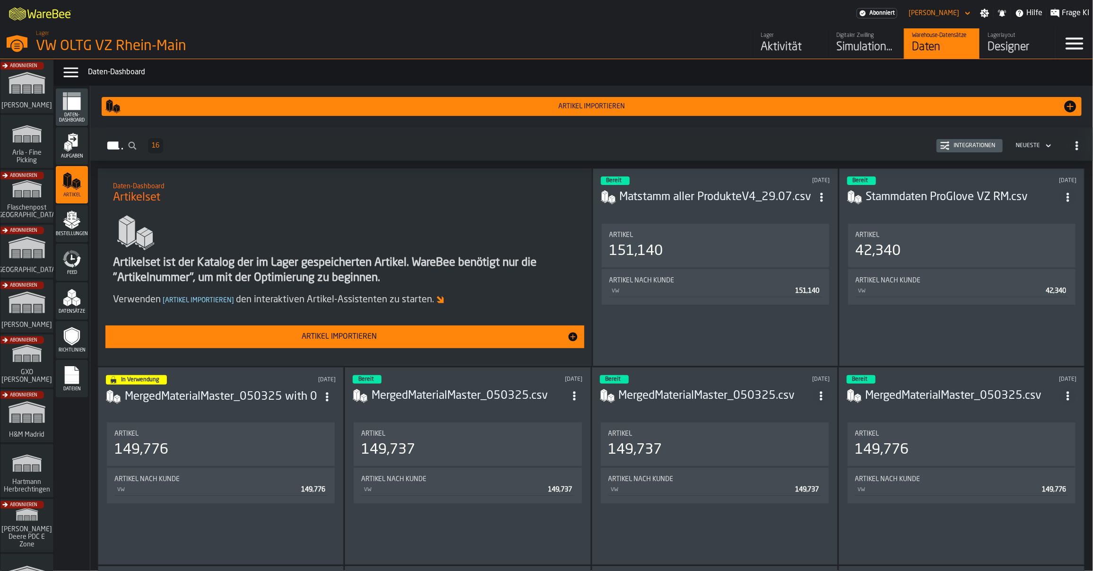
click at [69, 228] on icon "menu Bestellungen" at bounding box center [71, 219] width 19 height 19
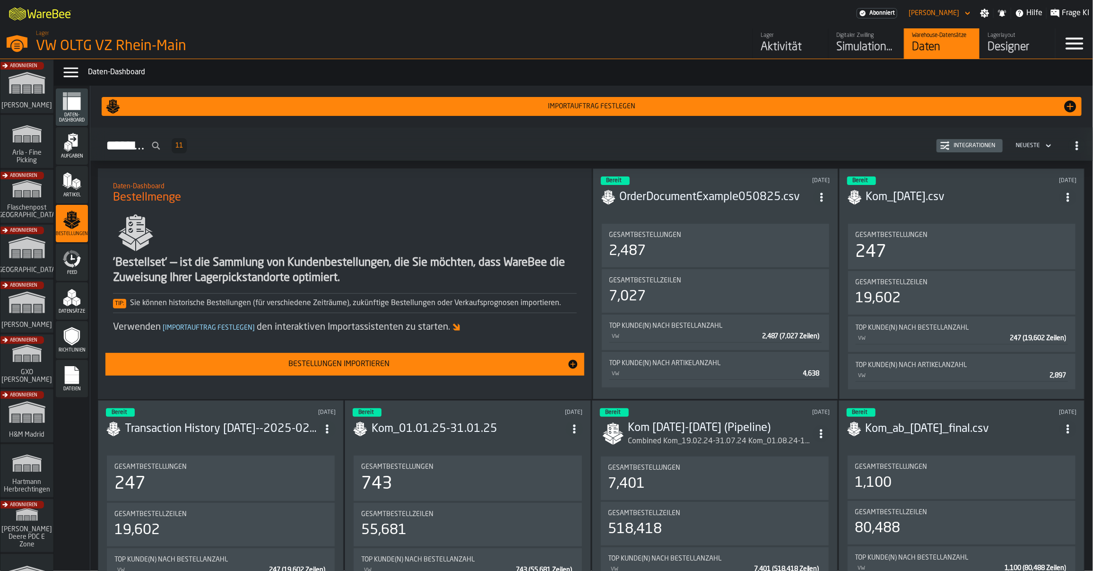
click at [993, 147] on div "Integrationen" at bounding box center [974, 145] width 49 height 7
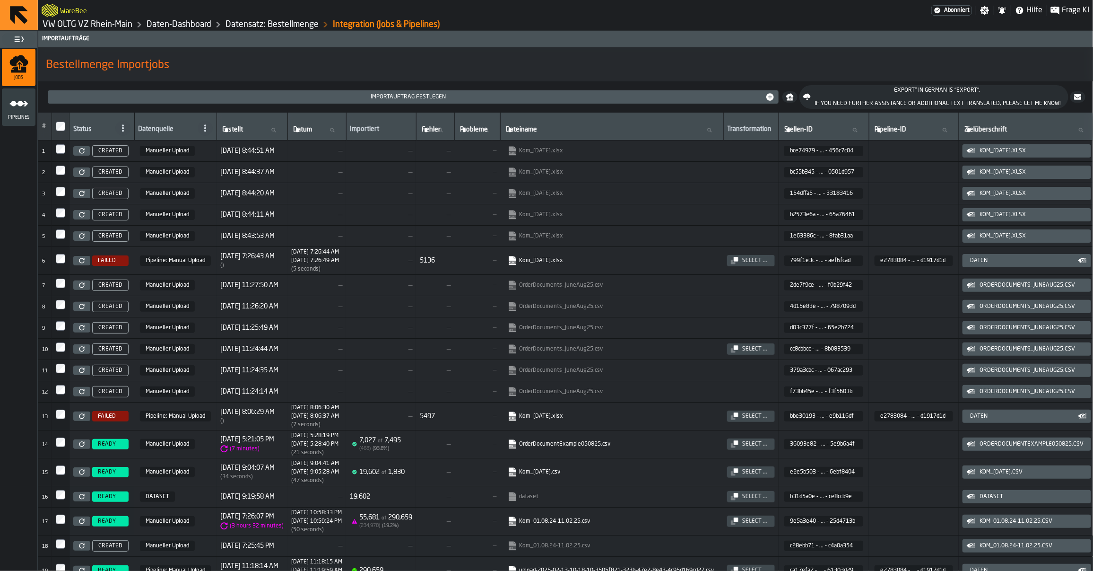
click at [84, 263] on icon at bounding box center [82, 261] width 6 height 6
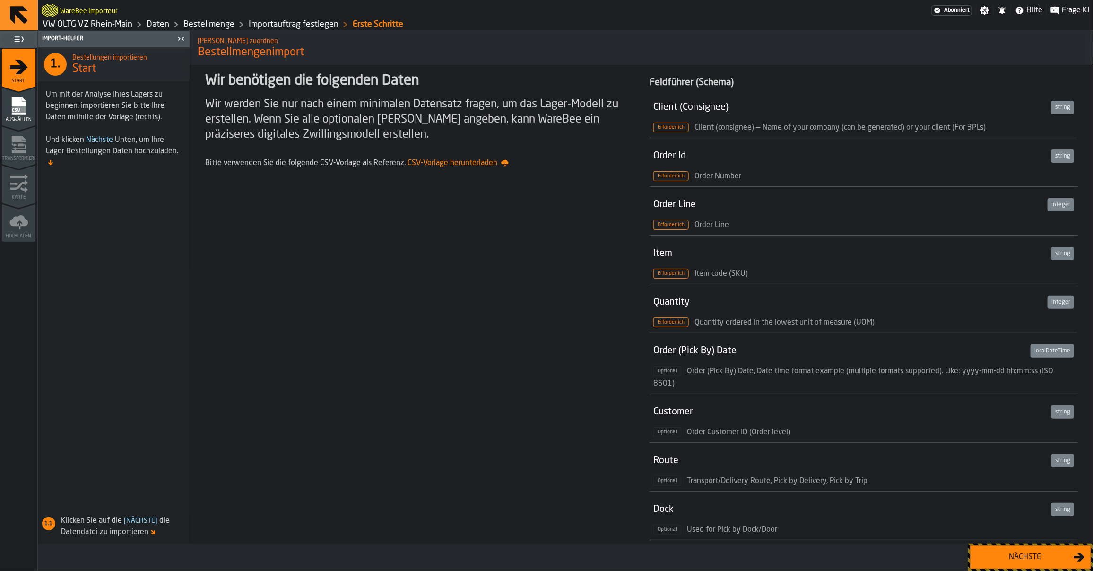
click at [1011, 556] on div "Nächste" at bounding box center [1024, 556] width 97 height 11
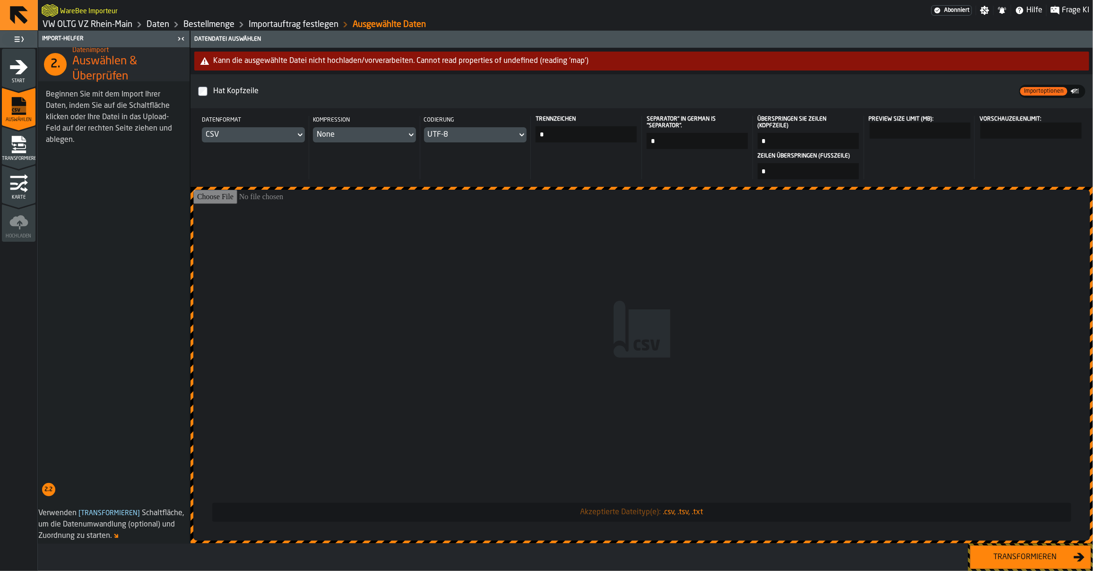
click at [556, 133] on input "*" at bounding box center [586, 134] width 101 height 16
type input "*"
click at [1020, 564] on button "Transformieren" at bounding box center [1030, 557] width 121 height 24
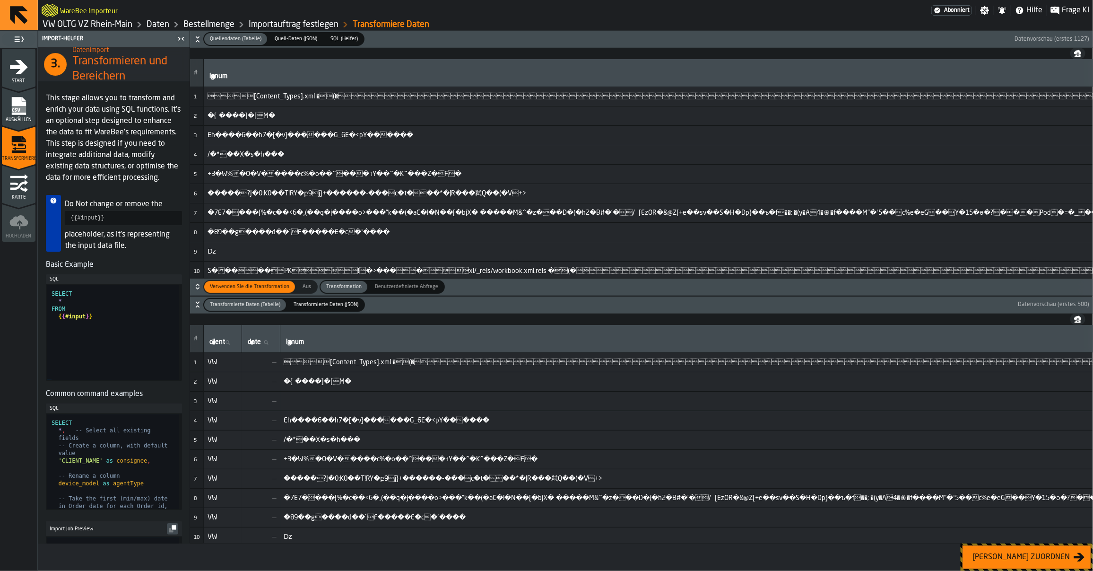
click at [12, 105] on icon "menu Auswählen" at bounding box center [18, 106] width 14 height 18
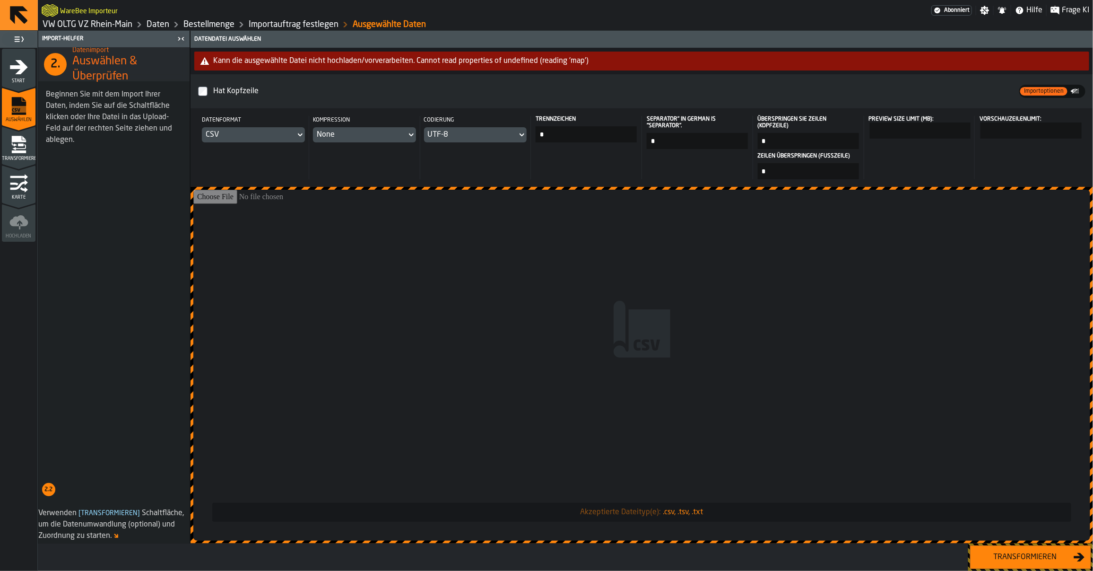
click at [694, 142] on input "*" at bounding box center [697, 141] width 101 height 16
click at [155, 26] on link "Daten" at bounding box center [158, 24] width 23 height 10
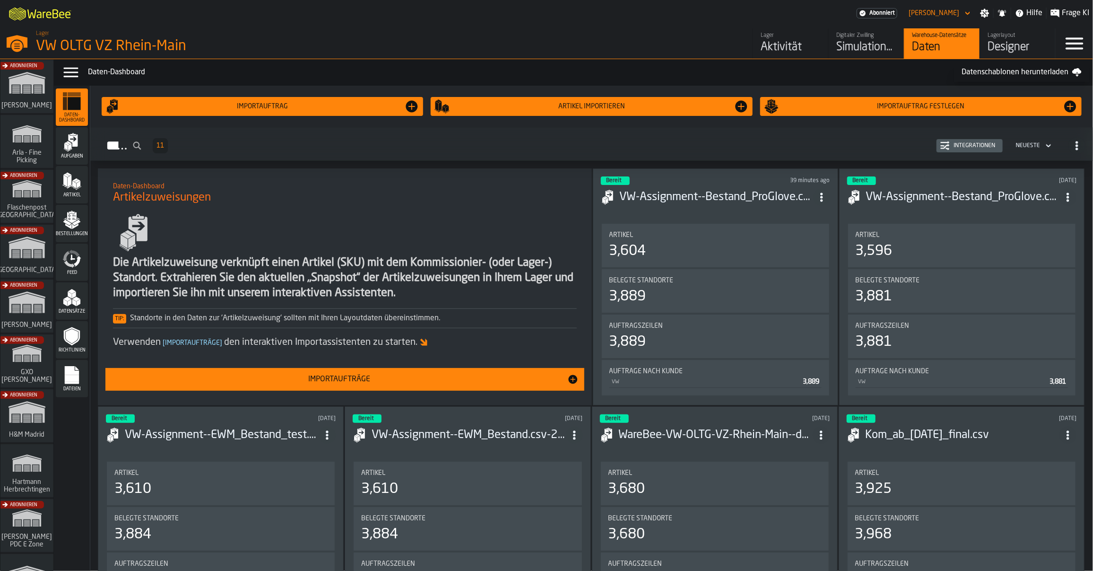
click at [78, 231] on span "Bestellungen" at bounding box center [72, 233] width 32 height 5
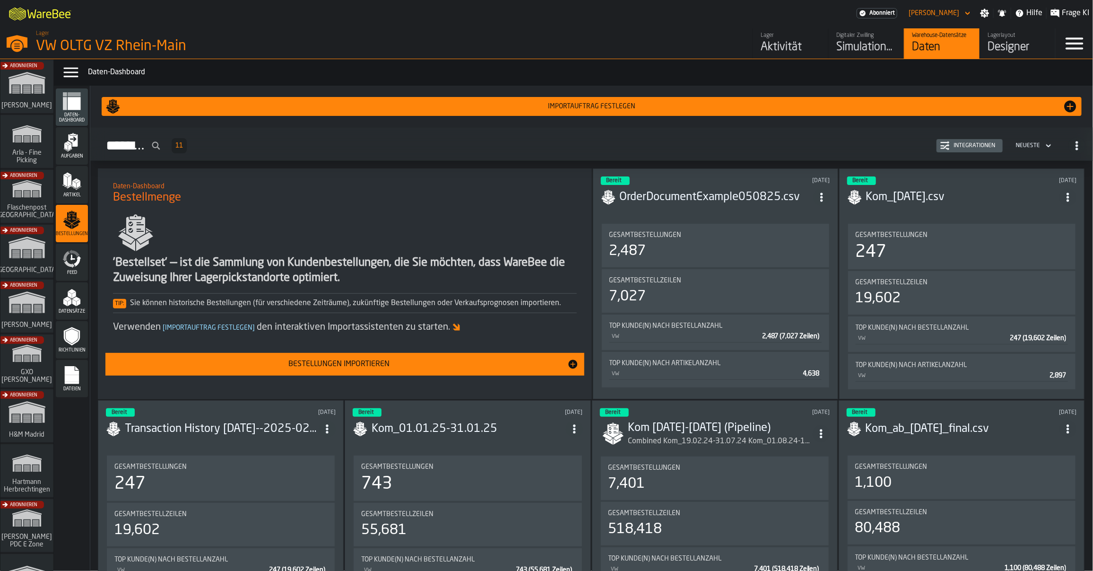
click at [954, 142] on div "Integrationen" at bounding box center [974, 145] width 49 height 7
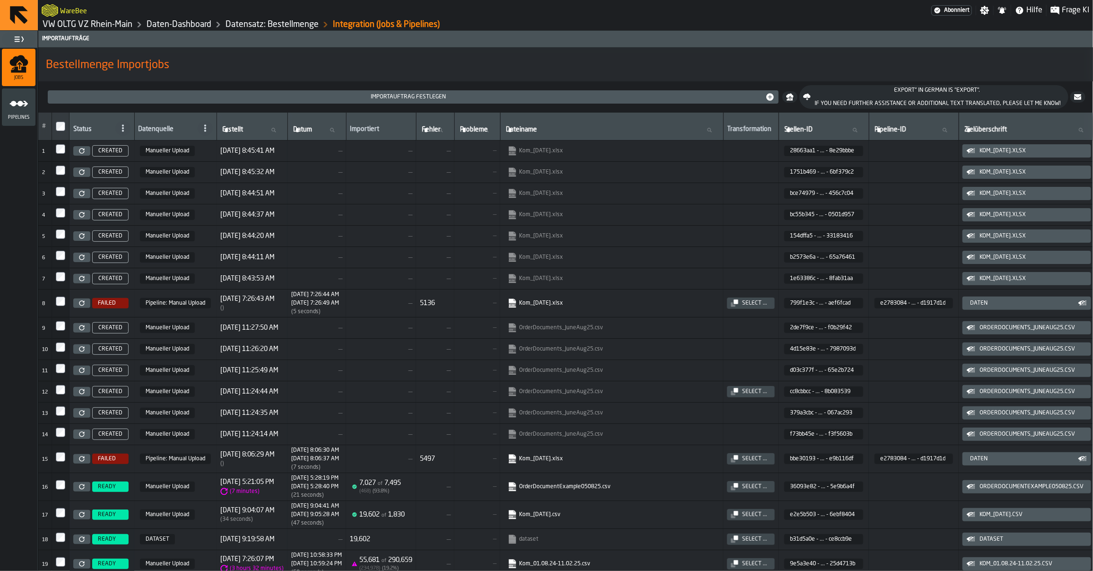
click at [183, 312] on td "Pipeline: Manual Upload" at bounding box center [175, 303] width 82 height 28
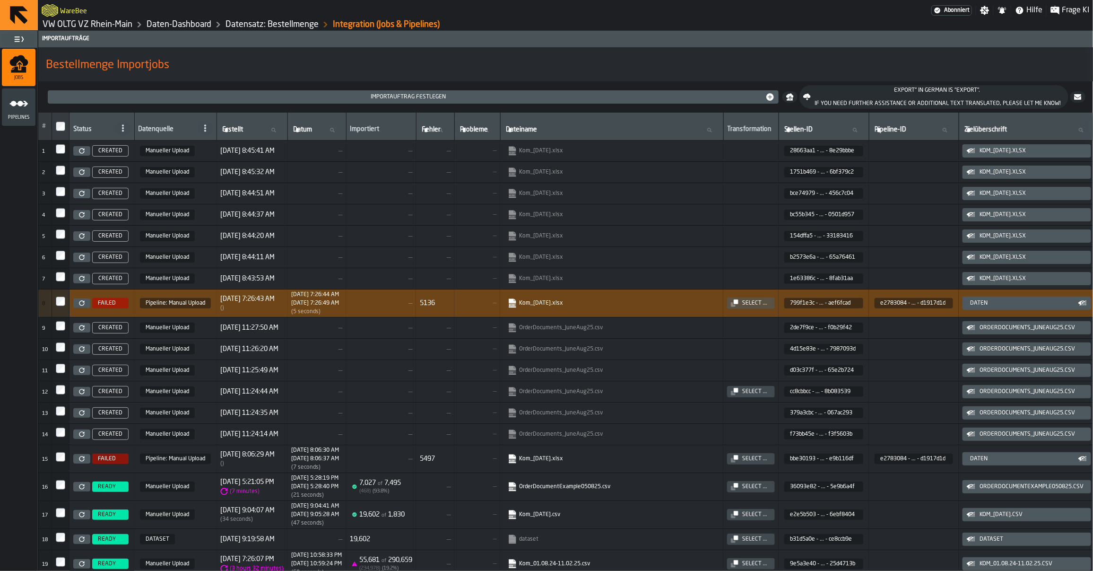
click at [84, 305] on icon at bounding box center [81, 303] width 5 height 5
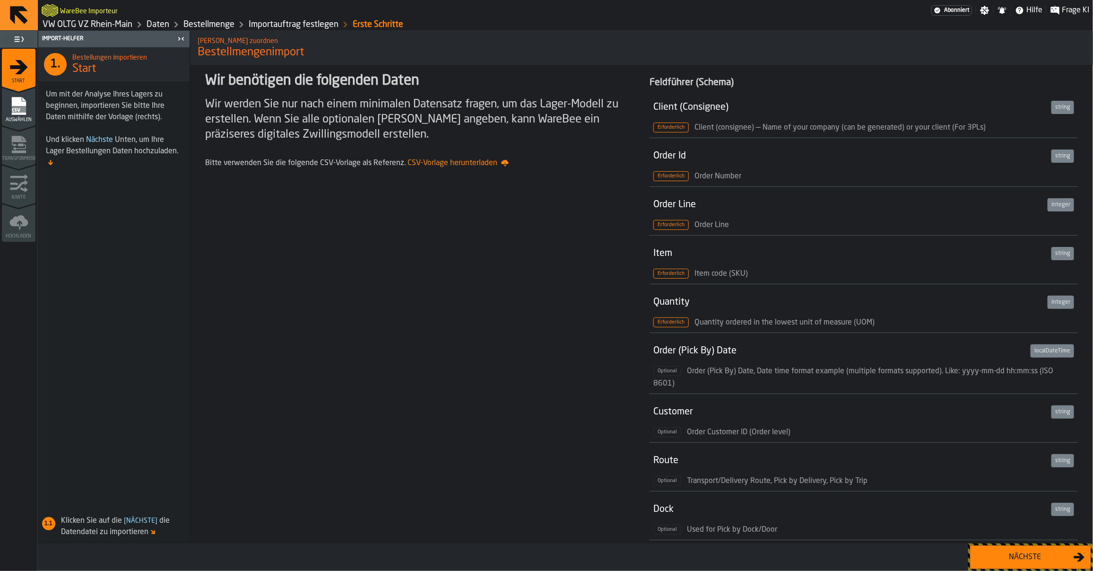
click at [154, 27] on link "Daten" at bounding box center [158, 24] width 23 height 10
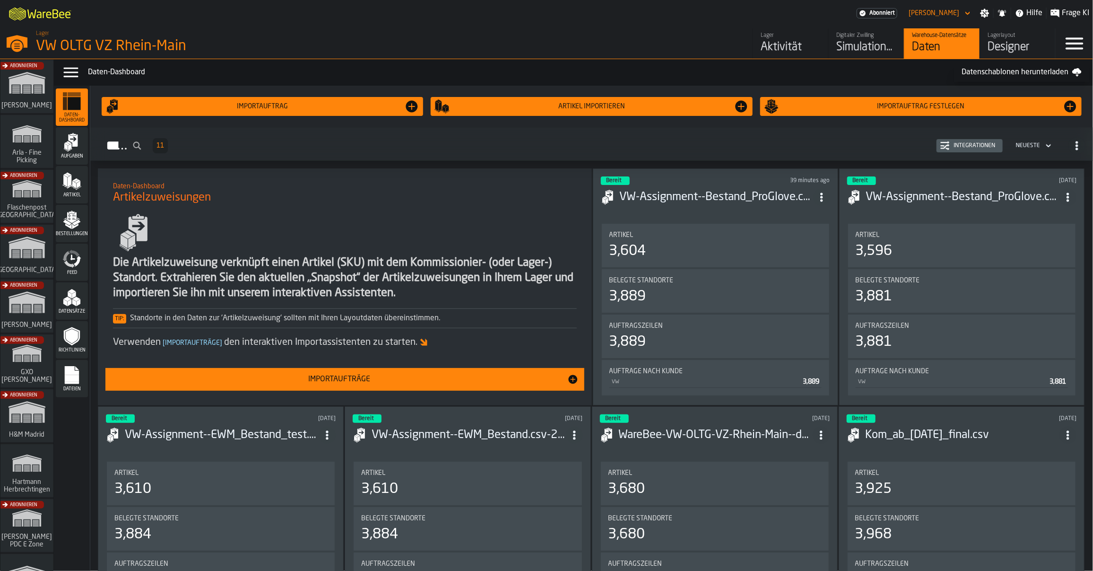
click at [74, 382] on icon "menu Dateien" at bounding box center [72, 375] width 14 height 18
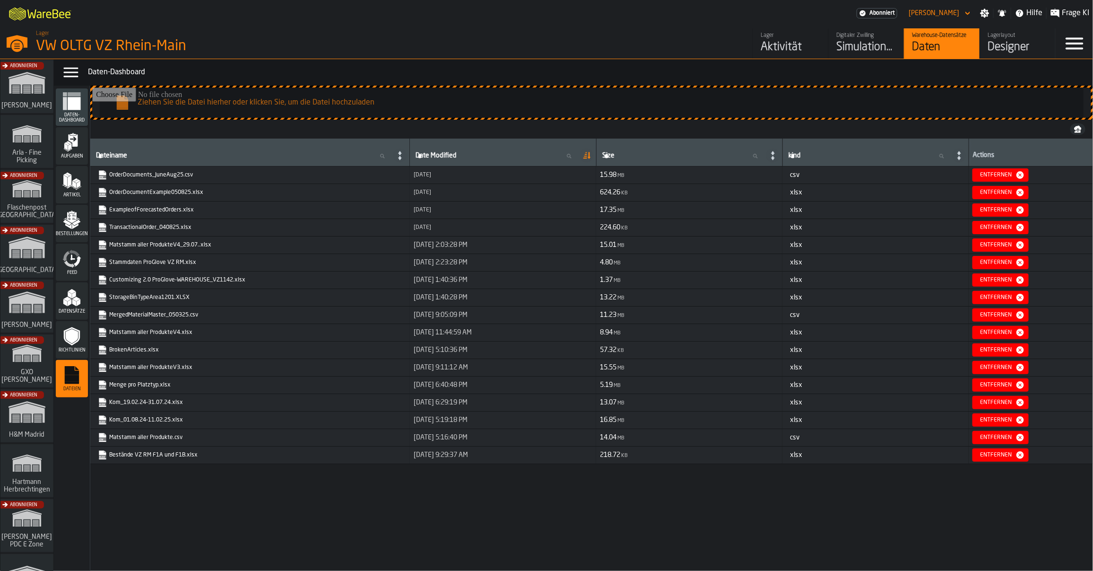
click at [1045, 63] on div "Datamenü Daten-Dashboard" at bounding box center [573, 72] width 1039 height 26
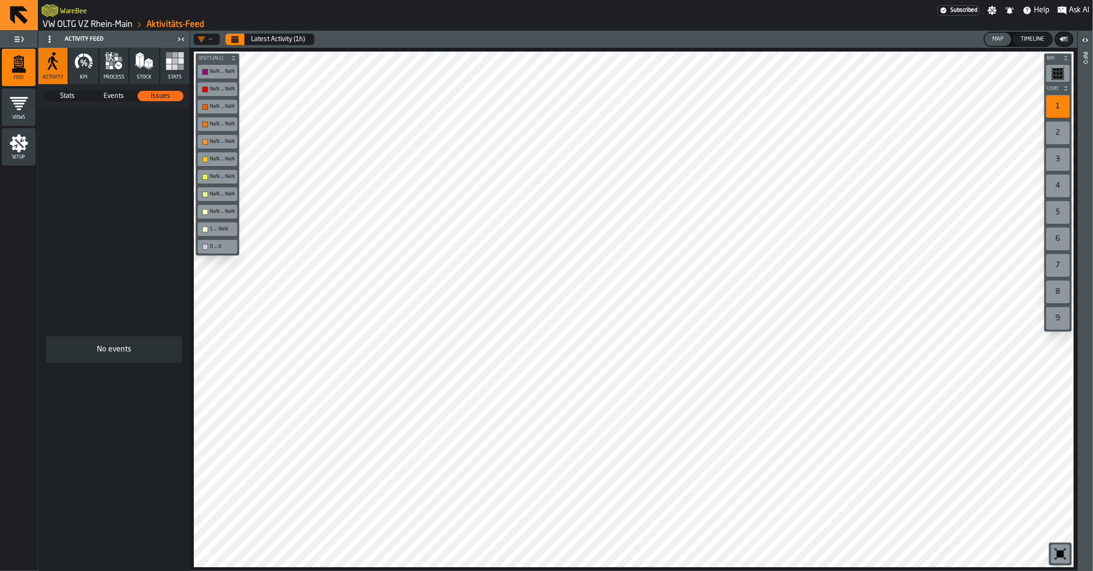
click at [26, 135] on icon "menu Setup" at bounding box center [18, 143] width 19 height 19
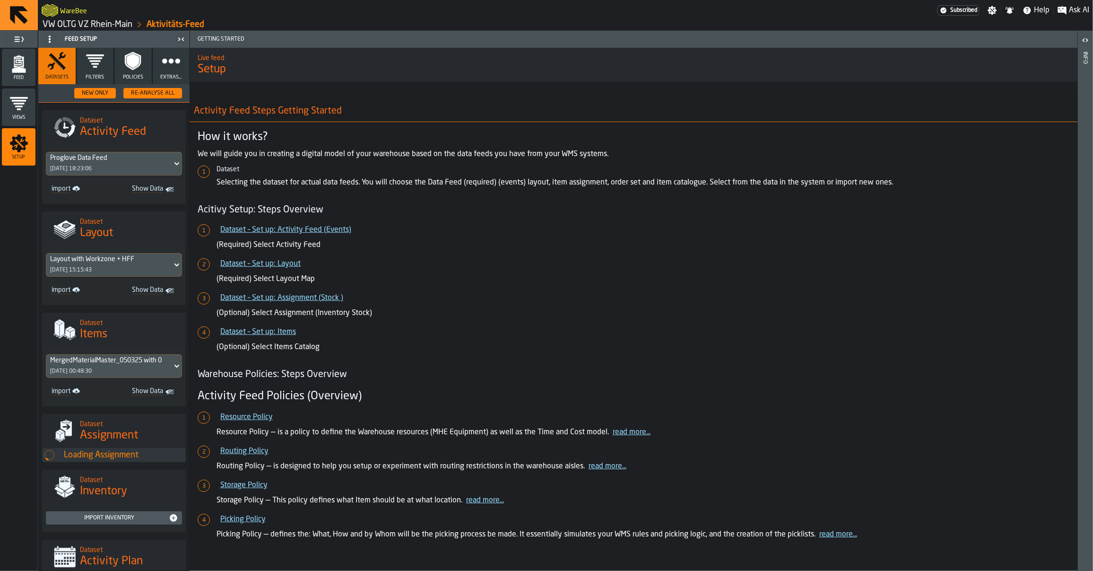
click at [162, 67] on icon "button" at bounding box center [171, 61] width 19 height 19
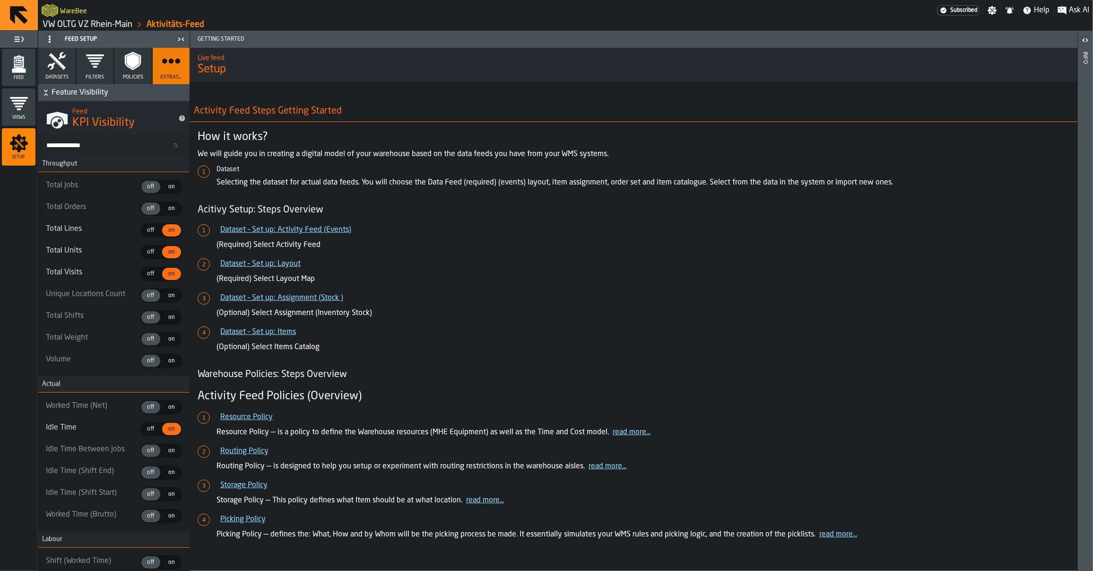
type textarea "* *** ** *"
click at [87, 67] on icon "button" at bounding box center [95, 61] width 19 height 19
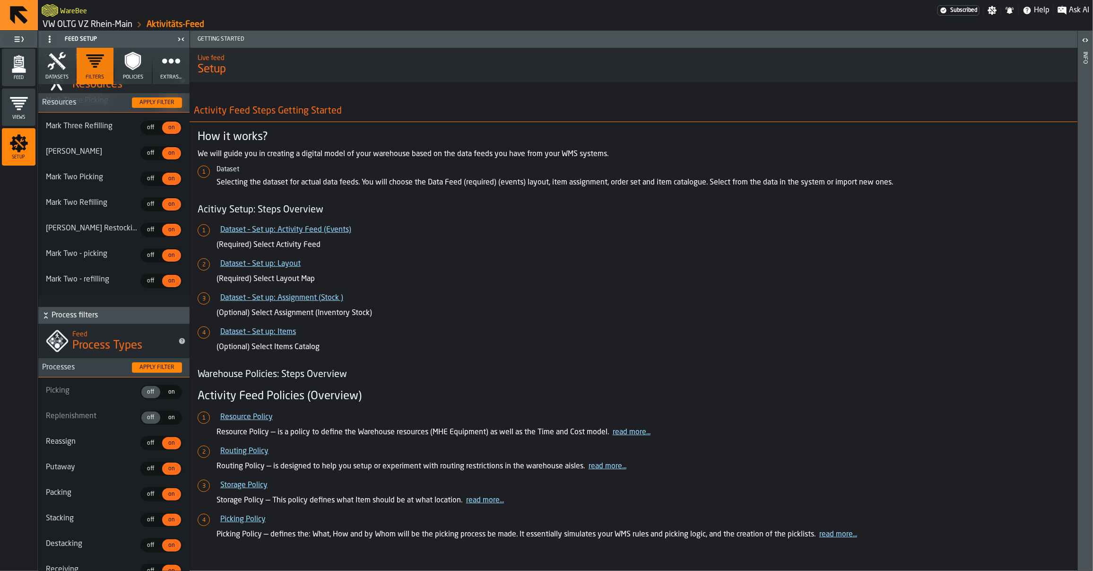
scroll to position [275, 0]
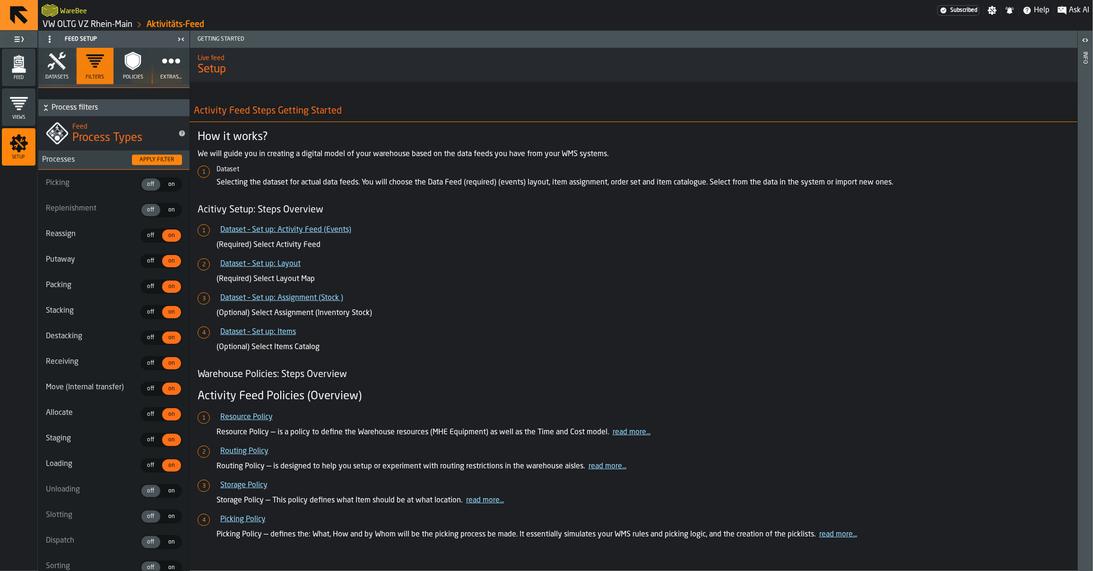
click at [148, 239] on div "off" at bounding box center [150, 235] width 19 height 12
click at [145, 257] on span "off" at bounding box center [150, 261] width 15 height 9
click at [145, 285] on span "off" at bounding box center [150, 286] width 15 height 9
click at [146, 309] on span "off" at bounding box center [150, 312] width 15 height 9
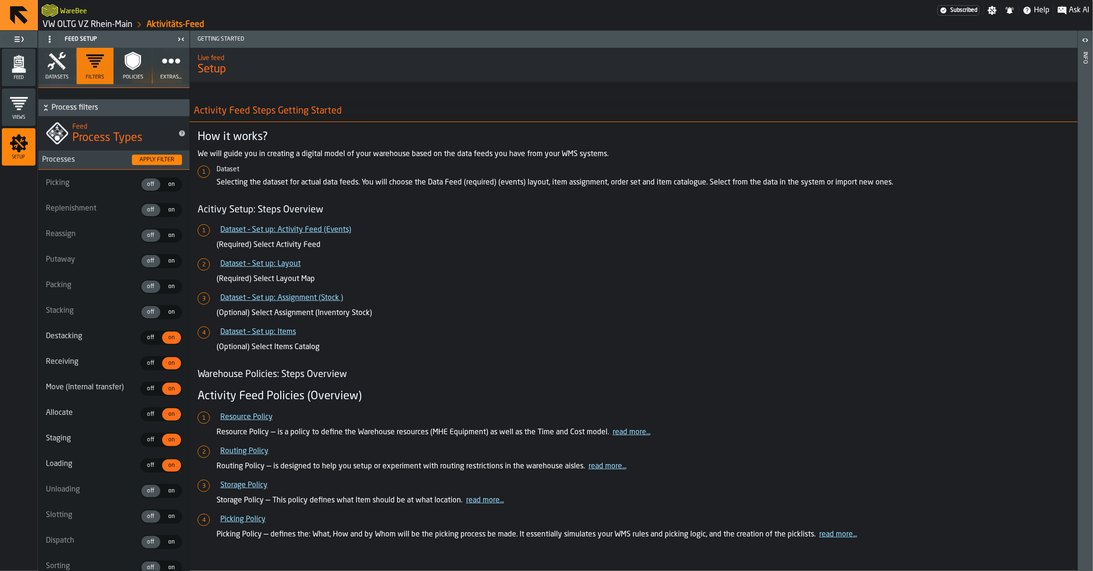
click at [146, 336] on span "off" at bounding box center [150, 337] width 15 height 9
click at [146, 363] on span "off" at bounding box center [150, 363] width 15 height 9
drag, startPoint x: 146, startPoint y: 381, endPoint x: 146, endPoint y: 405, distance: 23.2
click at [146, 382] on div "off" at bounding box center [150, 388] width 19 height 12
click at [146, 410] on span "off" at bounding box center [150, 414] width 15 height 9
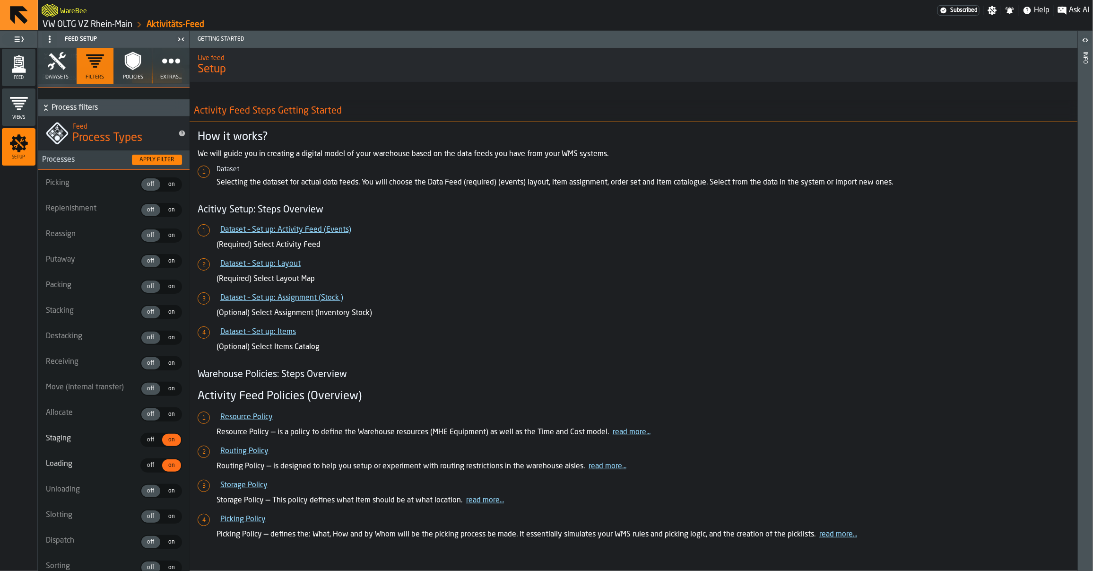
drag, startPoint x: 146, startPoint y: 433, endPoint x: 145, endPoint y: 442, distance: 10.0
click at [146, 435] on span "off" at bounding box center [150, 439] width 15 height 9
click at [145, 468] on div "off" at bounding box center [150, 465] width 19 height 12
click at [169, 236] on span "on" at bounding box center [171, 235] width 15 height 9
click at [164, 258] on span "on" at bounding box center [171, 261] width 15 height 9
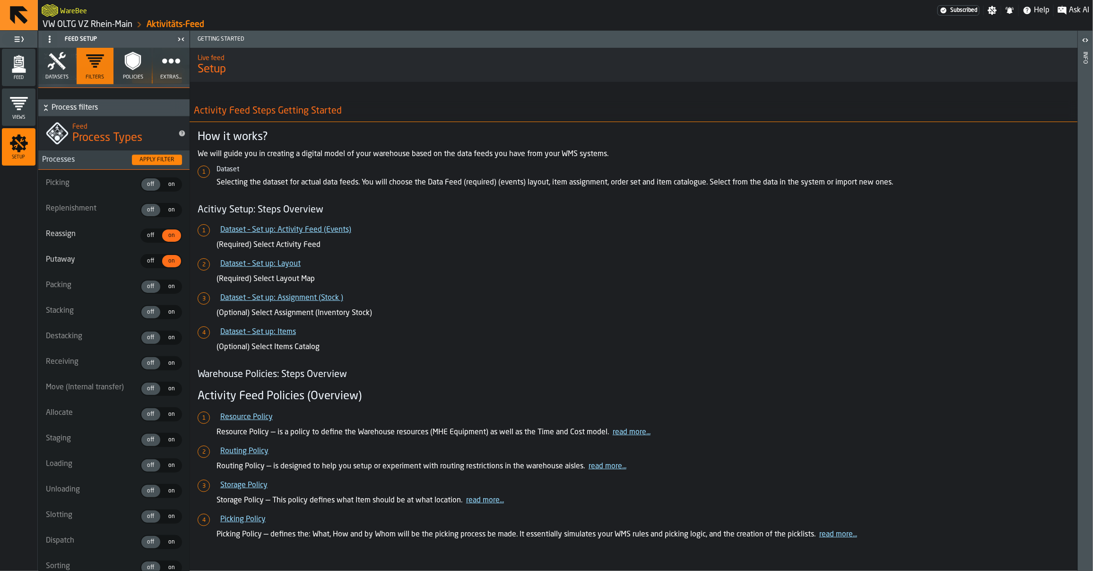
click at [168, 284] on span "on" at bounding box center [171, 286] width 15 height 9
drag, startPoint x: 167, startPoint y: 306, endPoint x: 166, endPoint y: 321, distance: 15.6
click at [167, 308] on span "on" at bounding box center [171, 312] width 15 height 9
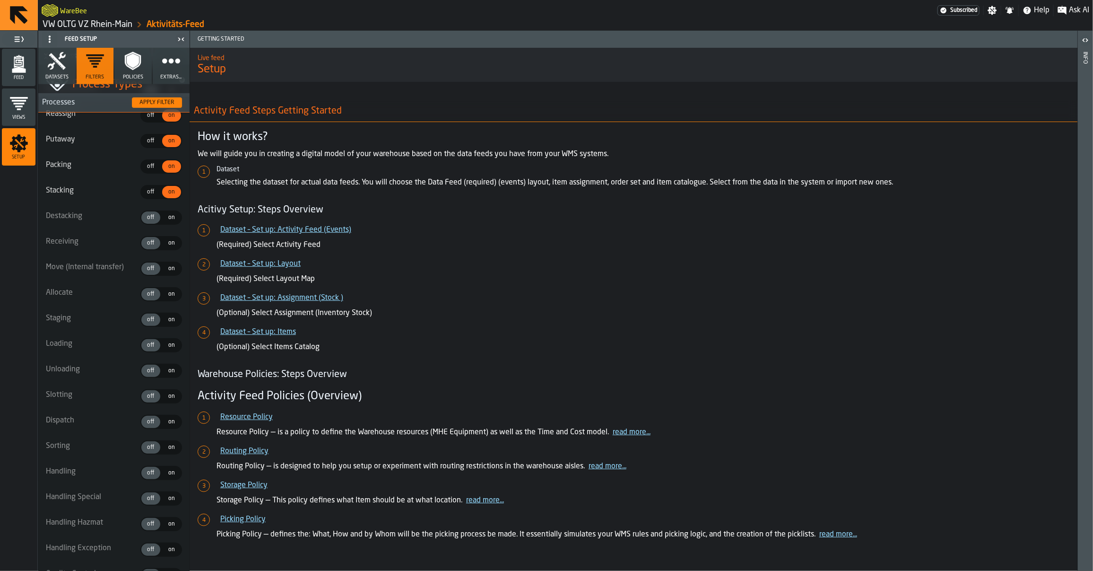
scroll to position [372, 0]
click at [166, 245] on label "on on" at bounding box center [171, 240] width 21 height 14
drag, startPoint x: 165, startPoint y: 266, endPoint x: 166, endPoint y: 292, distance: 25.5
click at [165, 268] on span "on" at bounding box center [171, 265] width 15 height 9
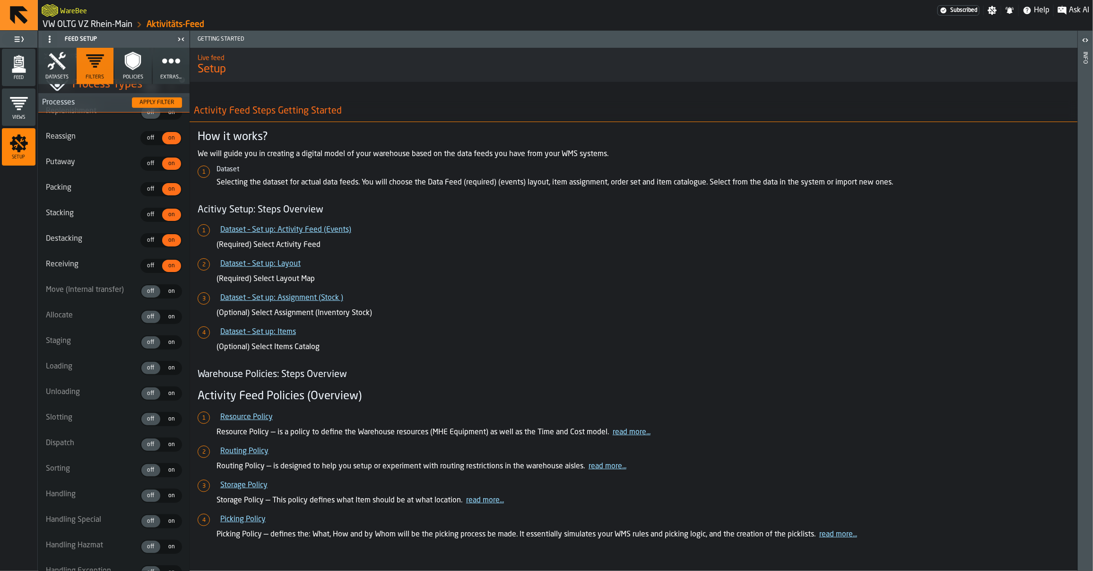
click at [166, 292] on span "on" at bounding box center [171, 291] width 15 height 9
click at [167, 320] on label "on on" at bounding box center [171, 317] width 21 height 14
click at [167, 343] on span "on" at bounding box center [171, 342] width 15 height 9
click at [166, 367] on span "on" at bounding box center [171, 367] width 15 height 9
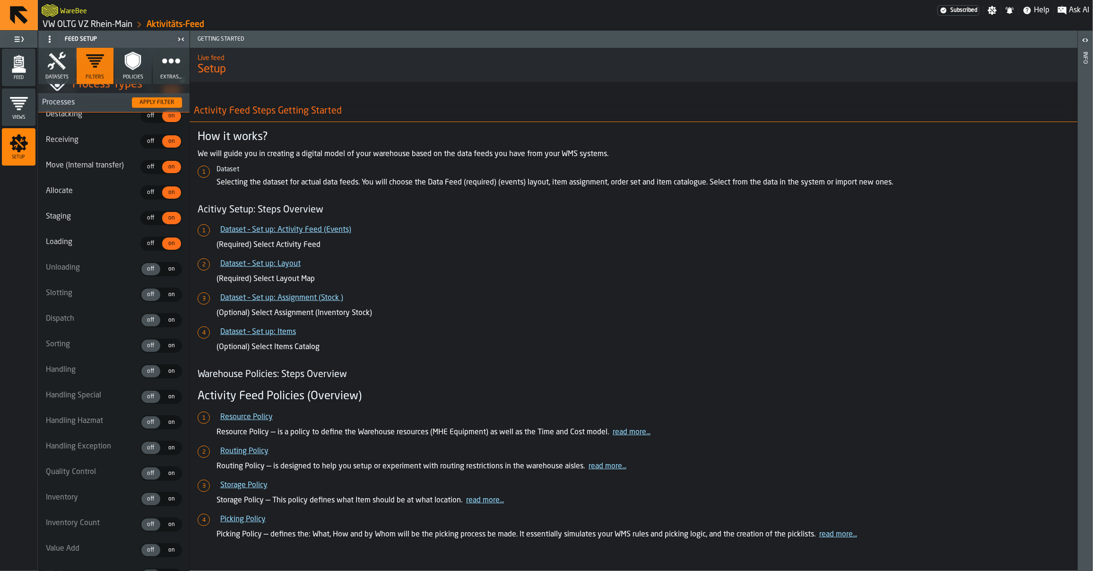
scroll to position [487, 0]
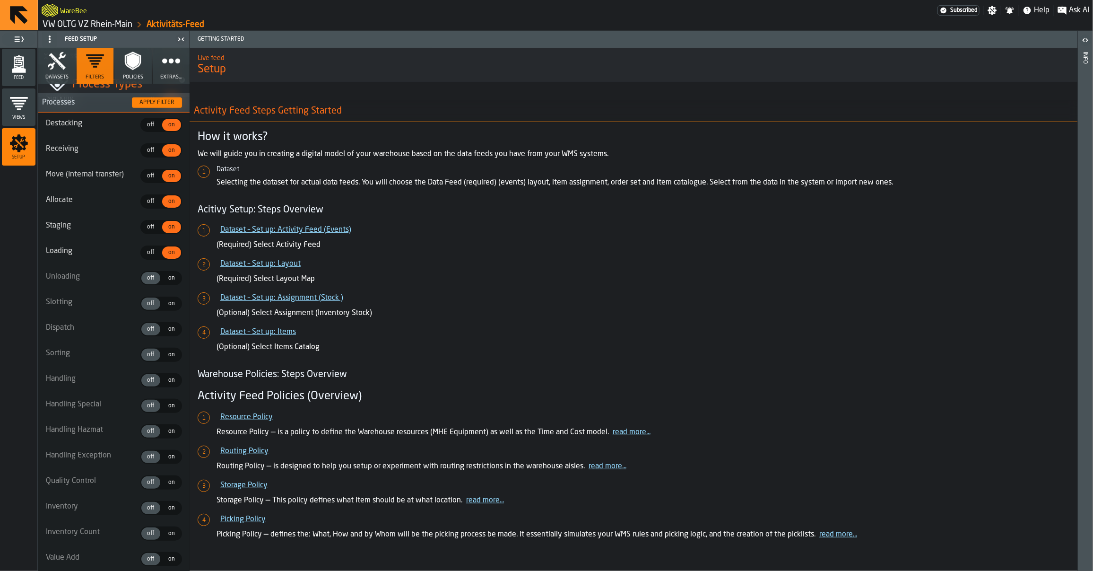
click at [166, 282] on ul "Picking off off on on Replenishment off off on on Reassign off off on on Putawa…" at bounding box center [113, 507] width 151 height 1101
click at [165, 279] on span "on" at bounding box center [171, 278] width 15 height 9
drag, startPoint x: 166, startPoint y: 305, endPoint x: 166, endPoint y: 325, distance: 19.9
click at [166, 306] on div "on" at bounding box center [171, 303] width 19 height 12
click at [166, 327] on span "on" at bounding box center [171, 329] width 15 height 9
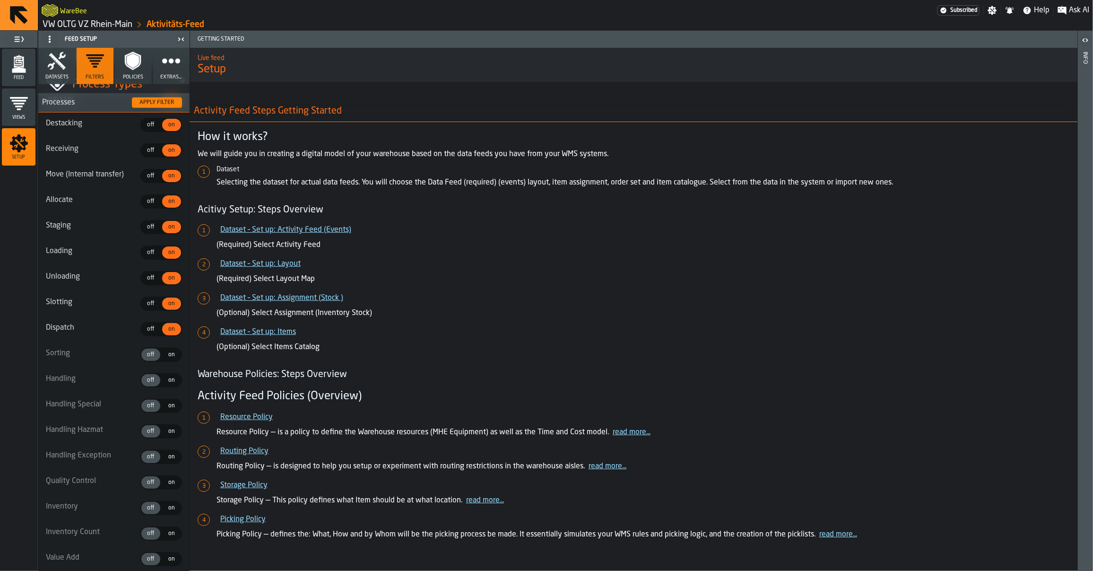
click at [164, 351] on span "on" at bounding box center [171, 354] width 15 height 9
click at [164, 376] on span "on" at bounding box center [171, 380] width 15 height 9
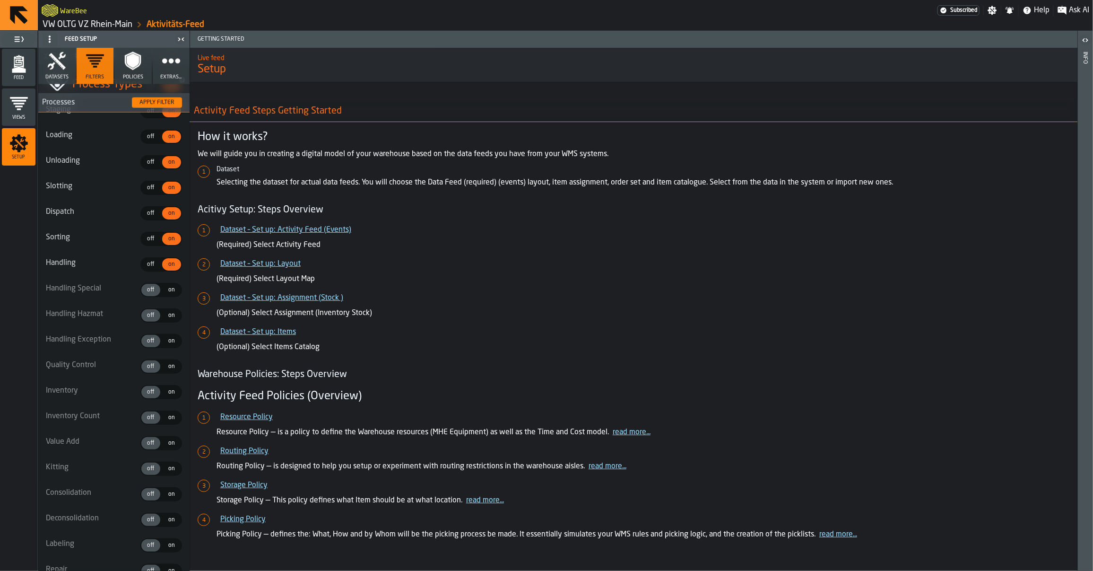
scroll to position [585, 0]
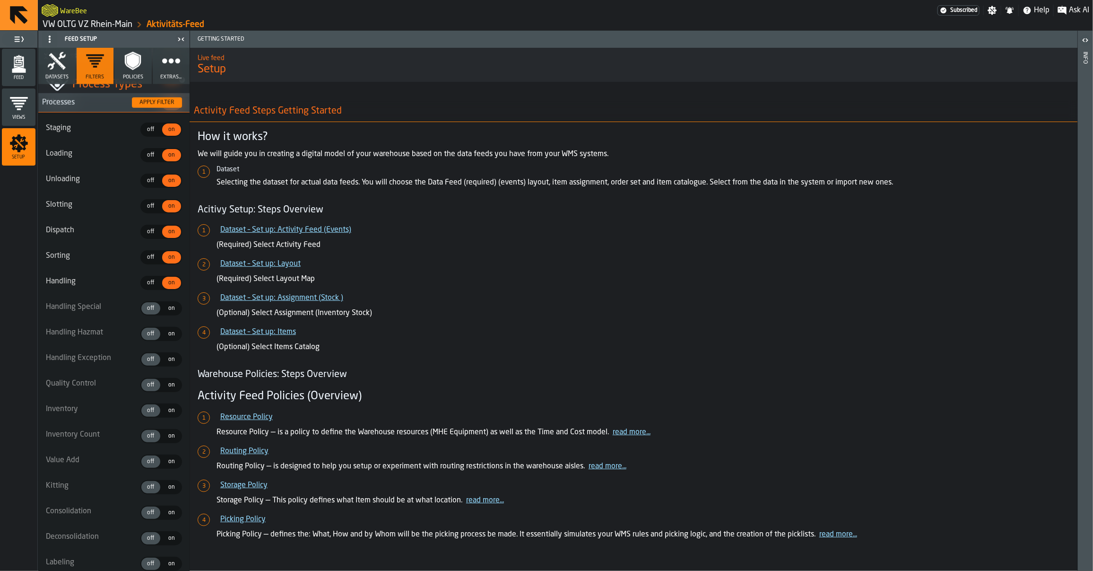
click at [165, 304] on span "on" at bounding box center [171, 308] width 15 height 9
click at [166, 330] on span "on" at bounding box center [171, 333] width 15 height 9
click at [165, 362] on label "on on" at bounding box center [171, 359] width 21 height 14
click at [165, 381] on span "on" at bounding box center [171, 385] width 15 height 9
click at [164, 408] on span "on" at bounding box center [171, 410] width 15 height 9
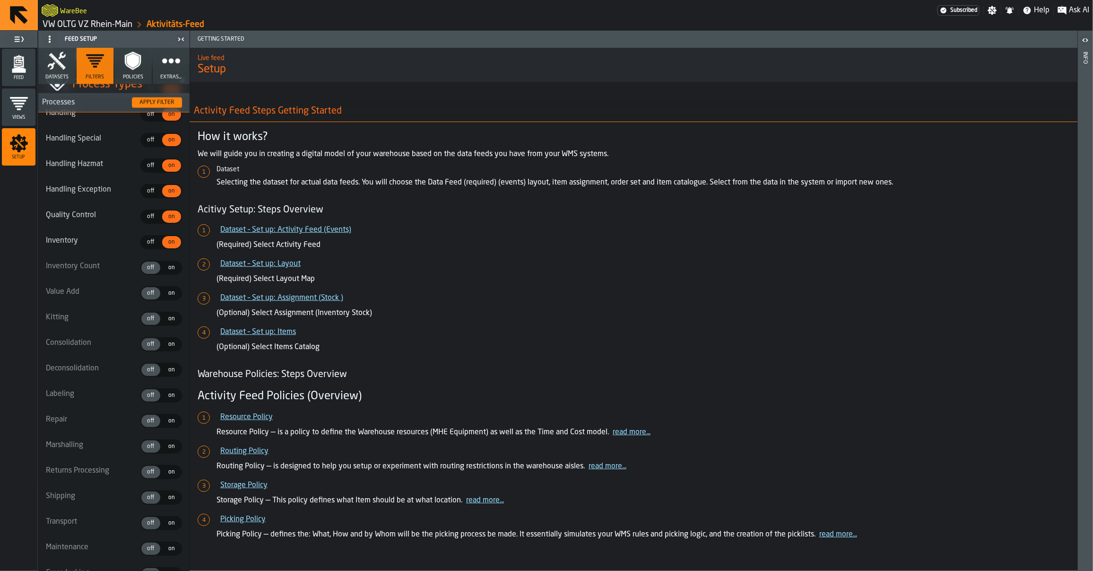
scroll to position [797, 0]
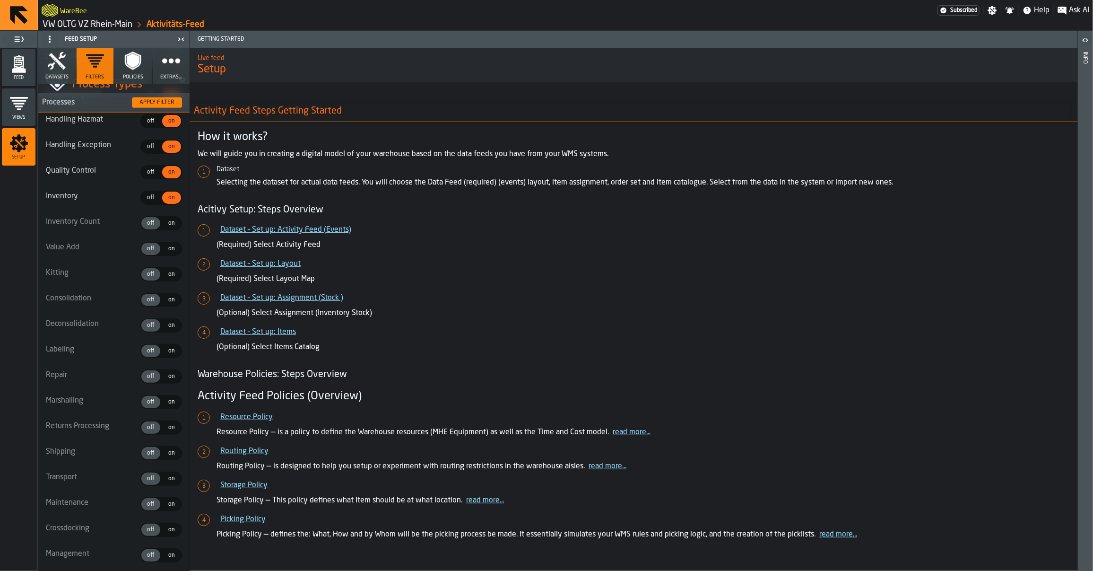
click at [164, 223] on span "on" at bounding box center [171, 223] width 15 height 9
click at [164, 247] on span "on" at bounding box center [171, 248] width 15 height 9
click at [165, 275] on div "on" at bounding box center [171, 274] width 19 height 12
click at [164, 302] on ul "Picking off off on on Replenishment off off on on Reassign off off on on Putawa…" at bounding box center [113, 197] width 151 height 1101
click at [164, 324] on span "on" at bounding box center [171, 325] width 15 height 9
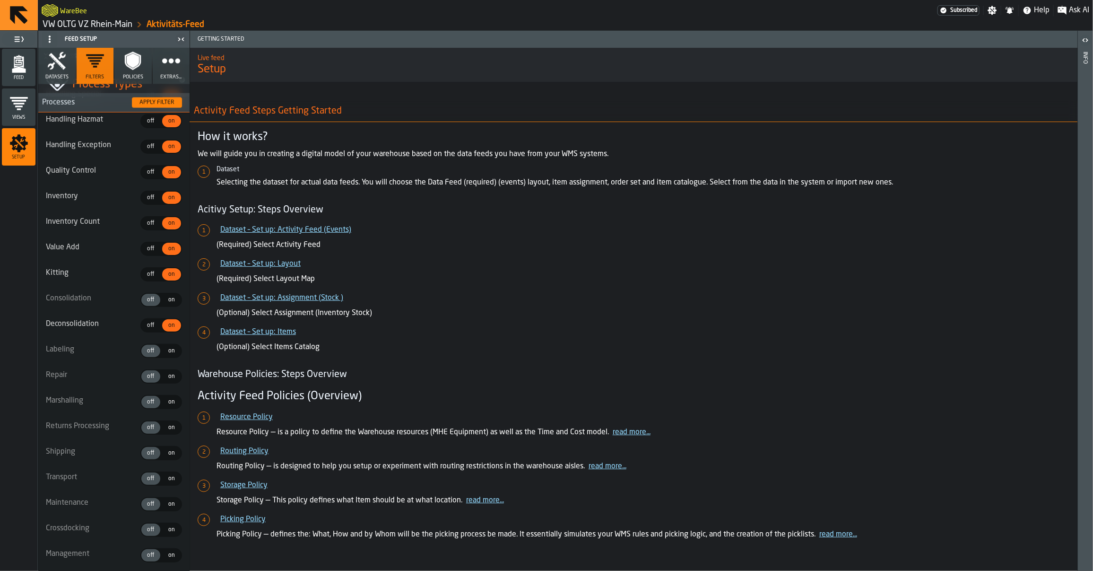
click at [166, 347] on span "on" at bounding box center [171, 350] width 15 height 9
click at [167, 298] on span "on" at bounding box center [171, 299] width 15 height 9
click at [169, 381] on ul "Picking off off on on Replenishment off off on on Reassign off off on on Putawa…" at bounding box center [113, 197] width 151 height 1101
click at [166, 400] on span "on" at bounding box center [171, 402] width 15 height 9
click at [167, 373] on span "on" at bounding box center [171, 376] width 15 height 9
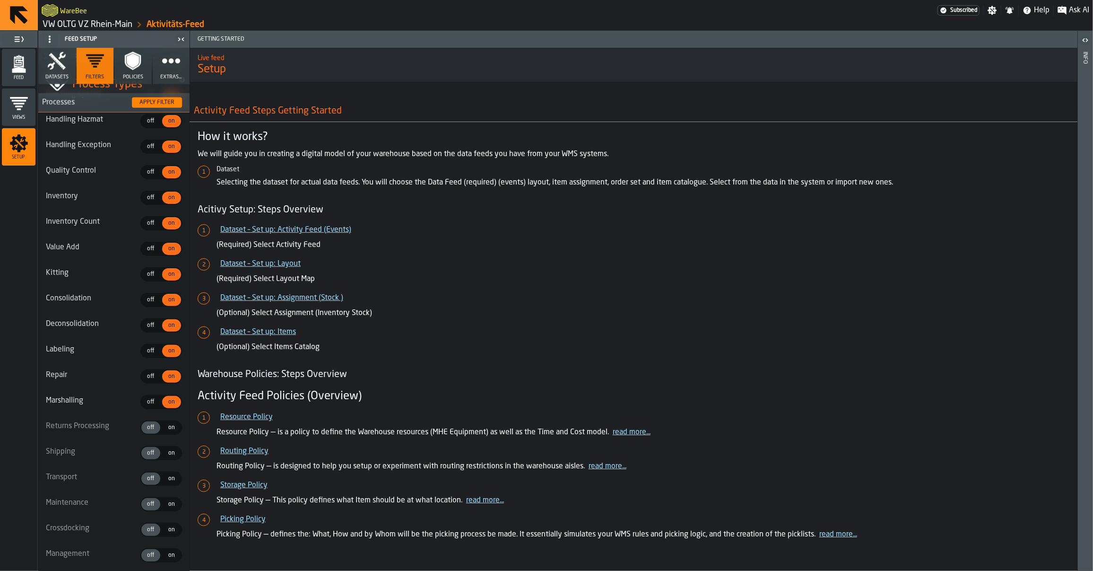
click at [168, 421] on div "on" at bounding box center [171, 427] width 19 height 12
click at [164, 449] on span "on" at bounding box center [171, 453] width 15 height 9
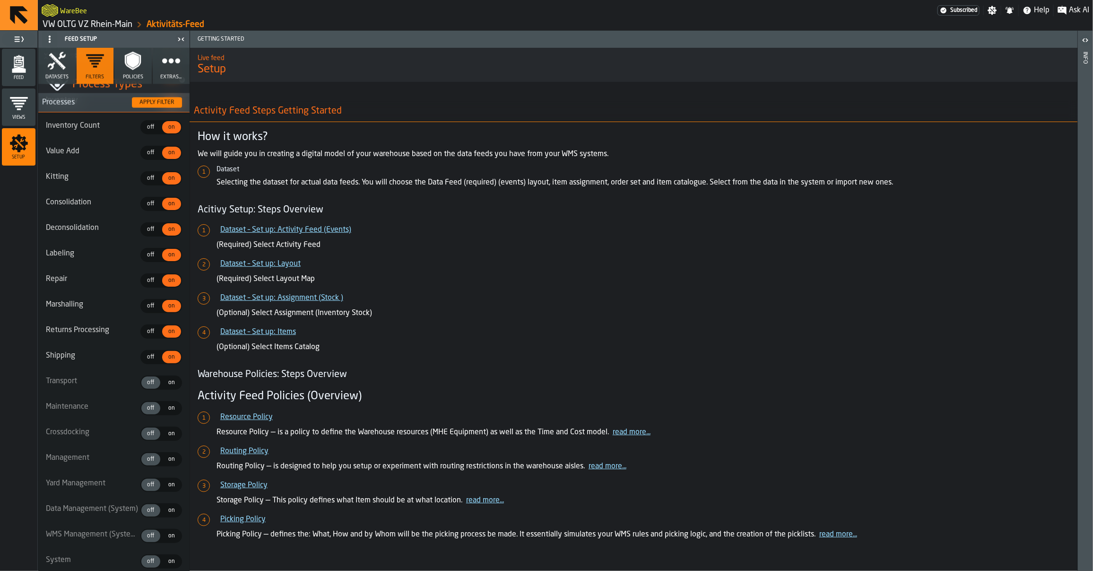
scroll to position [979, 0]
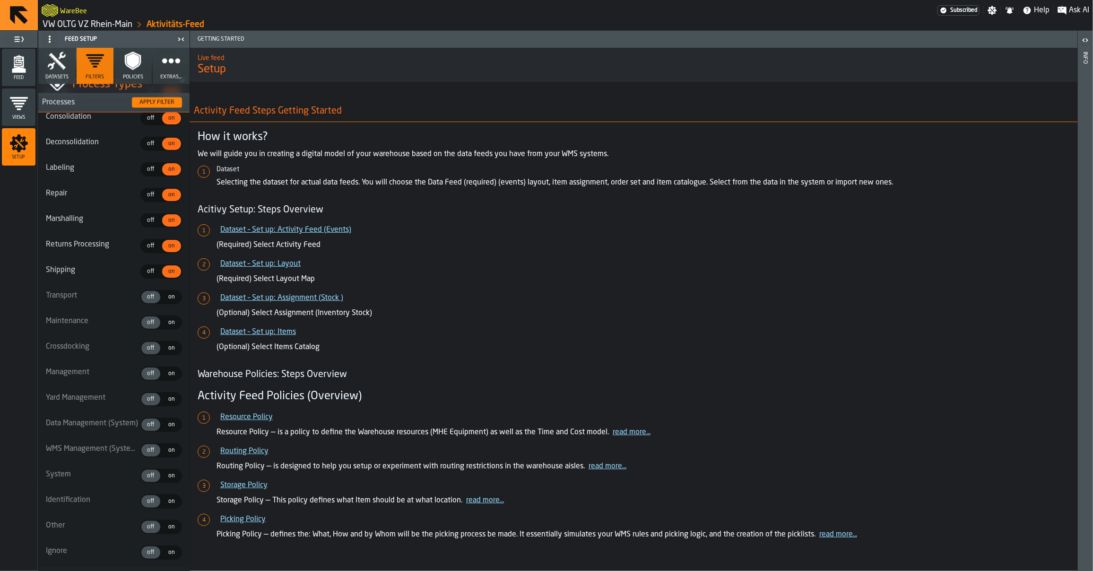
click at [164, 293] on span "on" at bounding box center [171, 297] width 15 height 9
click at [164, 318] on span "on" at bounding box center [171, 322] width 15 height 9
click at [164, 344] on span "on" at bounding box center [171, 348] width 15 height 9
click at [168, 376] on ul "Picking off off on on Replenishment off off on on Reassign off off on on Putawa…" at bounding box center [113, 15] width 151 height 1101
click at [164, 371] on span "on" at bounding box center [171, 373] width 15 height 9
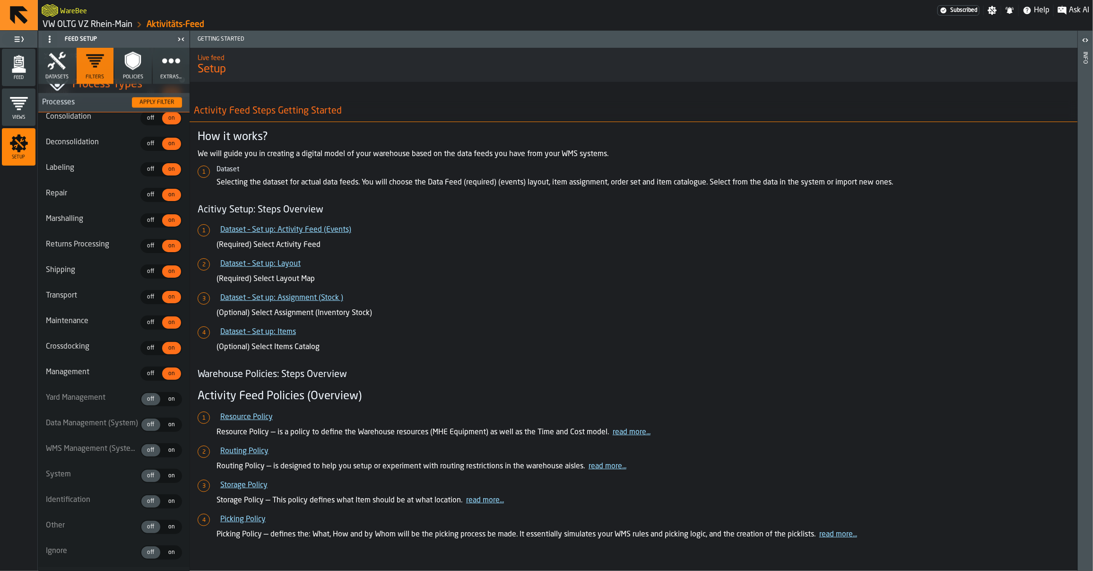
click at [164, 395] on span "on" at bounding box center [171, 399] width 15 height 9
click at [167, 424] on label "on on" at bounding box center [171, 424] width 21 height 14
click at [164, 446] on span "on" at bounding box center [171, 450] width 15 height 9
drag, startPoint x: 164, startPoint y: 473, endPoint x: 163, endPoint y: 483, distance: 10.4
click at [164, 473] on div "on" at bounding box center [171, 475] width 19 height 12
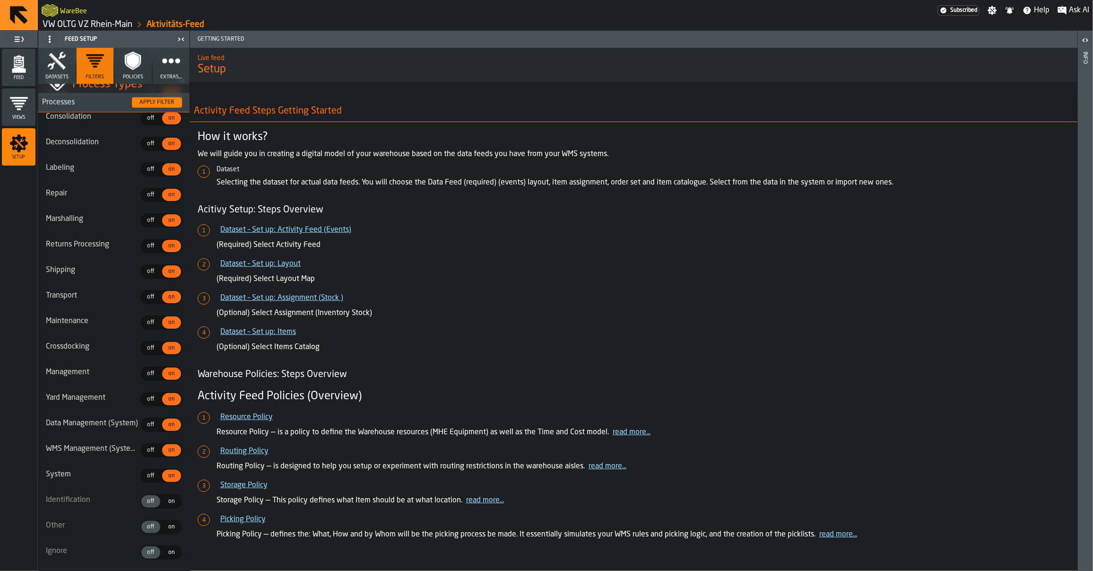
drag, startPoint x: 163, startPoint y: 496, endPoint x: 164, endPoint y: 518, distance: 21.3
click at [164, 497] on span "on" at bounding box center [171, 501] width 15 height 9
click at [164, 523] on span "on" at bounding box center [171, 526] width 15 height 9
click at [166, 548] on span "on" at bounding box center [171, 552] width 15 height 9
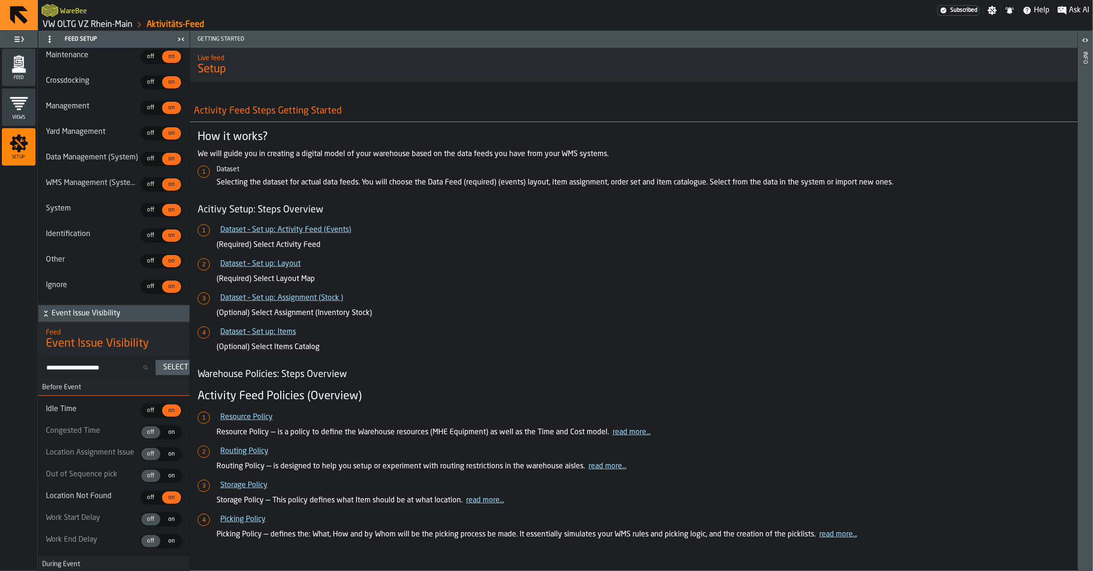
click at [147, 282] on span "off" at bounding box center [150, 286] width 15 height 9
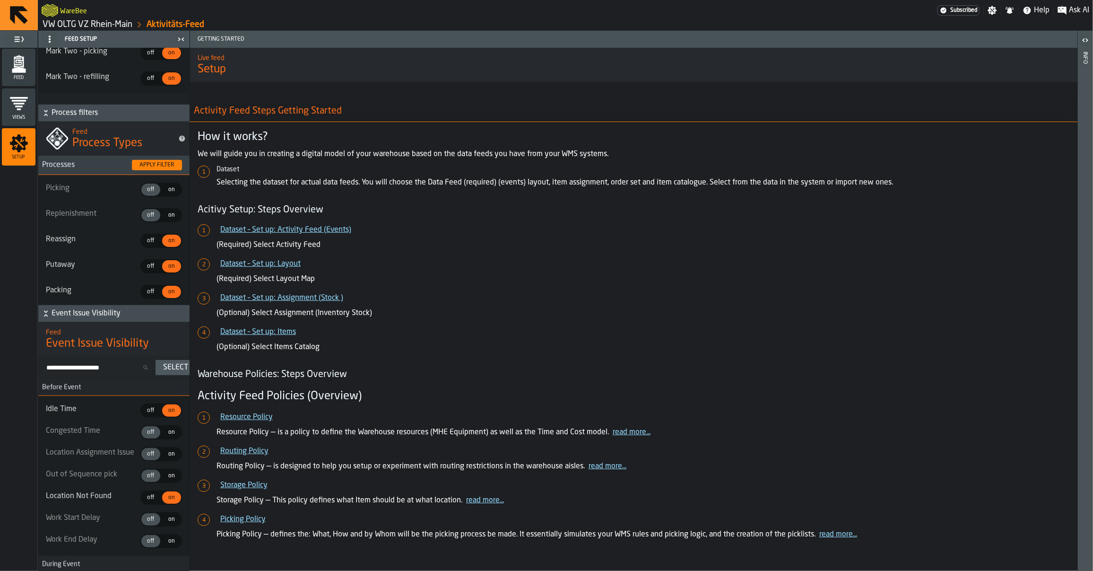
scroll to position [0, 0]
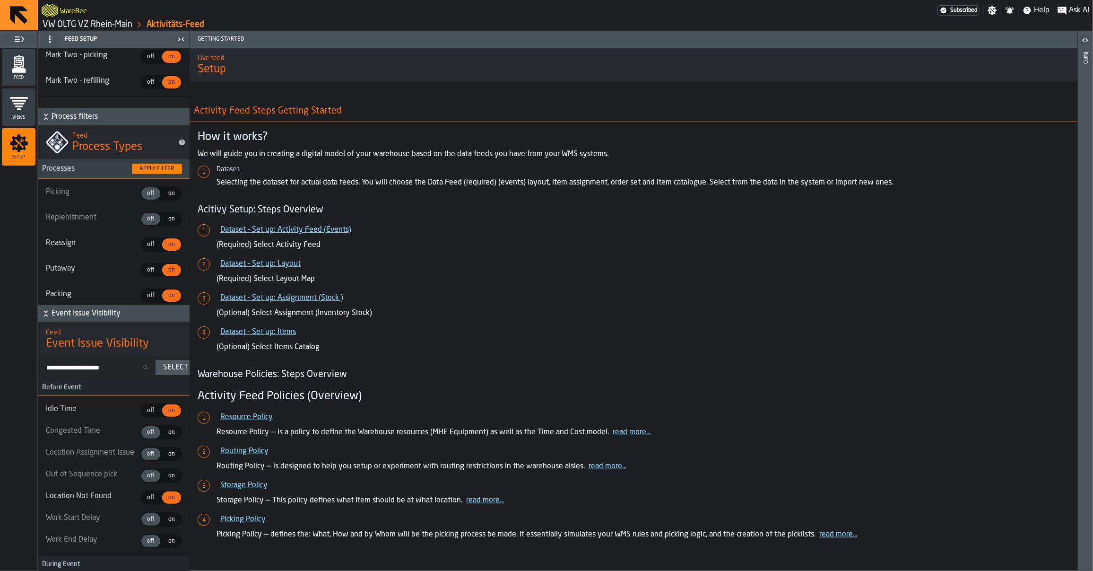
click at [138, 168] on div "Apply filter" at bounding box center [157, 168] width 43 height 7
click at [17, 60] on icon "menu Feed" at bounding box center [18, 63] width 19 height 19
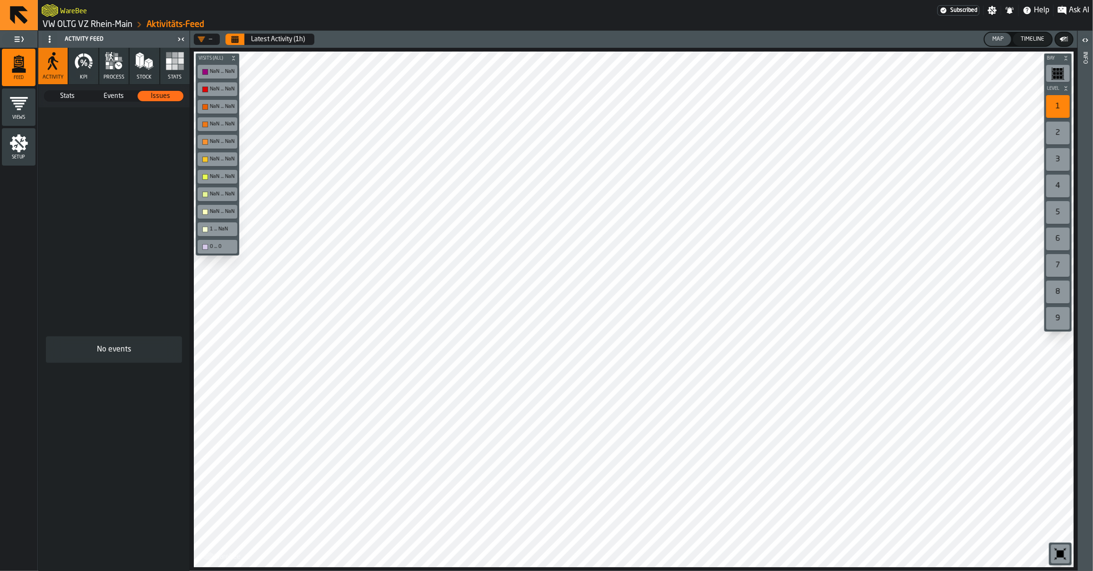
click at [239, 38] on icon "Calendar" at bounding box center [235, 39] width 8 height 8
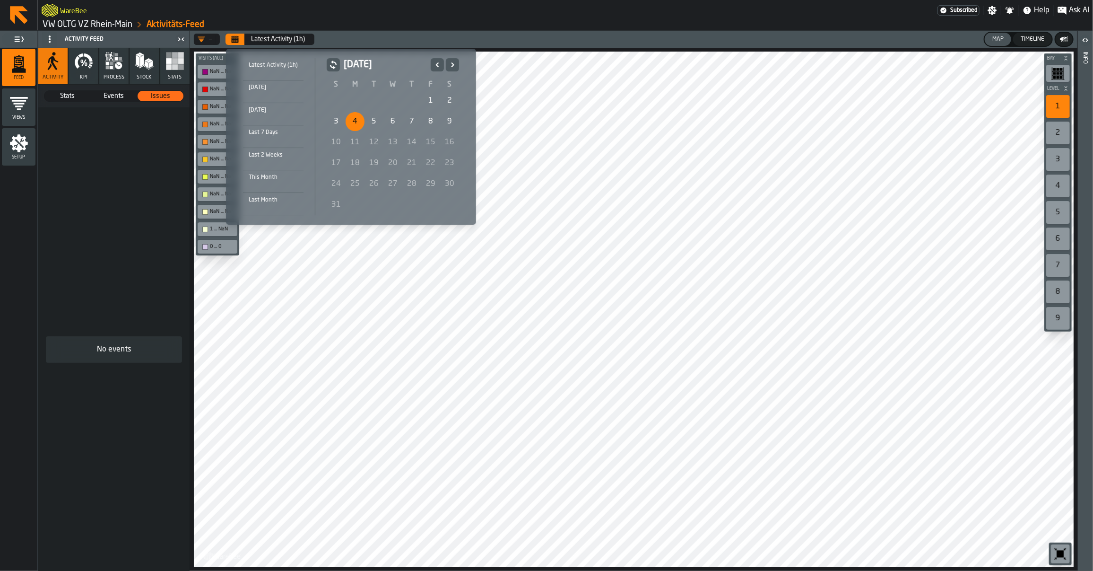
drag, startPoint x: 355, startPoint y: 124, endPoint x: 405, endPoint y: 121, distance: 50.7
click at [358, 124] on div "4" at bounding box center [355, 121] width 19 height 19
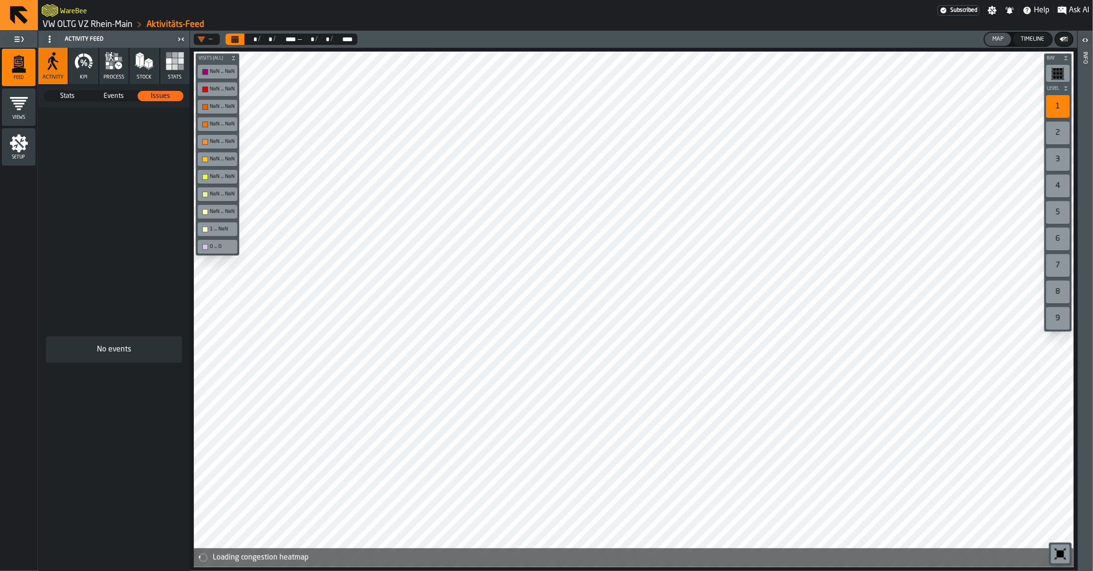
click at [34, 147] on div "Setup" at bounding box center [19, 147] width 34 height 26
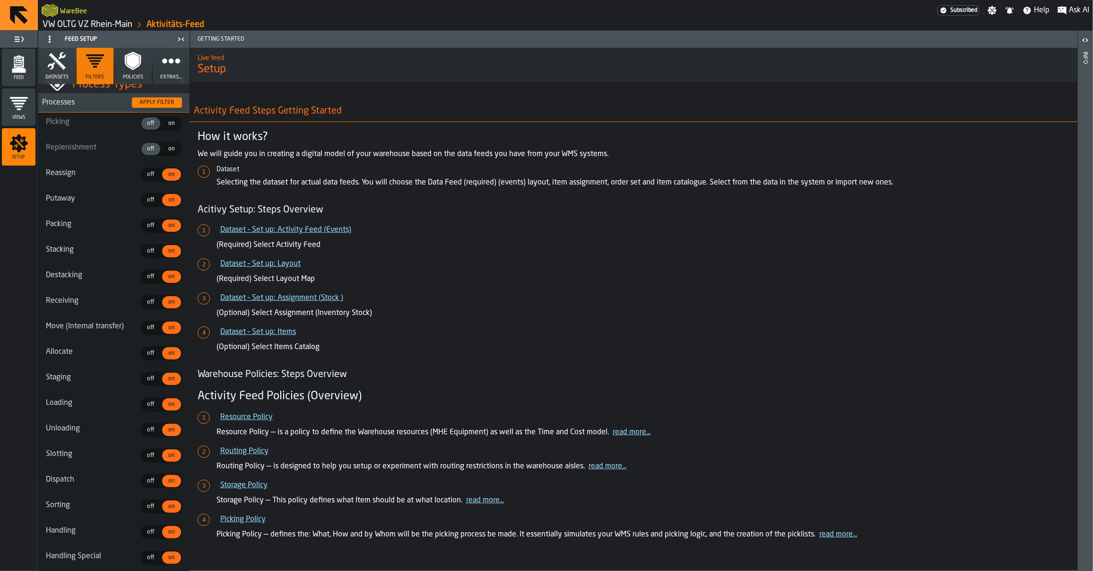
scroll to position [337, 0]
click at [148, 174] on span "off" at bounding box center [150, 173] width 15 height 9
click at [147, 192] on label "off off" at bounding box center [150, 199] width 21 height 14
click at [162, 222] on div "on" at bounding box center [171, 224] width 19 height 12
click at [147, 221] on span "off" at bounding box center [150, 224] width 15 height 9
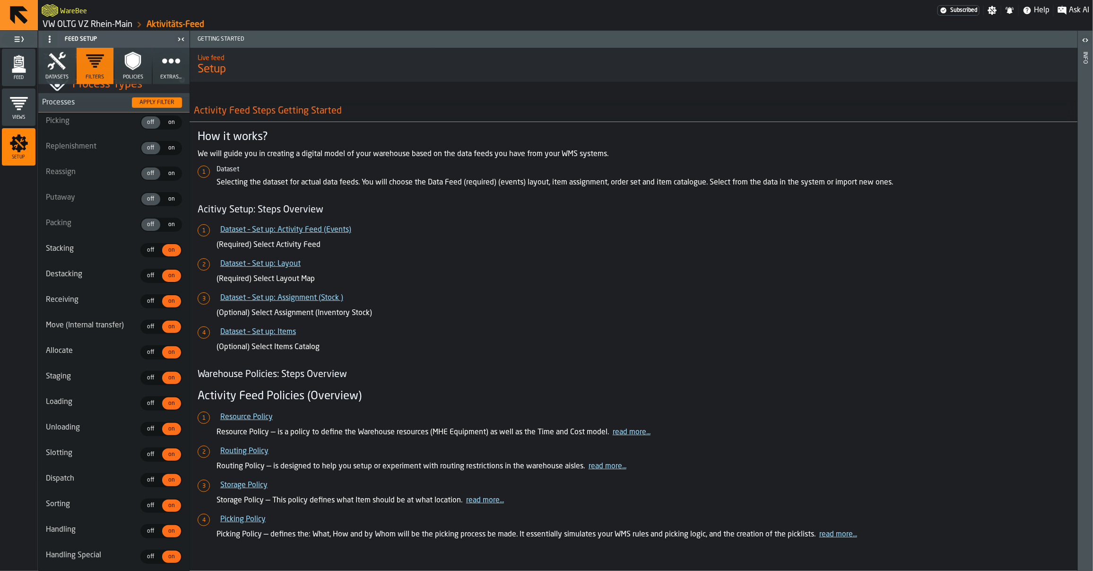
click at [144, 250] on span "off" at bounding box center [150, 250] width 15 height 9
click at [150, 272] on span "off" at bounding box center [150, 275] width 15 height 9
click at [144, 301] on span "off" at bounding box center [150, 301] width 15 height 9
click at [145, 326] on span "off" at bounding box center [150, 326] width 15 height 9
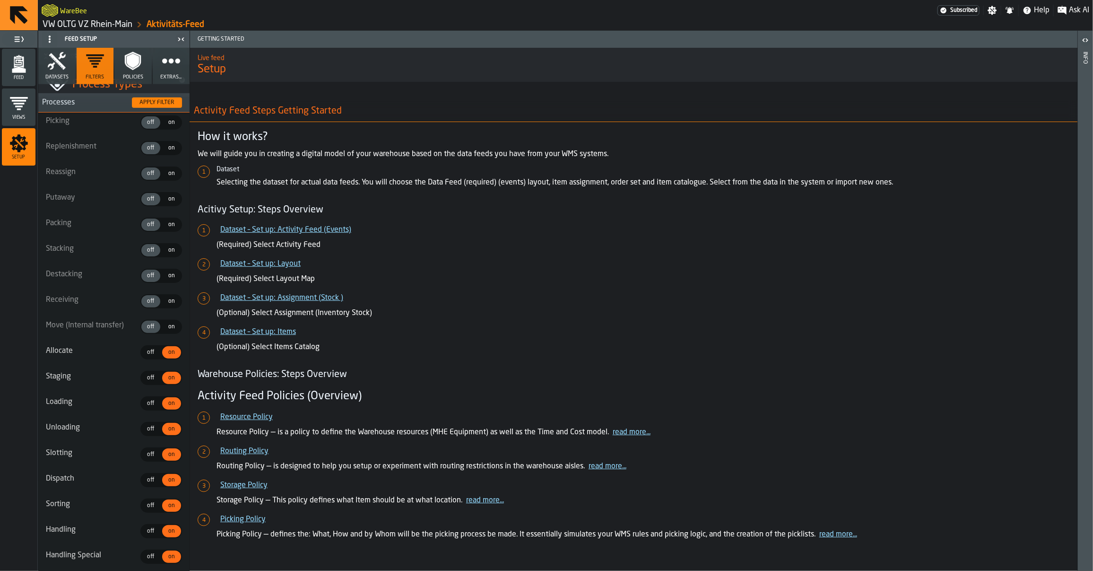
click at [147, 350] on span "off" at bounding box center [150, 352] width 15 height 9
click at [149, 379] on span "off" at bounding box center [150, 377] width 15 height 9
click at [143, 402] on span "off" at bounding box center [150, 403] width 15 height 9
drag, startPoint x: 143, startPoint y: 426, endPoint x: 142, endPoint y: 436, distance: 9.5
click at [143, 428] on span "off" at bounding box center [150, 428] width 15 height 9
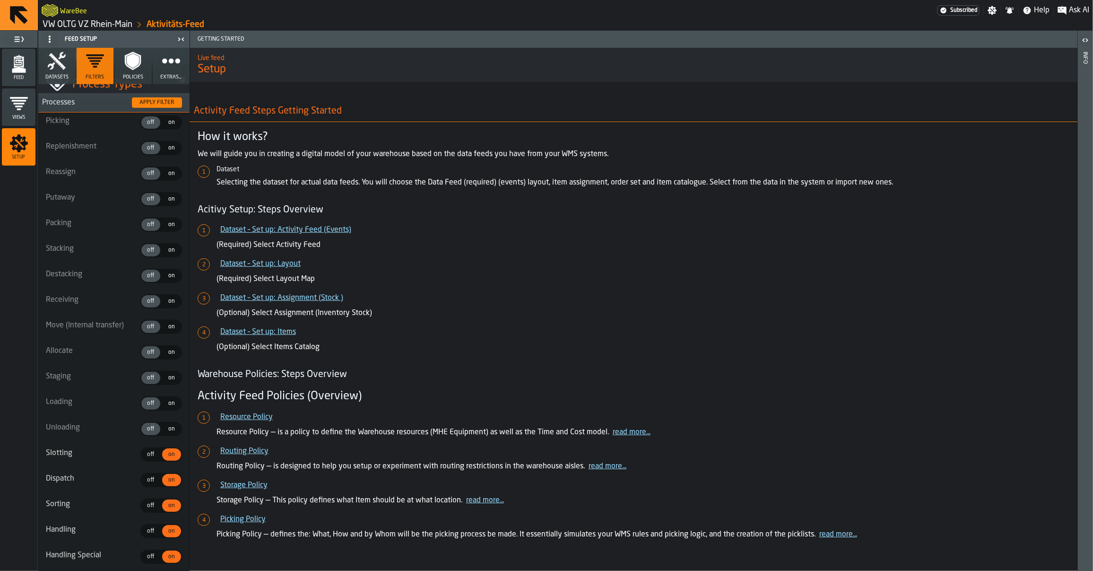
drag, startPoint x: 145, startPoint y: 454, endPoint x: 146, endPoint y: 461, distance: 6.6
click at [145, 454] on span "off" at bounding box center [150, 454] width 15 height 9
click at [149, 479] on span "off" at bounding box center [150, 480] width 15 height 9
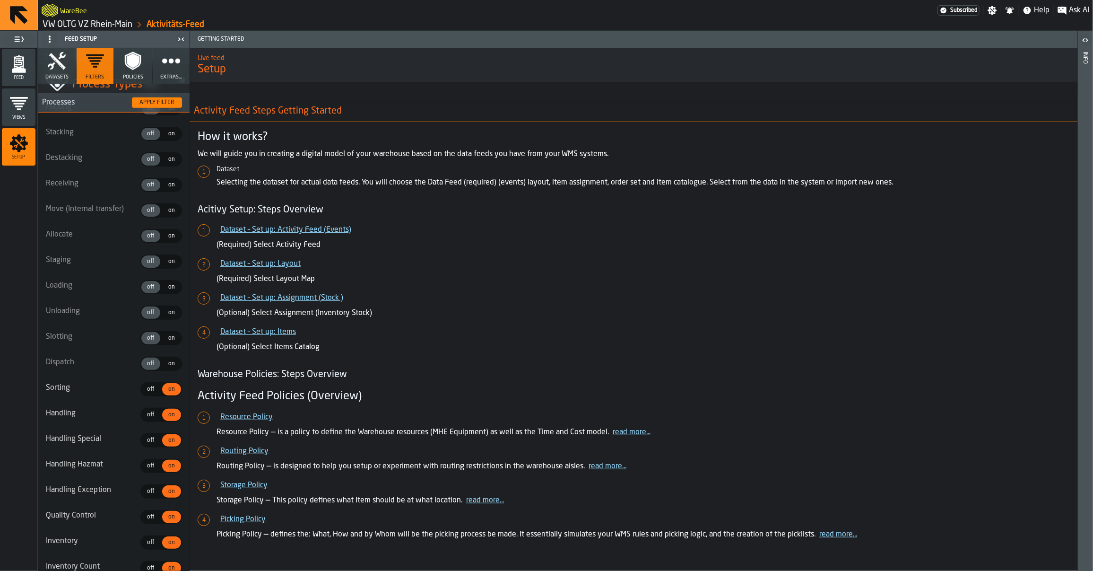
scroll to position [478, 0]
click at [143, 359] on span "off" at bounding box center [150, 363] width 15 height 9
click at [154, 403] on ul "Picking off off on on Replenishment off off on on Reassign off off on on Putawa…" at bounding box center [113, 516] width 151 height 1101
click at [145, 386] on span "off" at bounding box center [150, 389] width 15 height 9
click at [145, 415] on span "off" at bounding box center [150, 414] width 15 height 9
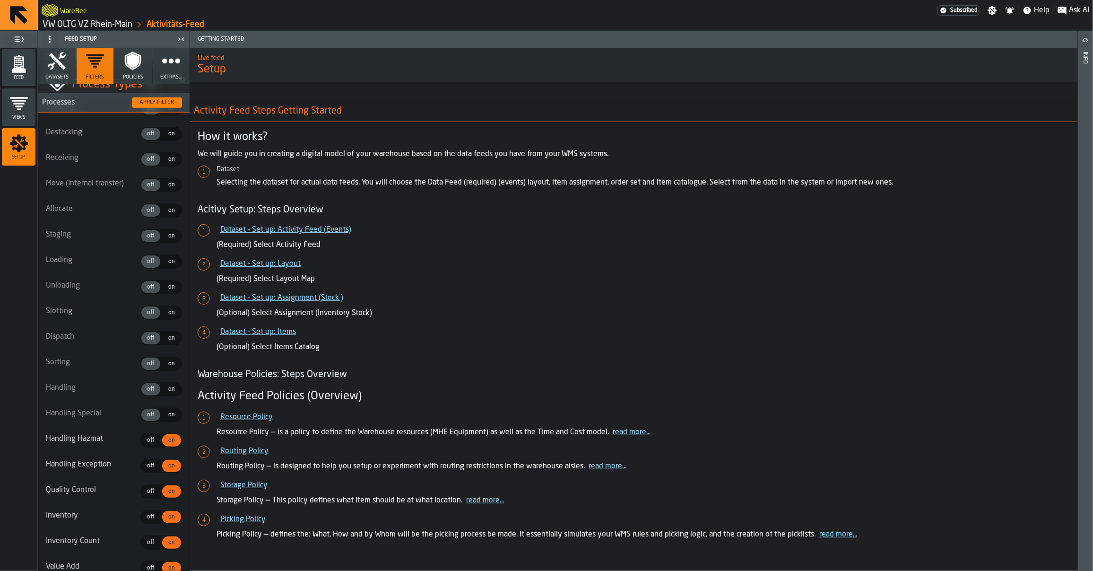
drag, startPoint x: 146, startPoint y: 433, endPoint x: 147, endPoint y: 438, distance: 4.8
click at [146, 436] on span "off" at bounding box center [150, 440] width 15 height 9
drag, startPoint x: 147, startPoint y: 450, endPoint x: 147, endPoint y: 461, distance: 11.4
click at [147, 450] on ul "Picking off off on on Replenishment off off on on Reassign off off on on Putawa…" at bounding box center [113, 516] width 151 height 1101
click at [145, 468] on label "off off" at bounding box center [150, 466] width 21 height 14
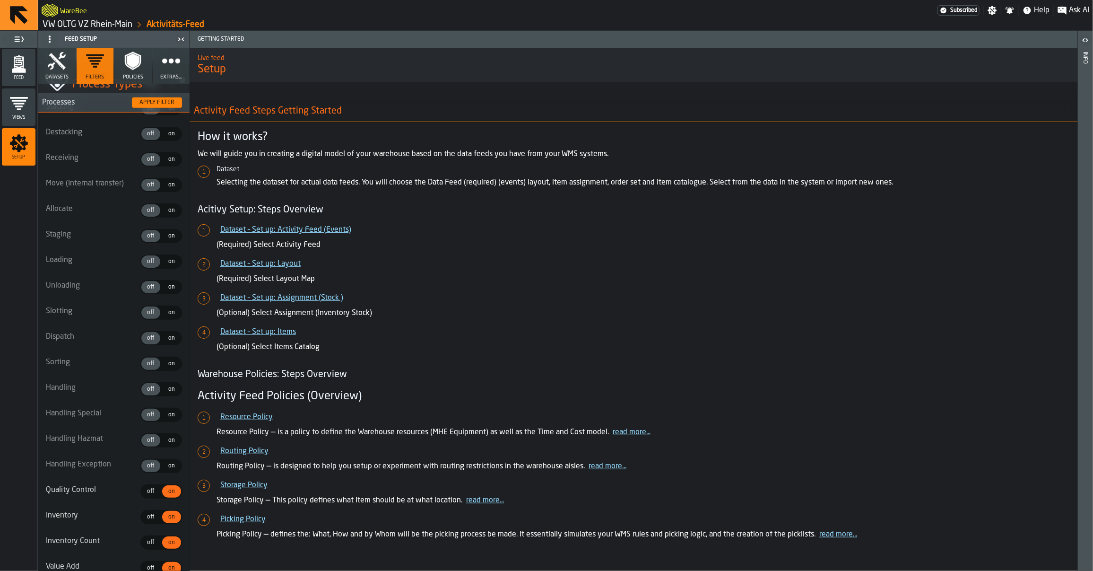
click at [143, 488] on span "off" at bounding box center [150, 491] width 15 height 9
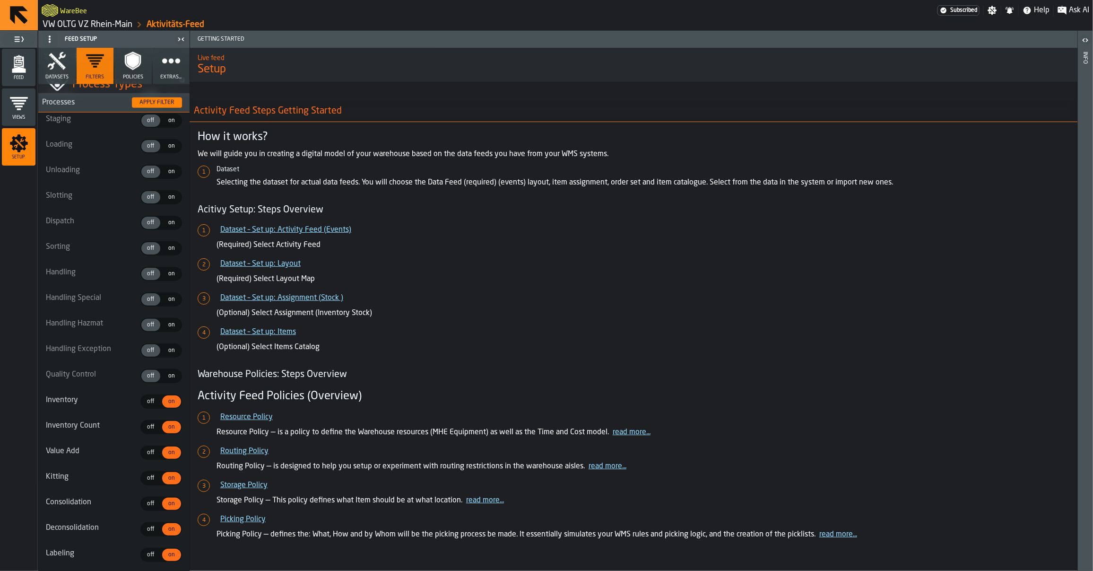
click at [143, 400] on span "off" at bounding box center [150, 401] width 15 height 9
click at [144, 423] on span "off" at bounding box center [150, 427] width 15 height 9
click at [145, 448] on span "off" at bounding box center [150, 452] width 15 height 9
click at [145, 474] on span "off" at bounding box center [150, 478] width 15 height 9
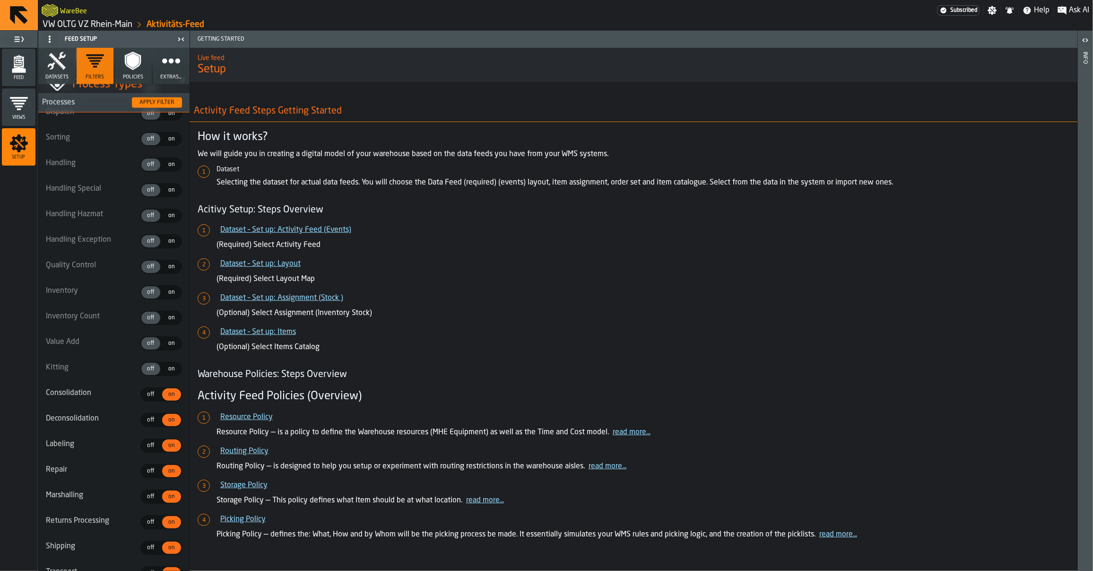
scroll to position [691, 0]
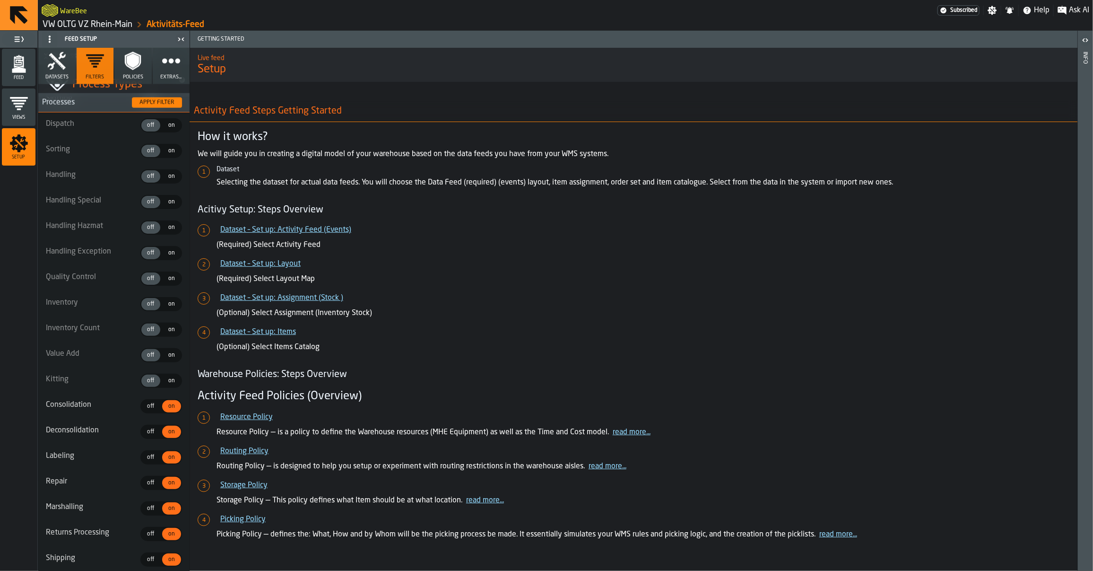
click at [144, 405] on span "off" at bounding box center [150, 406] width 15 height 9
click at [150, 427] on span "off" at bounding box center [150, 431] width 15 height 9
click at [148, 451] on div "off" at bounding box center [150, 457] width 19 height 12
click at [145, 478] on span "off" at bounding box center [150, 482] width 15 height 9
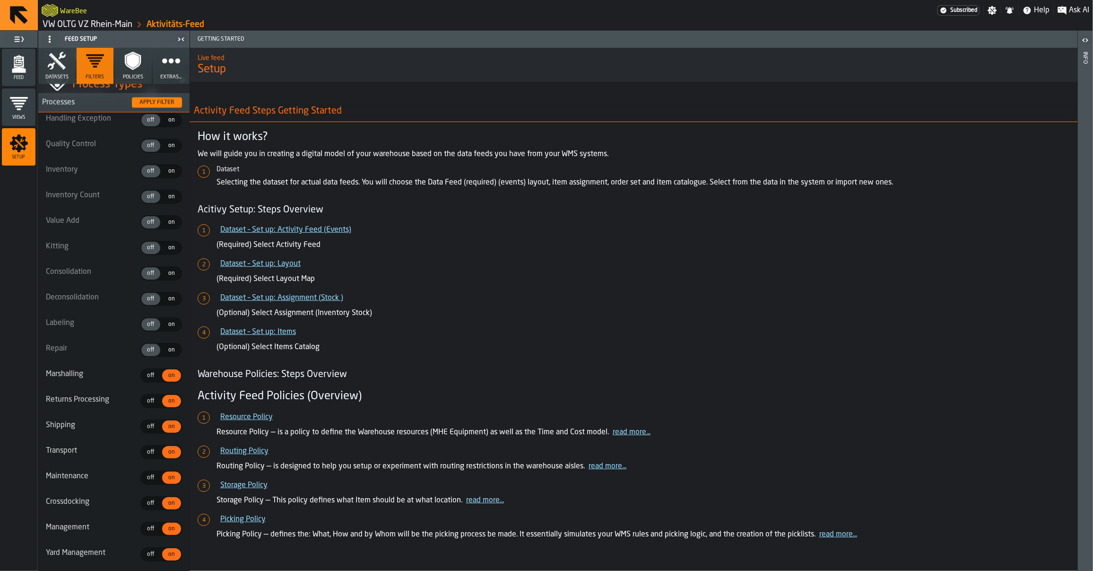
click at [145, 371] on span "off" at bounding box center [150, 375] width 15 height 9
click at [145, 395] on div "off" at bounding box center [150, 401] width 19 height 12
click at [145, 422] on span "off" at bounding box center [150, 426] width 15 height 9
drag, startPoint x: 145, startPoint y: 454, endPoint x: 145, endPoint y: 461, distance: 7.1
click at [145, 455] on ul "Picking off off on on Replenishment off off on on Reassign off off on on Putawa…" at bounding box center [113, 170] width 151 height 1101
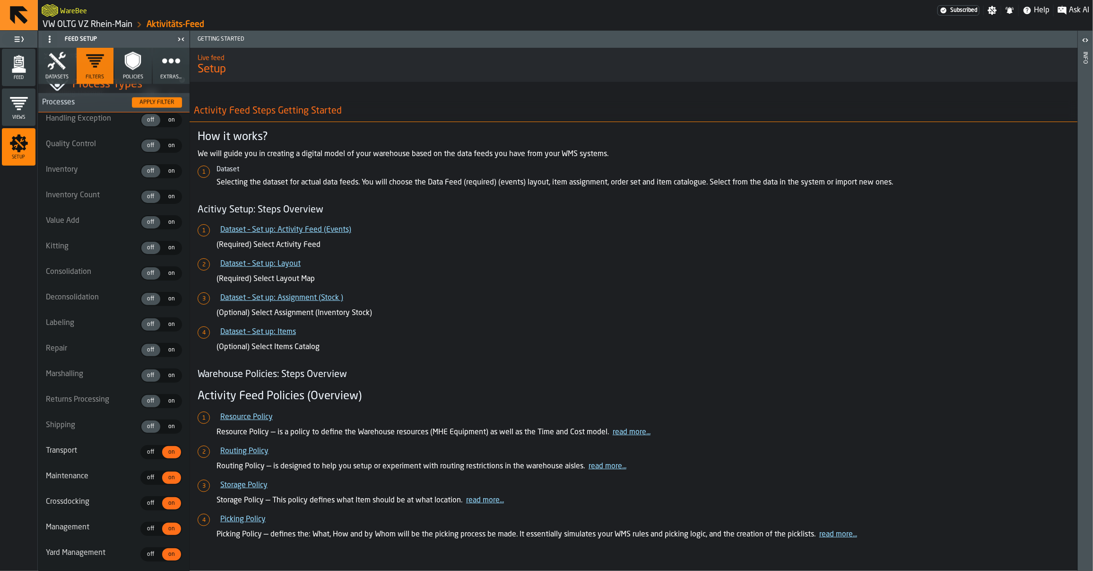
click at [143, 473] on span "off" at bounding box center [150, 477] width 15 height 9
click at [143, 450] on div "off" at bounding box center [150, 452] width 19 height 12
click at [143, 499] on span "off" at bounding box center [150, 503] width 15 height 9
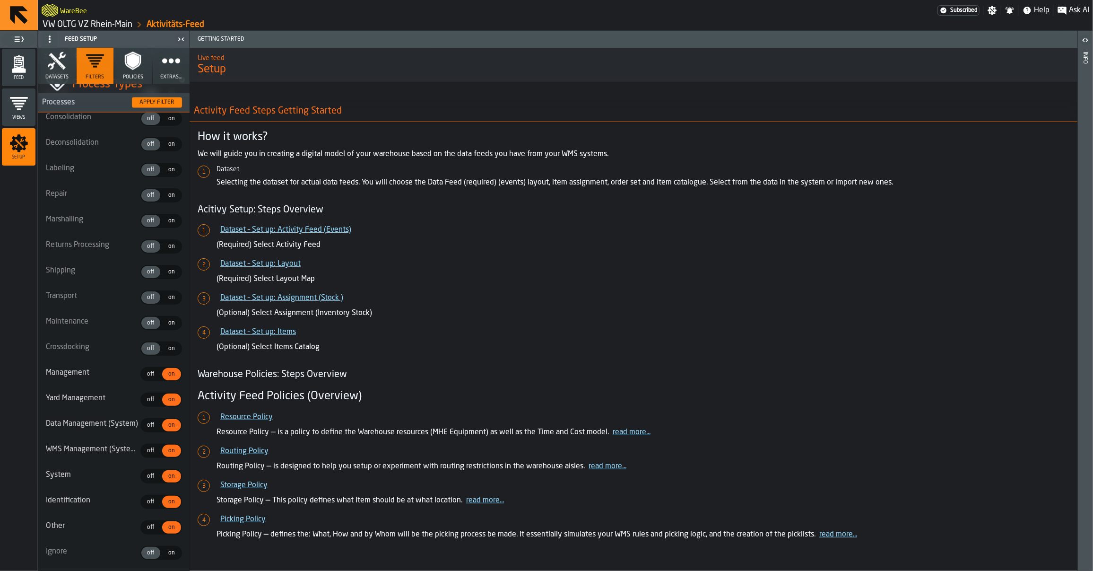
scroll to position [979, 0]
click at [143, 369] on span "off" at bounding box center [150, 373] width 15 height 9
click at [152, 398] on div "off" at bounding box center [150, 399] width 19 height 12
click at [147, 420] on span "off" at bounding box center [150, 424] width 15 height 9
click at [147, 454] on ul "Picking off off on on Replenishment off off on on Reassign off off on on Putawa…" at bounding box center [113, 15] width 151 height 1101
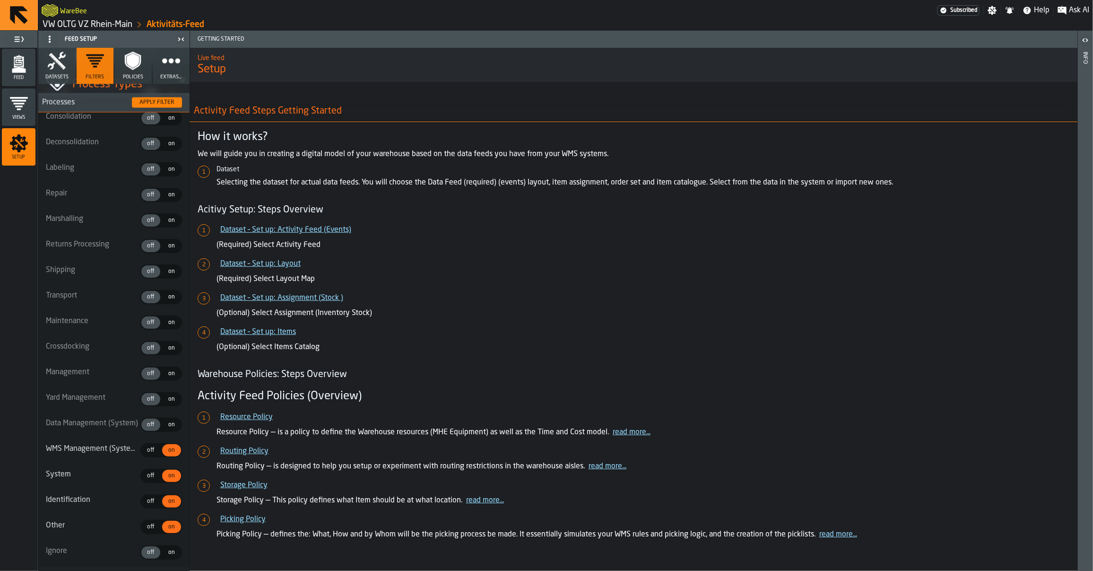
click at [143, 476] on ul "Picking off off on on Replenishment off off on on Reassign off off on on Putawa…" at bounding box center [113, 15] width 151 height 1101
click at [143, 497] on span "off" at bounding box center [150, 501] width 15 height 9
click at [144, 468] on label "off off" at bounding box center [150, 475] width 21 height 14
click at [143, 446] on span "off" at bounding box center [150, 450] width 15 height 9
click at [147, 522] on span "off" at bounding box center [150, 526] width 15 height 9
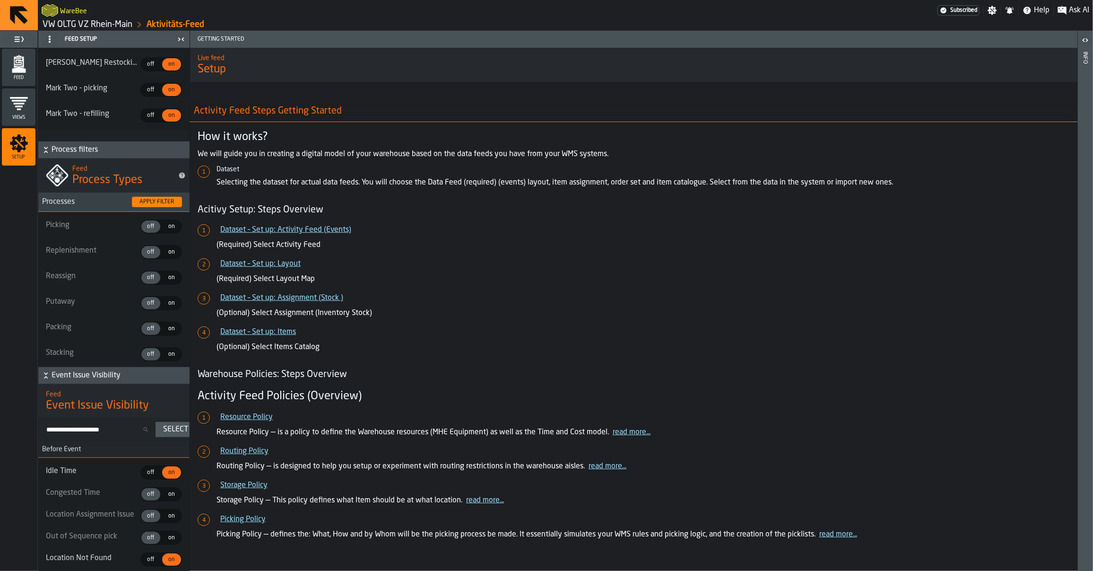
scroll to position [97, 0]
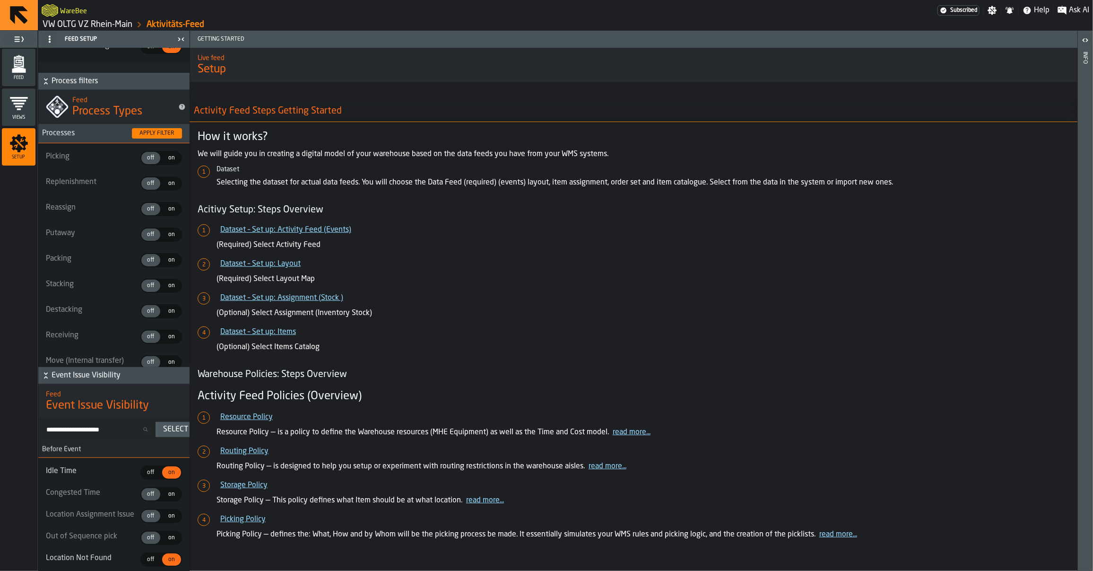
click at [166, 156] on span "on" at bounding box center [171, 158] width 15 height 9
